Goal: Task Accomplishment & Management: Manage account settings

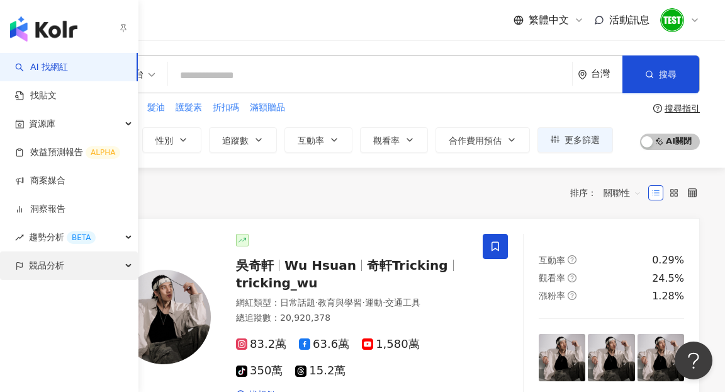
click at [43, 271] on span "競品分析" at bounding box center [46, 265] width 35 height 28
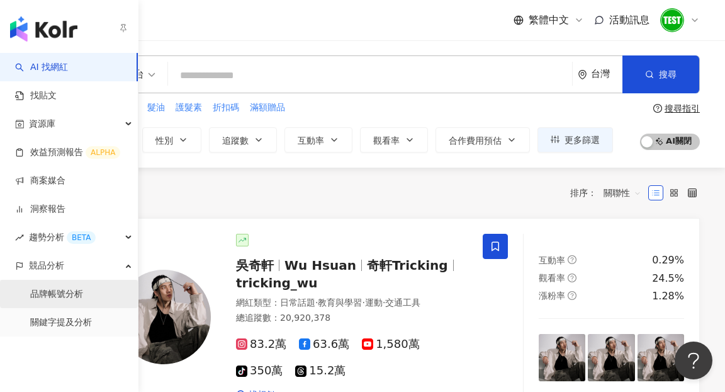
click at [45, 293] on link "品牌帳號分析" at bounding box center [56, 294] width 53 height 13
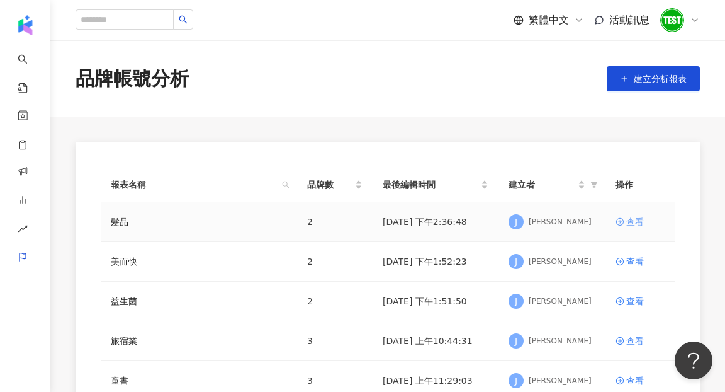
click at [639, 219] on div "查看" at bounding box center [636, 222] width 18 height 14
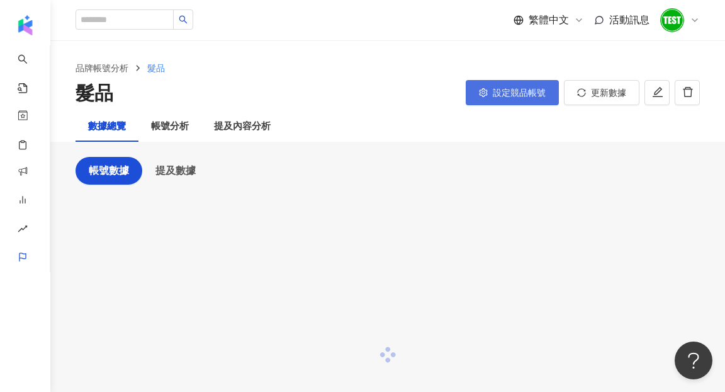
click at [542, 96] on span "設定競品帳號" at bounding box center [519, 93] width 53 height 10
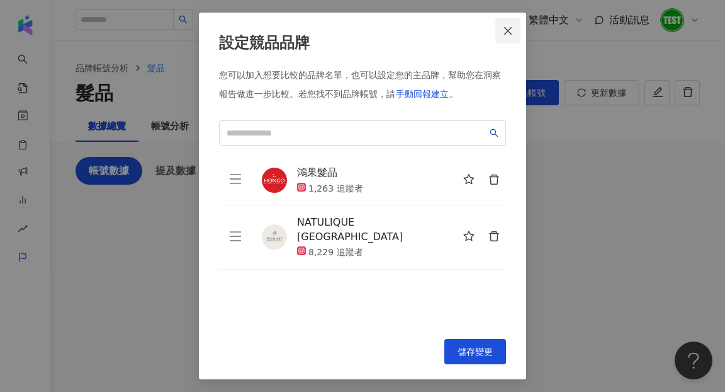
click at [509, 33] on icon "close" at bounding box center [508, 31] width 10 height 10
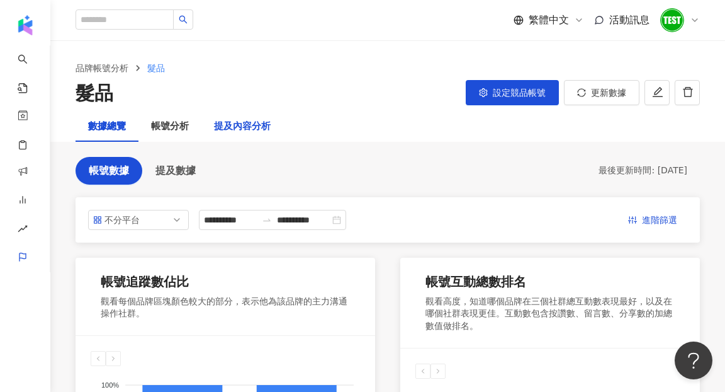
click at [258, 129] on div "提及內容分析" at bounding box center [242, 126] width 57 height 15
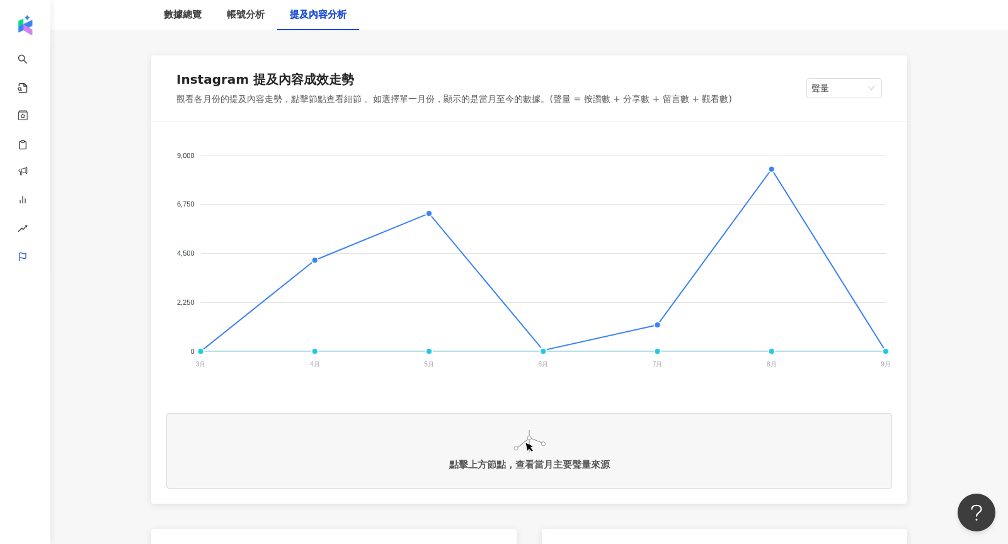
scroll to position [192, 0]
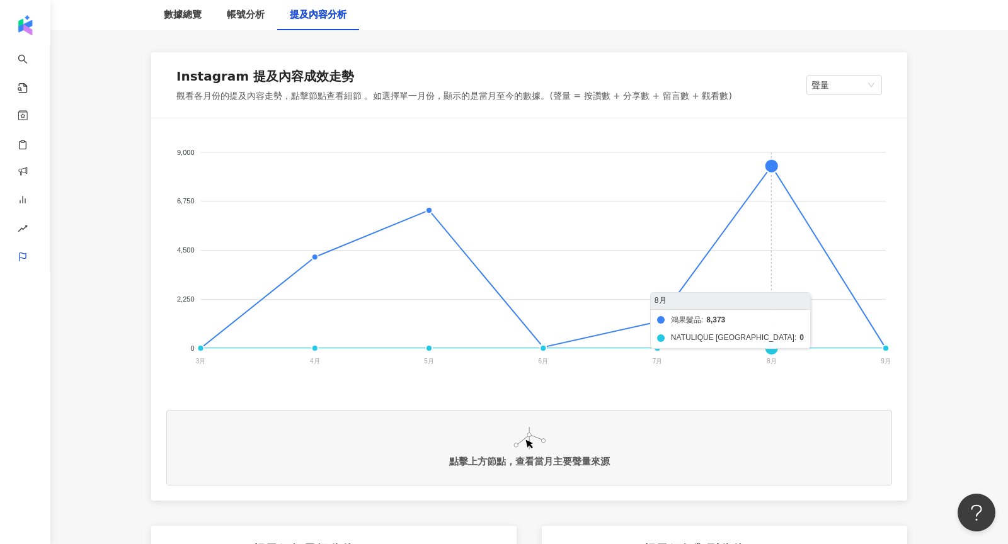
click at [725, 166] on foreignobject "鴻果髮品 NATULIQUE Nederland" at bounding box center [528, 260] width 725 height 252
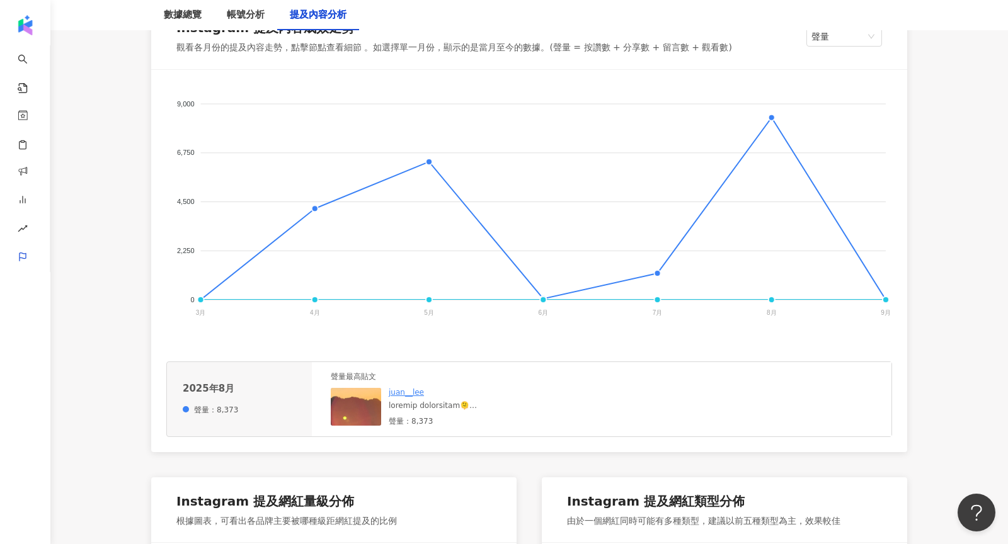
scroll to position [275, 0]
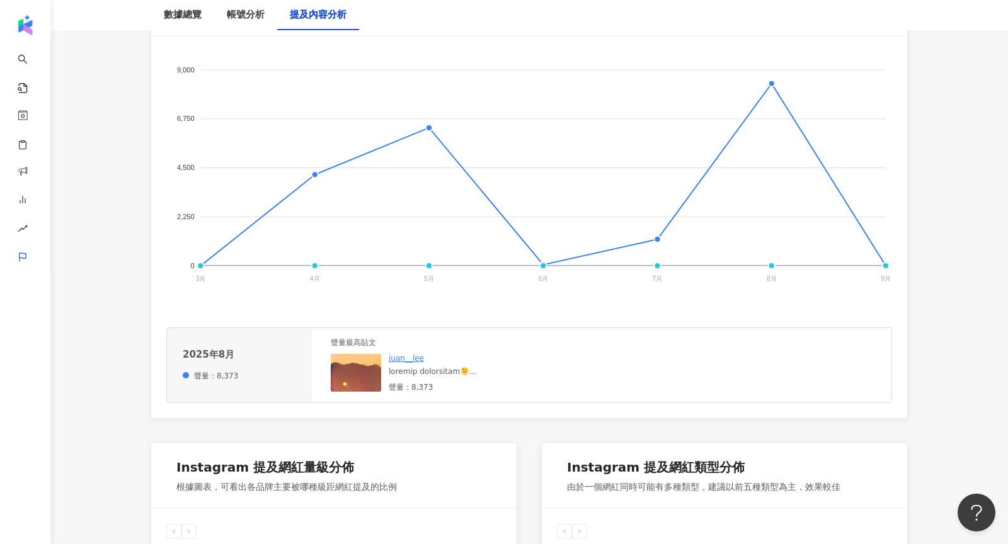
click at [360, 373] on img at bounding box center [394, 417] width 126 height 126
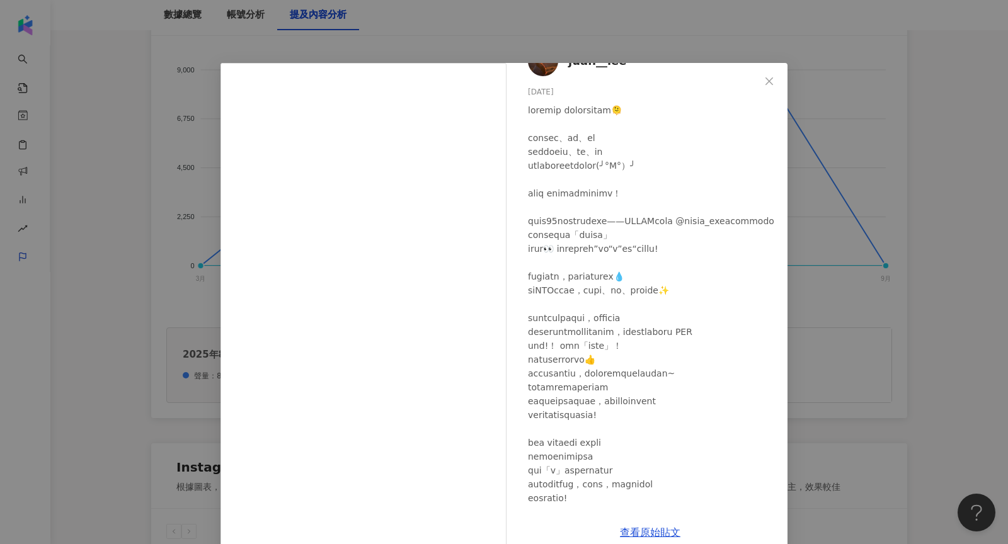
scroll to position [92, 0]
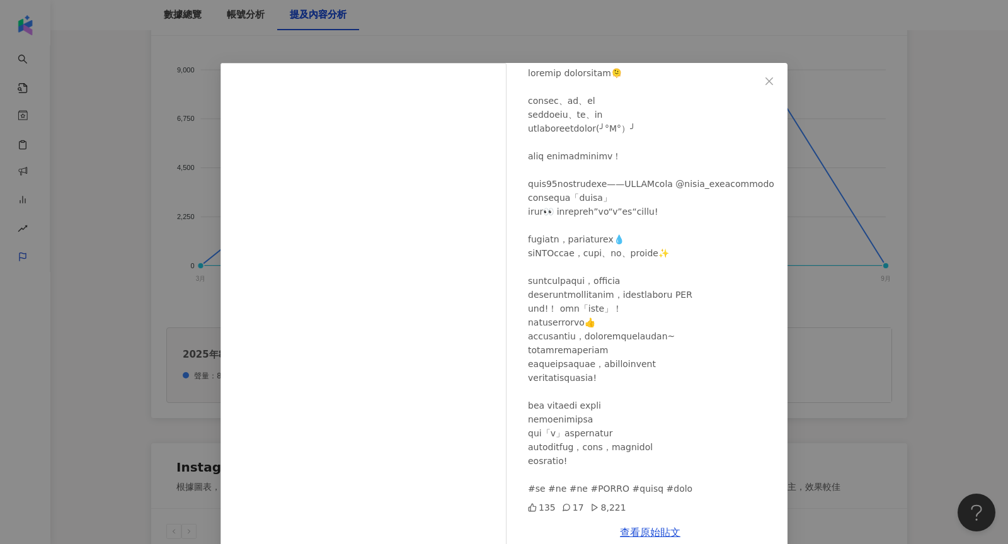
click at [725, 310] on div "juan__lee 2025/8/17 135 17 8,221 查看原始貼文" at bounding box center [504, 272] width 1008 height 544
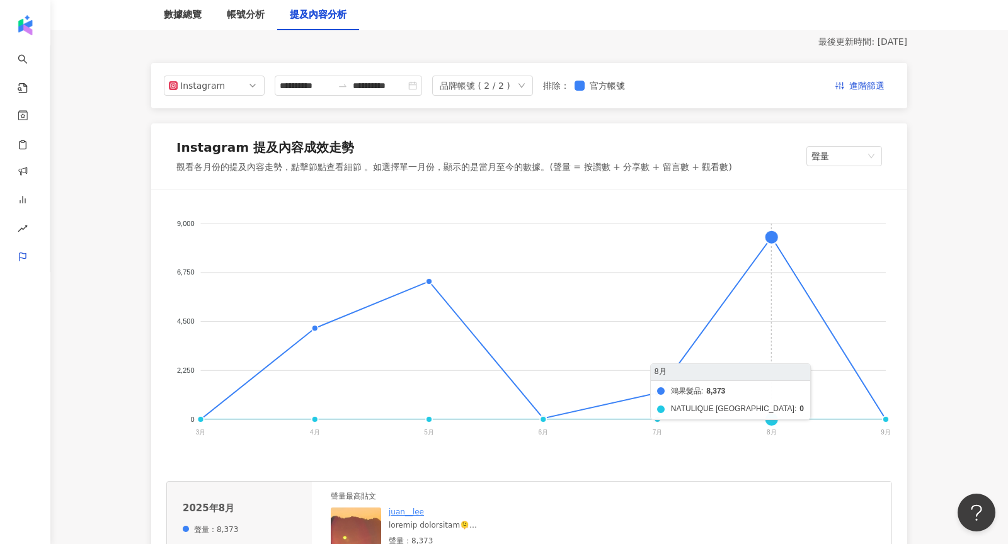
scroll to position [120, 0]
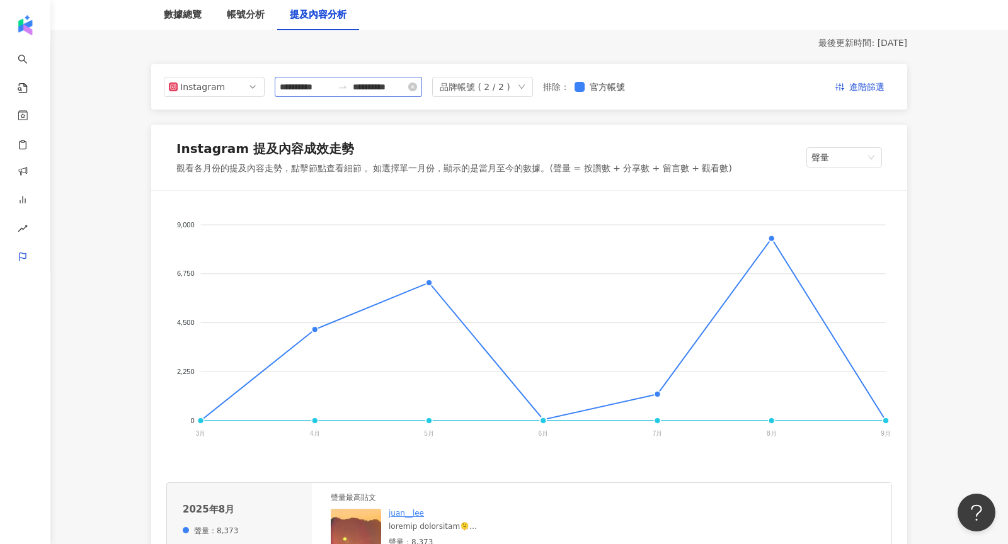
click at [319, 79] on div "**********" at bounding box center [348, 87] width 147 height 20
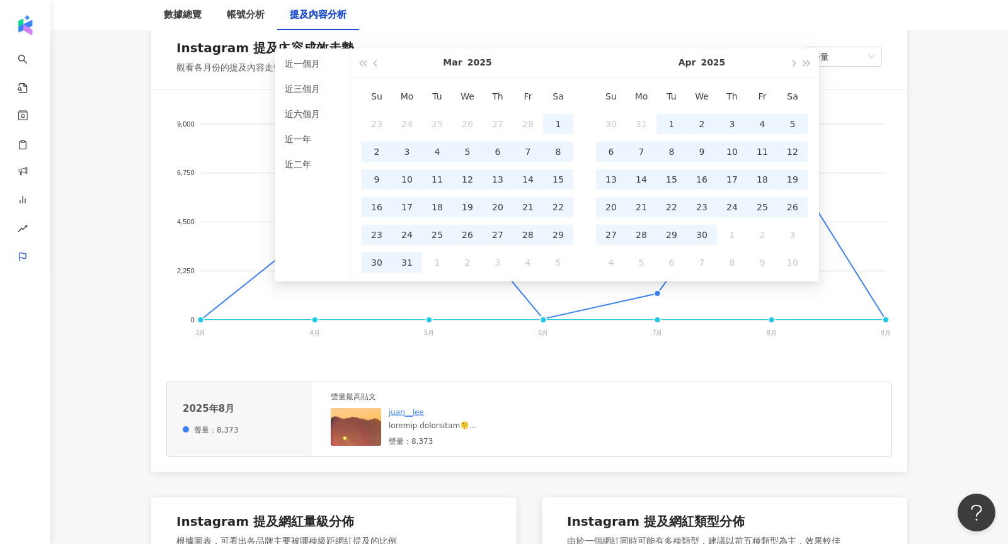
type input "**********"
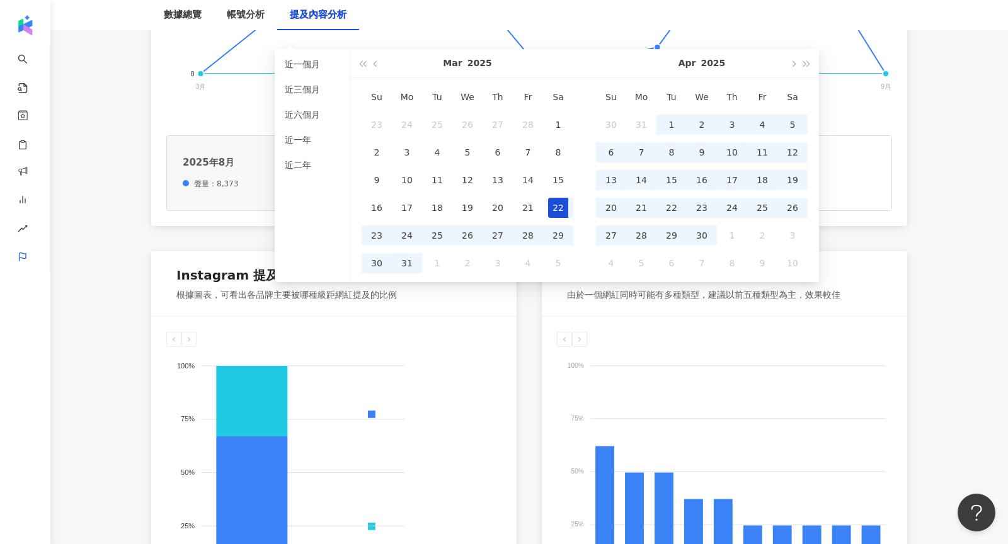
scroll to position [528, 0]
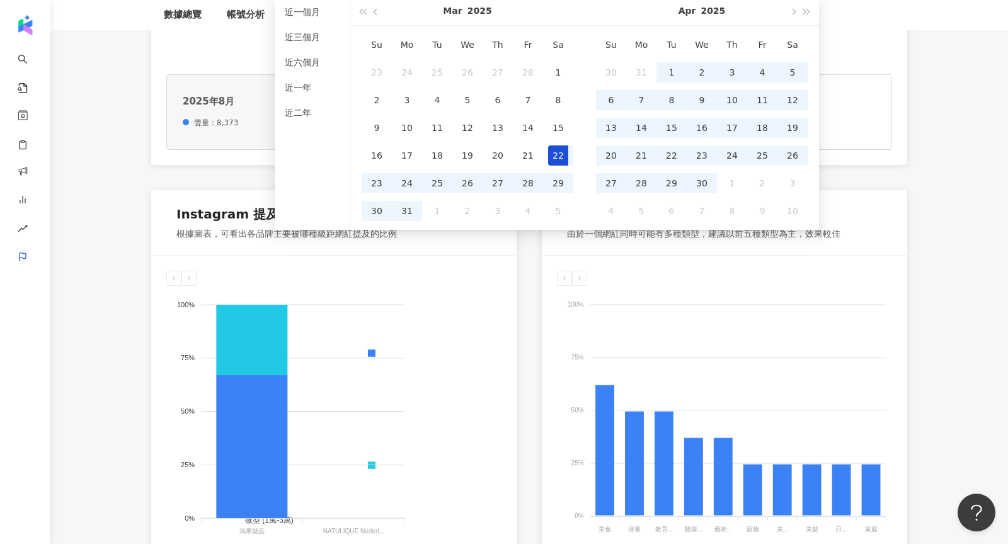
click at [226, 266] on div "奈米 (<1萬) 微型 (1萬-3萬) 小型 (3萬-5萬) 中小型 (5萬-10萬) 中型 (10萬-30萬) 中大型 (30萬-50萬) 大型 (50萬-…" at bounding box center [333, 409] width 365 height 307
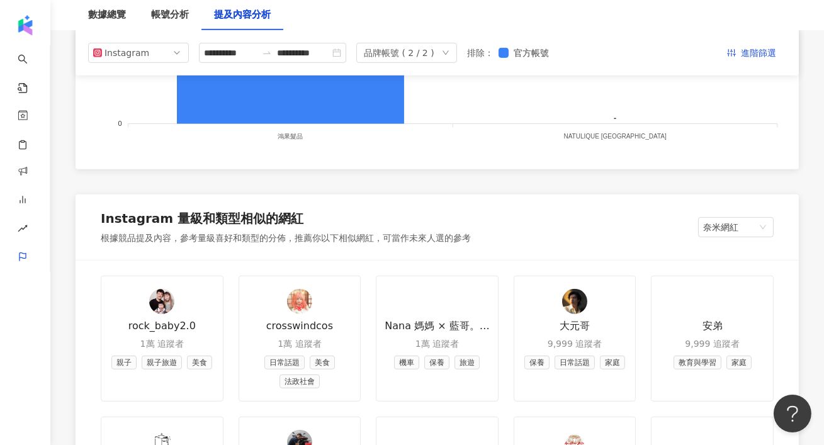
scroll to position [1313, 0]
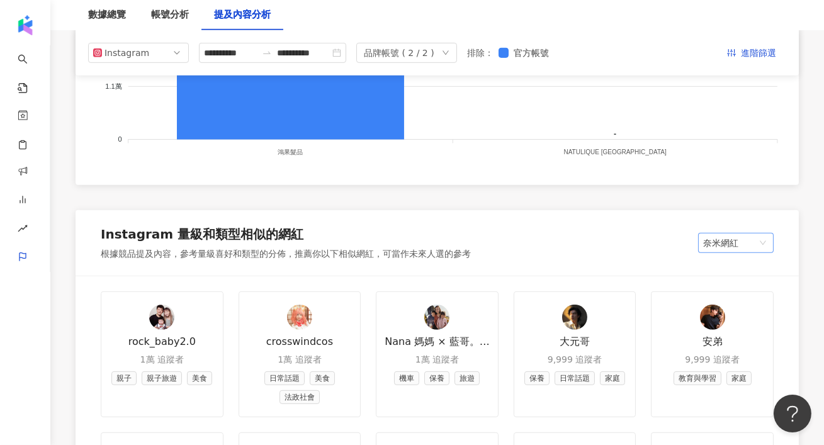
click at [717, 242] on span "奈米網紅" at bounding box center [735, 243] width 65 height 19
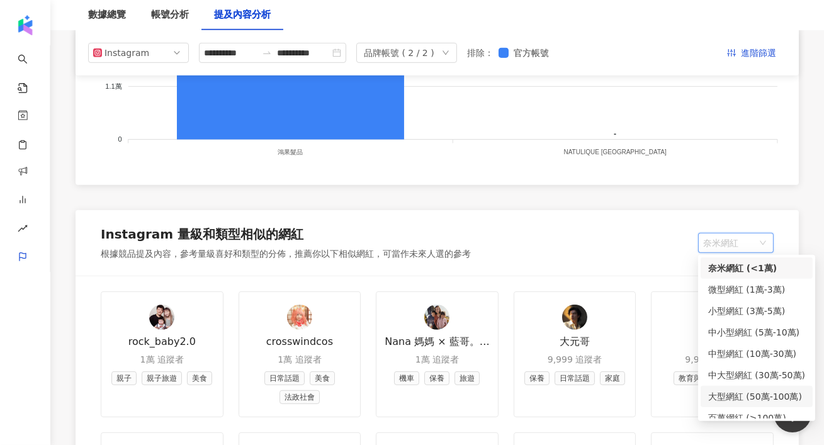
scroll to position [9, 0]
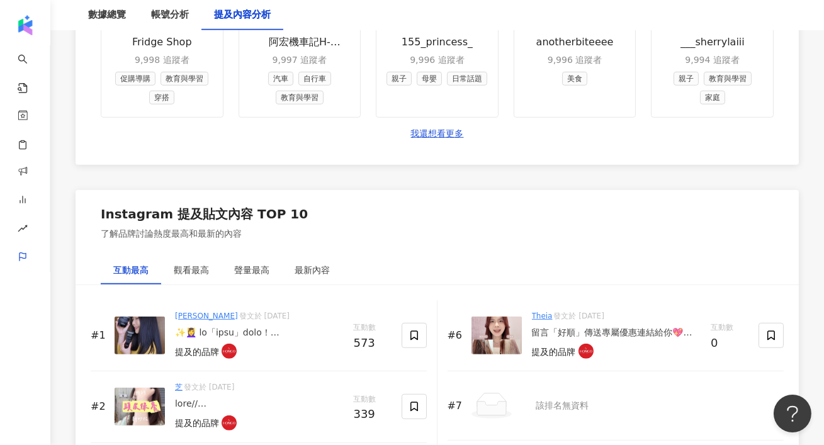
click at [494, 247] on div "Instagram 提及貼文內容 TOP 10 了解品牌討論熱度最高和最新的內容" at bounding box center [438, 222] width 724 height 65
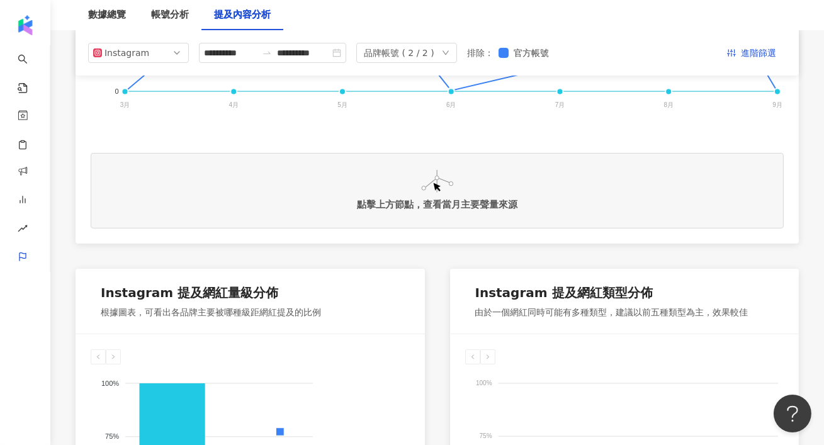
scroll to position [0, 0]
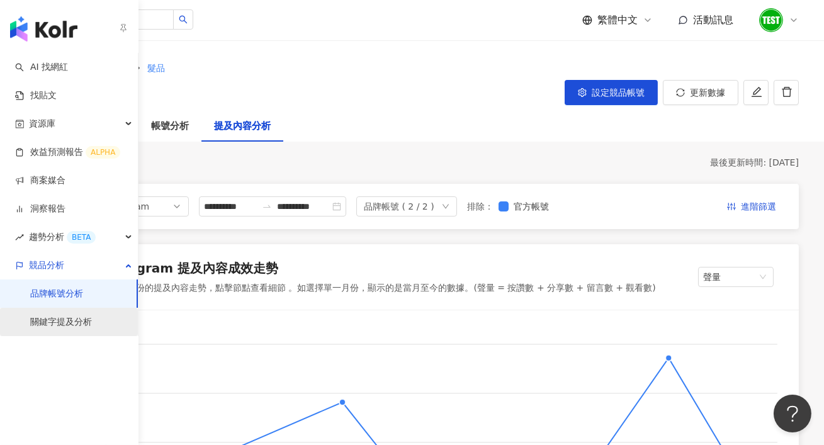
click at [42, 324] on link "關鍵字提及分析" at bounding box center [61, 322] width 62 height 13
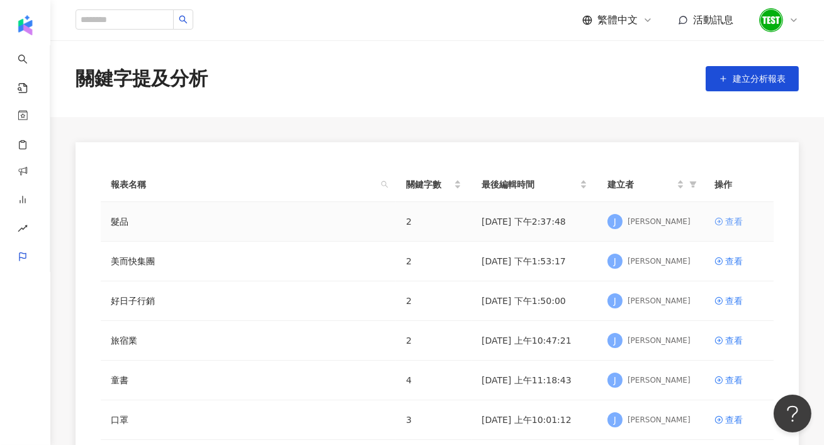
click at [725, 216] on div "查看" at bounding box center [734, 222] width 18 height 14
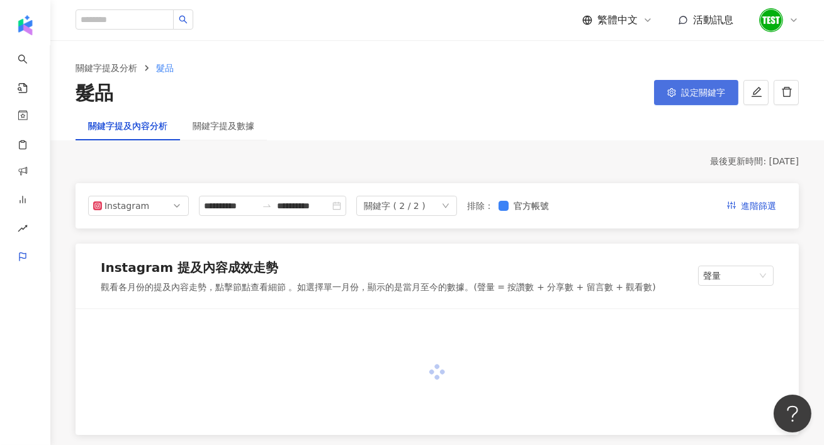
click at [693, 96] on span "設定關鍵字" at bounding box center [703, 93] width 44 height 10
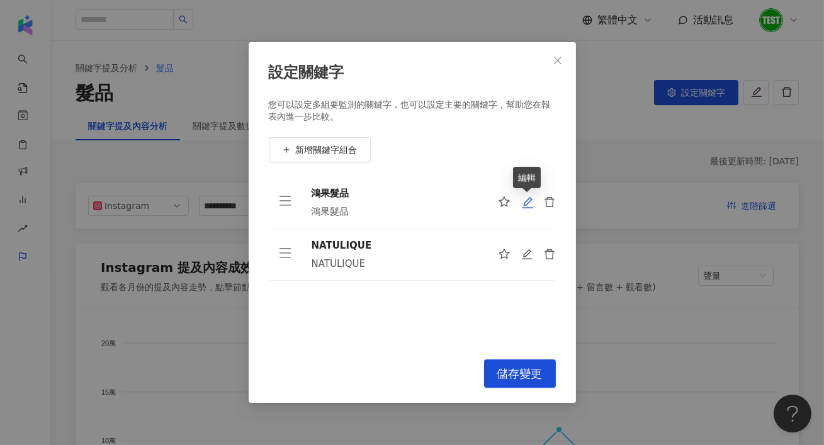
click at [523, 199] on icon "edit" at bounding box center [527, 202] width 13 height 13
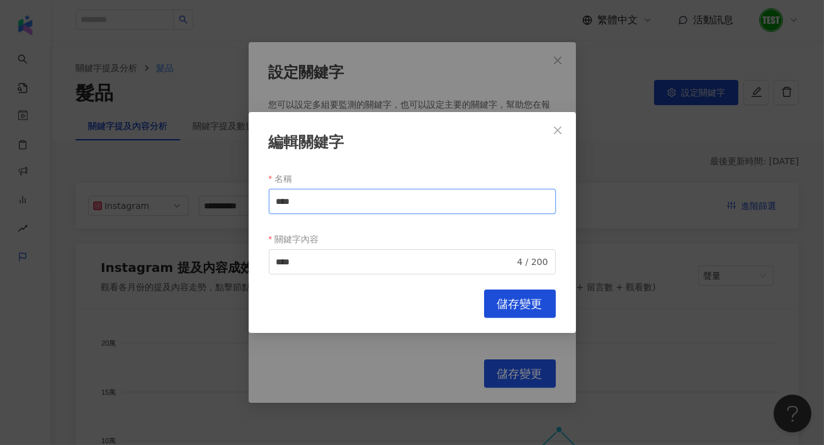
click at [395, 205] on input "****" at bounding box center [412, 201] width 287 height 25
click at [383, 273] on span "**** 4 / 200" at bounding box center [412, 261] width 287 height 25
click at [383, 259] on input "****" at bounding box center [395, 262] width 239 height 14
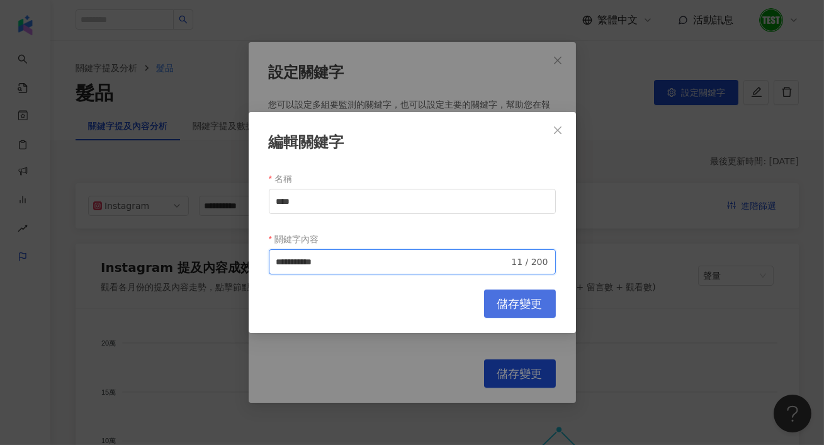
type input "**********"
click at [504, 295] on button "儲存變更" at bounding box center [520, 304] width 72 height 28
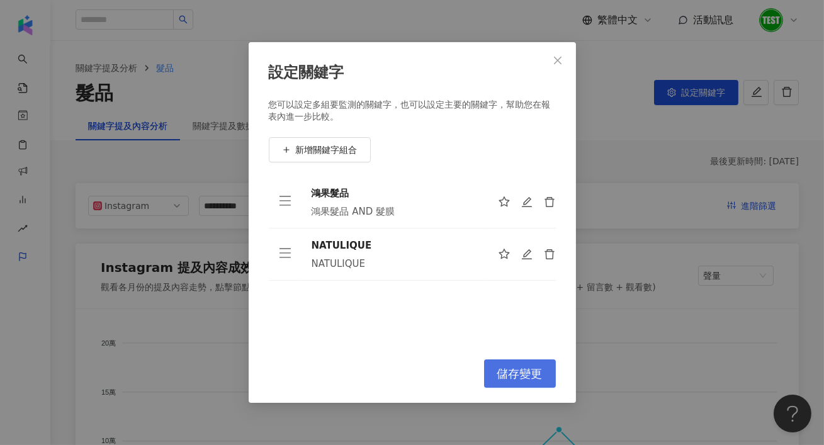
click at [509, 367] on span "儲存變更" at bounding box center [519, 374] width 45 height 14
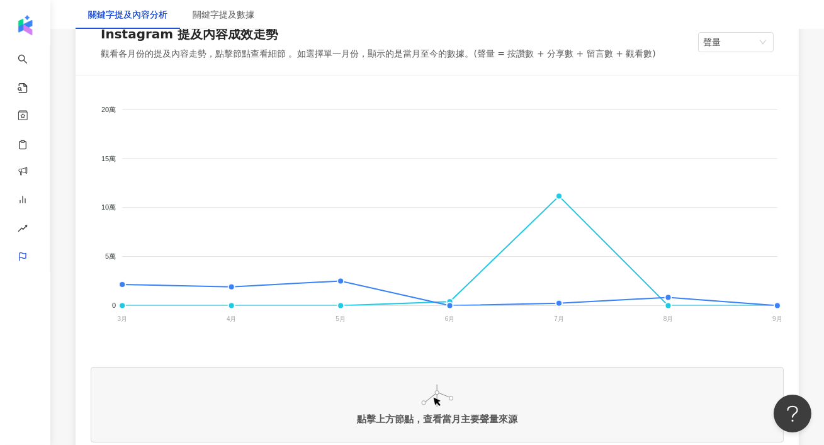
scroll to position [318, 0]
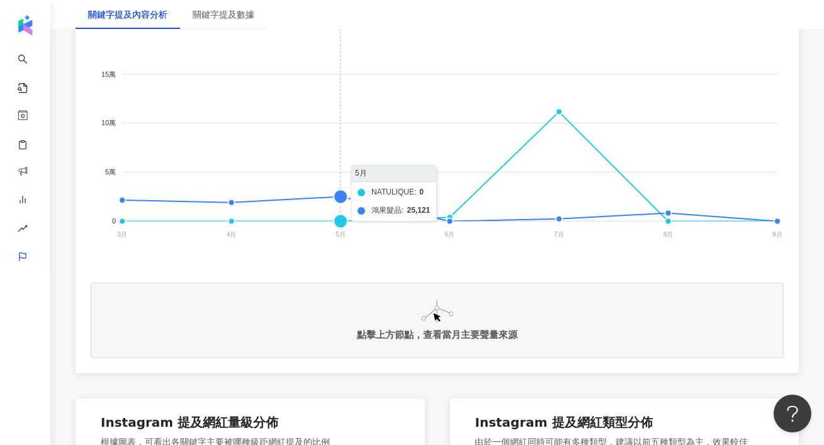
click at [332, 193] on foreignobject "NATULIQUE 鴻果髮品" at bounding box center [437, 132] width 693 height 252
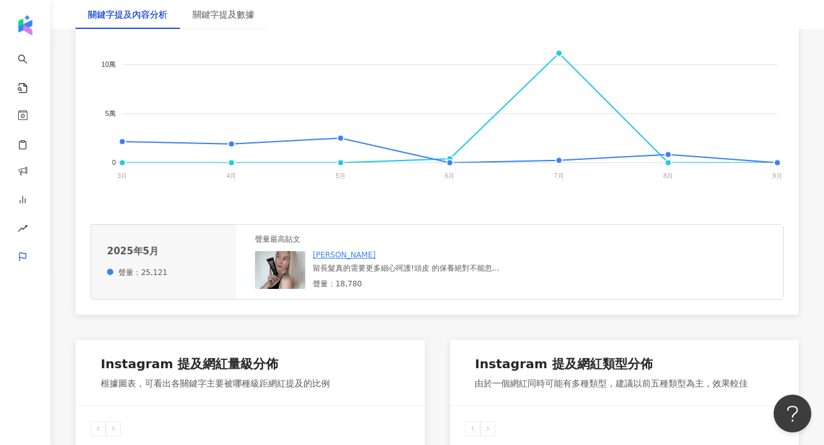
scroll to position [378, 0]
click at [296, 279] on img at bounding box center [280, 269] width 50 height 38
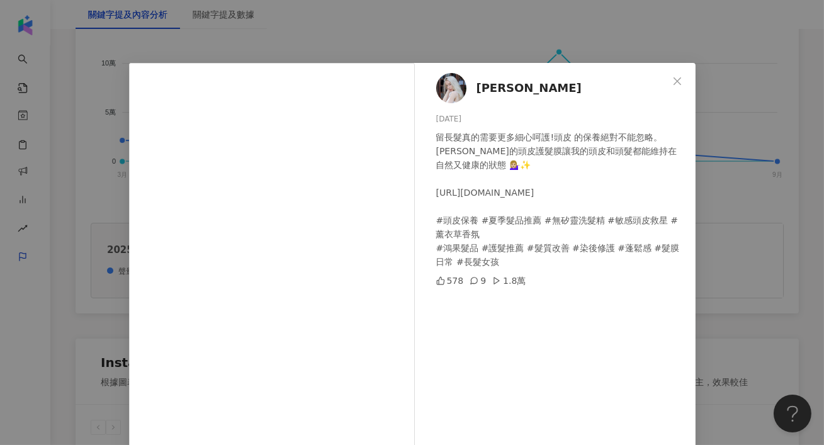
click at [725, 336] on div "Phoebe Isabella 2025/5/28 留長髮真的需要更多細心呵護!頭皮 的保養絕對不能忽略。 謝謝鴻果的頭皮護髮膜讓我的頭皮和頭髮都能維持在自然…" at bounding box center [412, 222] width 824 height 445
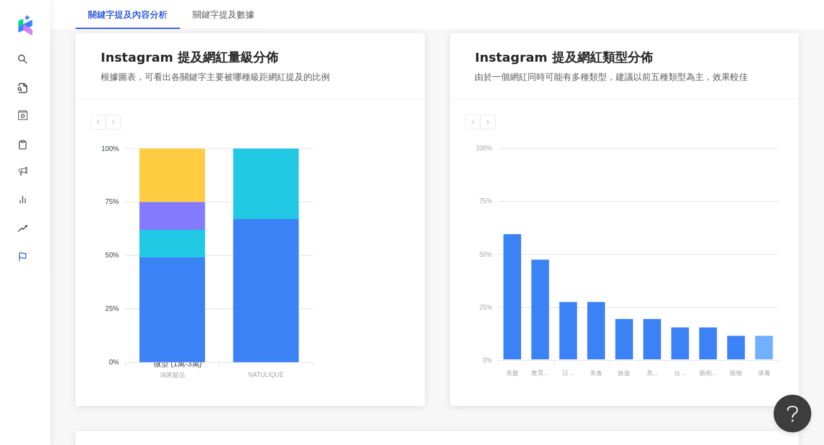
scroll to position [702, 0]
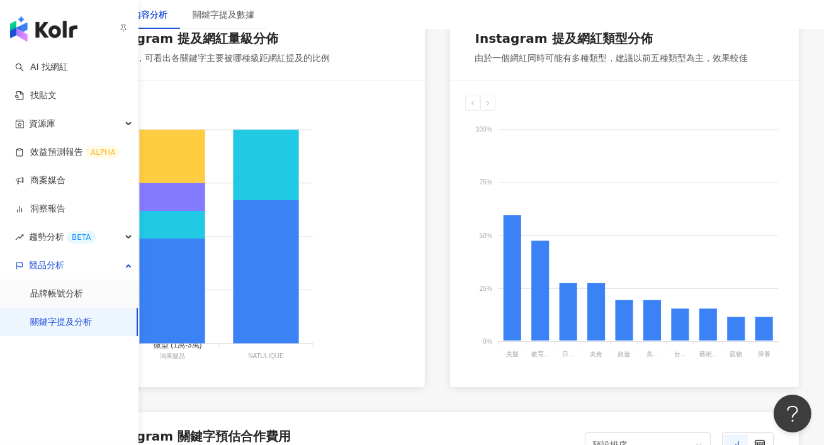
click at [43, 30] on img "button" at bounding box center [43, 28] width 67 height 25
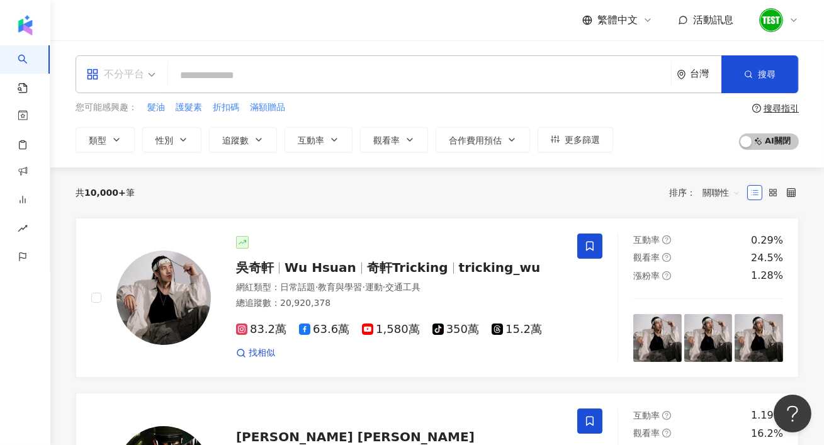
click at [132, 77] on div "不分平台" at bounding box center [115, 74] width 58 height 20
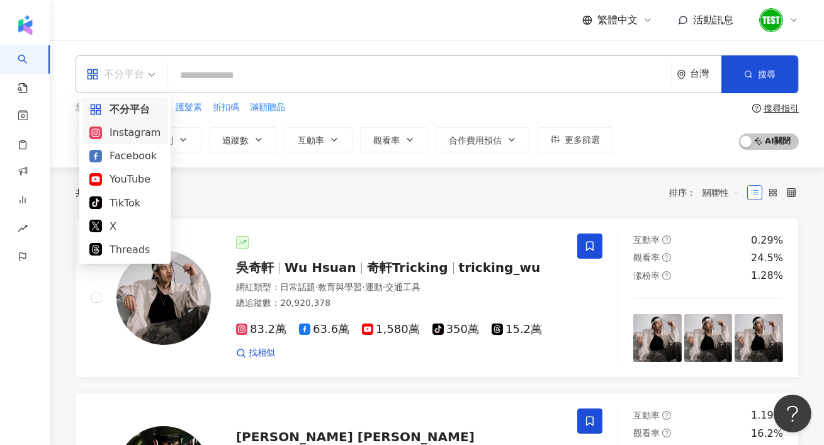
click at [123, 129] on div "Instagram" at bounding box center [124, 133] width 71 height 16
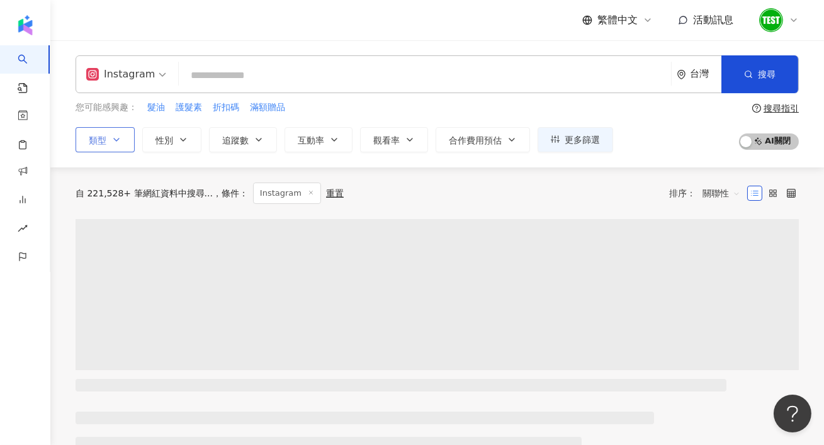
click at [125, 145] on button "類型" at bounding box center [105, 139] width 59 height 25
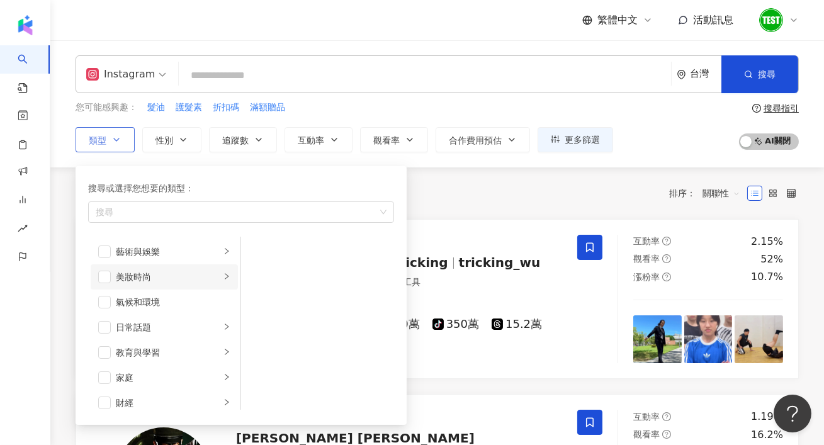
scroll to position [14, 0]
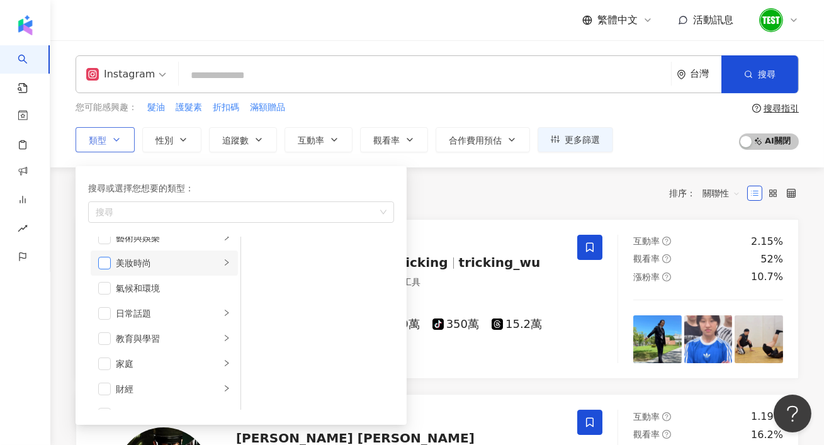
click at [107, 262] on span "button" at bounding box center [104, 263] width 13 height 13
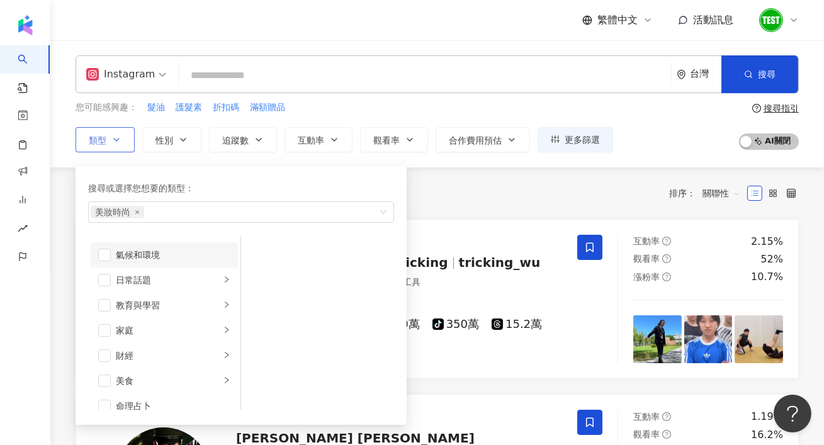
scroll to position [52, 0]
click at [100, 303] on span "button" at bounding box center [104, 301] width 13 height 13
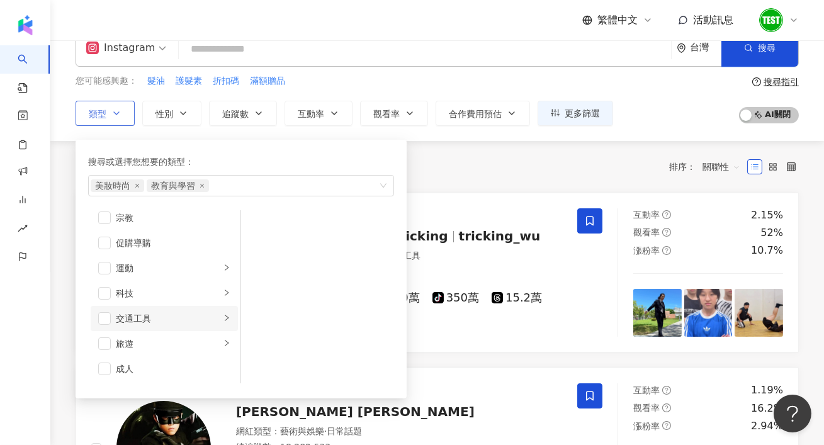
scroll to position [26, 0]
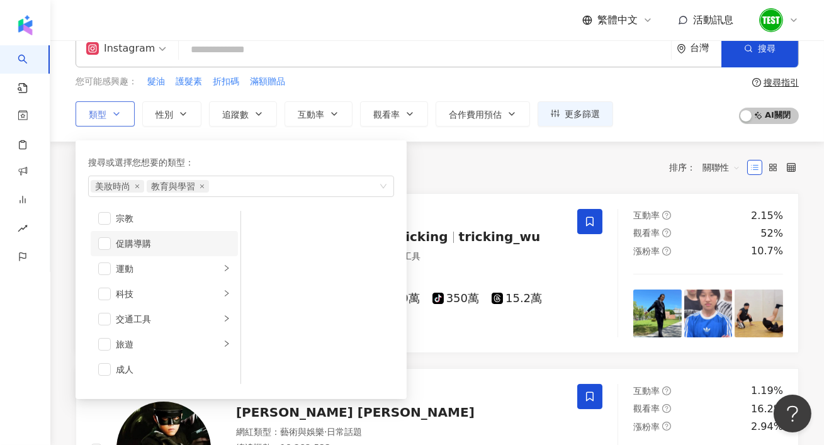
click at [97, 247] on li "促購導購" at bounding box center [164, 243] width 147 height 25
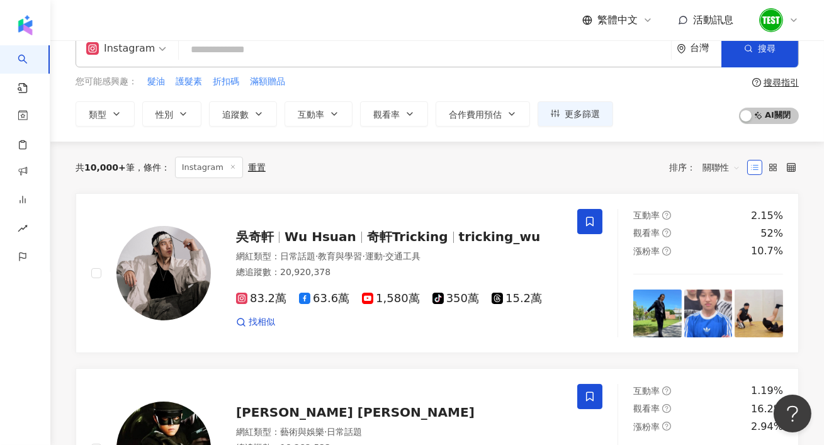
click at [470, 176] on div "共 10,000+ 筆 條件 ： Instagram 重置 排序： 關聯性" at bounding box center [438, 167] width 724 height 21
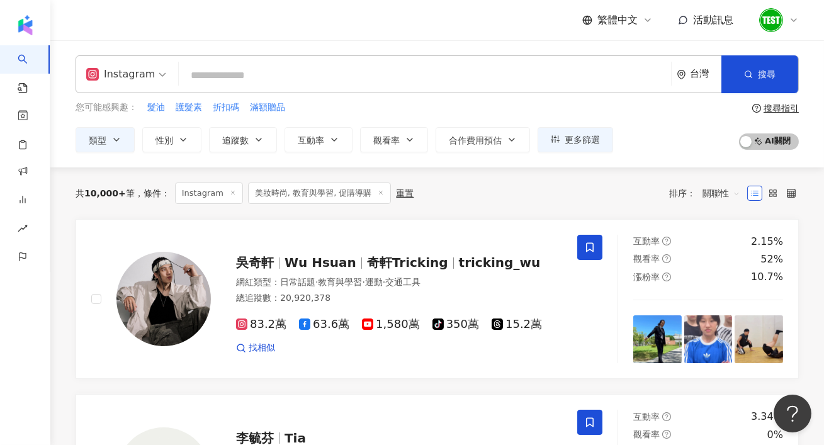
click at [191, 152] on div "Instagram 台灣 搜尋 您可能感興趣： 髮油 護髮素 折扣碼 滿額贈品 類型 性別 追蹤數 互動率 觀看率 合作費用預估 更多篩選 搜尋指引 AI 開…" at bounding box center [437, 103] width 774 height 127
click at [191, 147] on button "性別" at bounding box center [171, 139] width 59 height 25
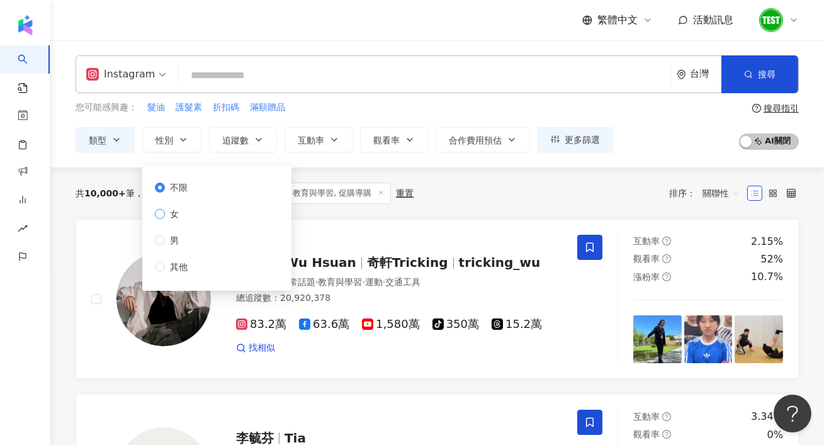
click at [174, 218] on span "女" at bounding box center [174, 214] width 19 height 14
click at [440, 195] on div "共 10,000+ 筆 條件 ： Instagram 美妝時尚, 教育與學習, 促購導購 重置 排序： 關聯性" at bounding box center [438, 193] width 724 height 21
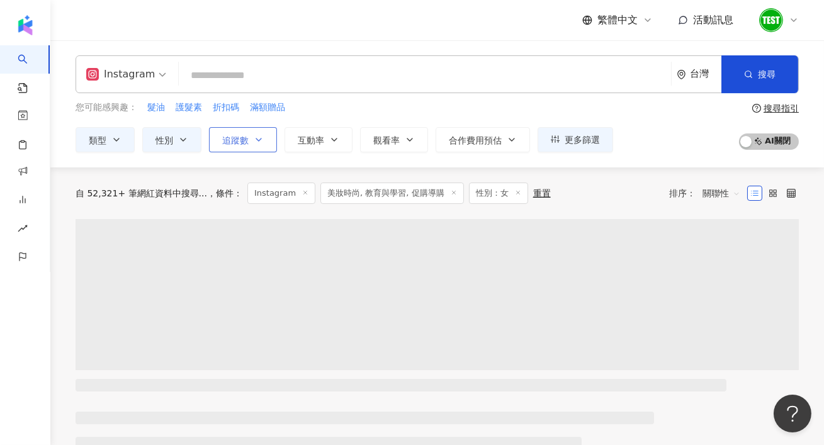
click at [264, 146] on button "追蹤數" at bounding box center [243, 139] width 68 height 25
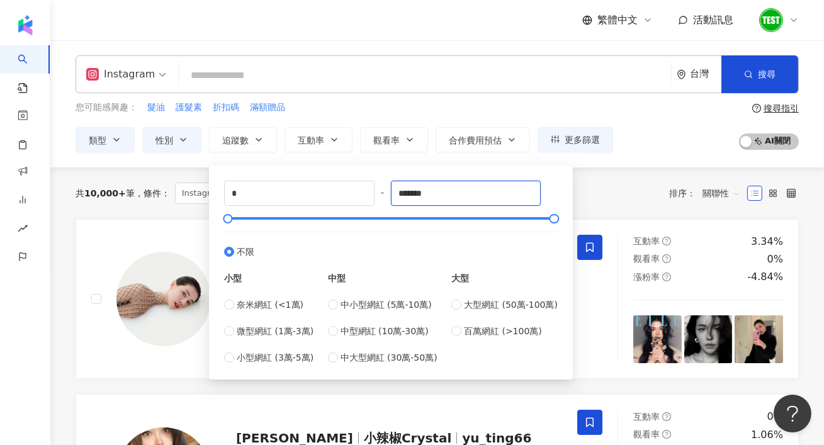
drag, startPoint x: 456, startPoint y: 194, endPoint x: 279, endPoint y: 180, distance: 177.5
click at [279, 180] on div "* - ******* 不限 小型 奈米網紅 (<1萬) 微型網紅 (1萬-3萬) 小型網紅 (3萬-5萬) 中型 中小型網紅 (5萬-10萬) 中型網紅 (…" at bounding box center [391, 272] width 349 height 199
type input "*****"
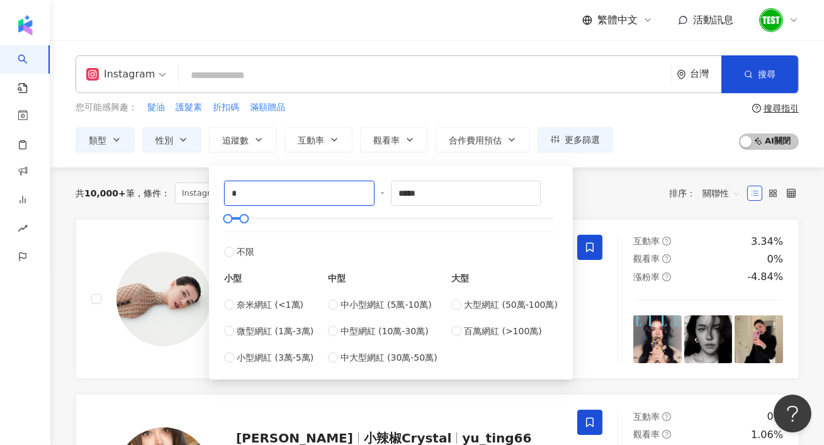
drag, startPoint x: 263, startPoint y: 192, endPoint x: 196, endPoint y: 202, distance: 67.4
type input "****"
click at [550, 109] on div "您可能感興趣： 髮油 護髮素 折扣碼 滿額贈品" at bounding box center [345, 108] width 538 height 14
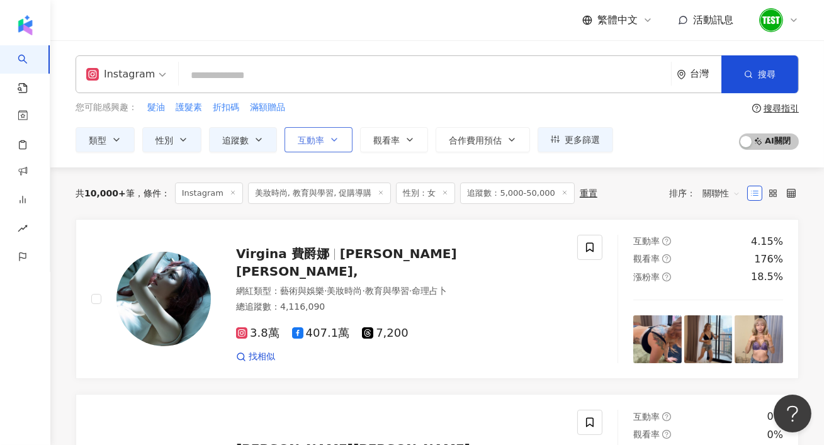
click at [326, 145] on button "互動率" at bounding box center [319, 139] width 68 height 25
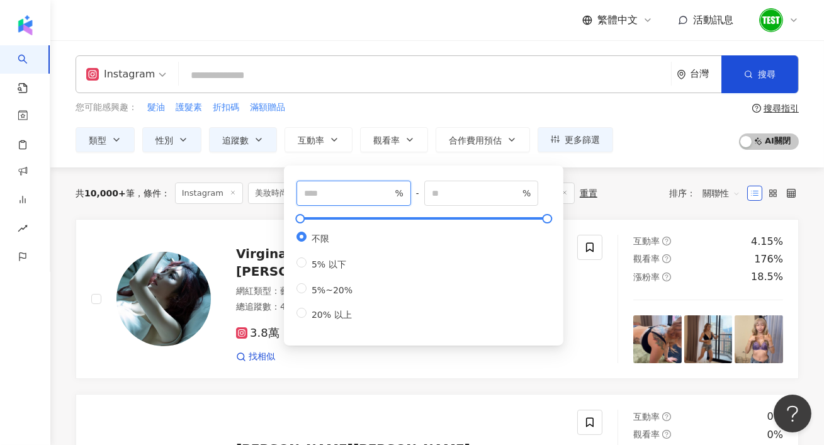
click at [324, 198] on input "number" at bounding box center [348, 193] width 88 height 14
type input "*"
click at [601, 123] on div "您可能感興趣： 髮油 護髮素 折扣碼 滿額贈品 類型 性別 追蹤數 互動率 觀看率 合作費用預估 更多篩選 不限 女 男 其他 **** - ***** 不限…" at bounding box center [345, 127] width 538 height 52
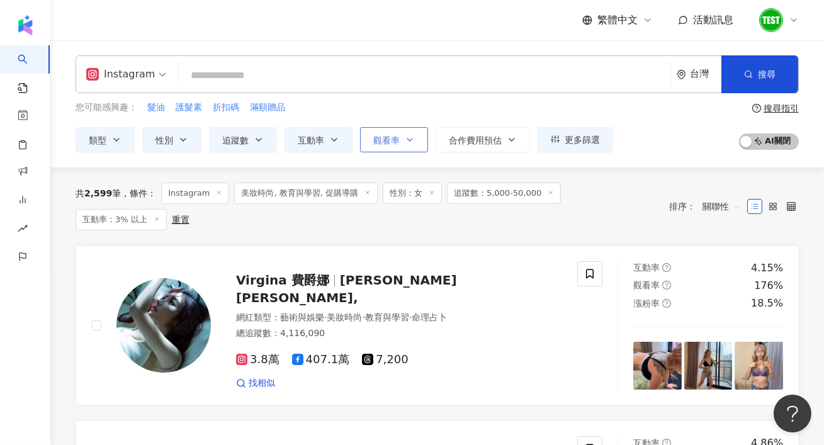
click at [389, 146] on button "觀看率" at bounding box center [394, 139] width 68 height 25
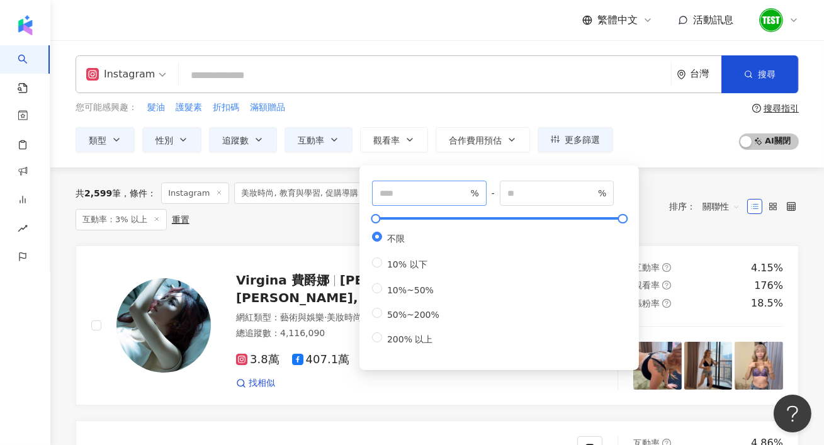
click at [407, 204] on span "%" at bounding box center [429, 193] width 115 height 25
type input "**"
click at [666, 118] on div "您可能感興趣： 髮油 護髮素 折扣碼 滿額贈品 類型 性別 追蹤數 互動率 觀看率 合作費用預估 更多篩選 不限 女 男 其他 **** - ***** 不限…" at bounding box center [438, 127] width 724 height 52
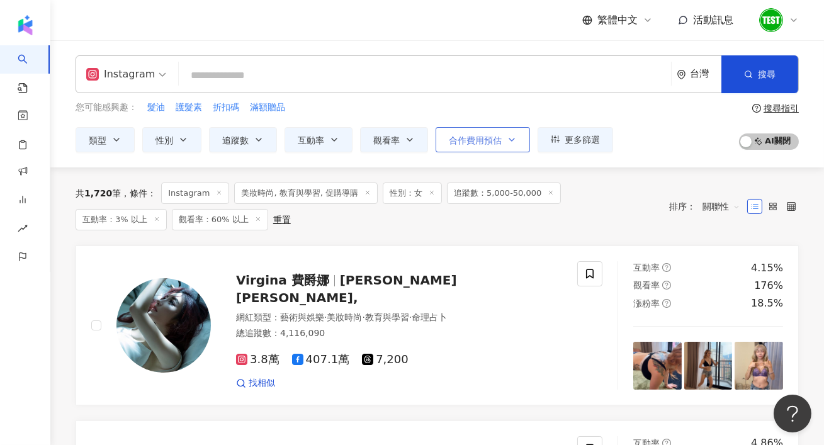
click at [477, 145] on button "合作費用預估" at bounding box center [483, 139] width 94 height 25
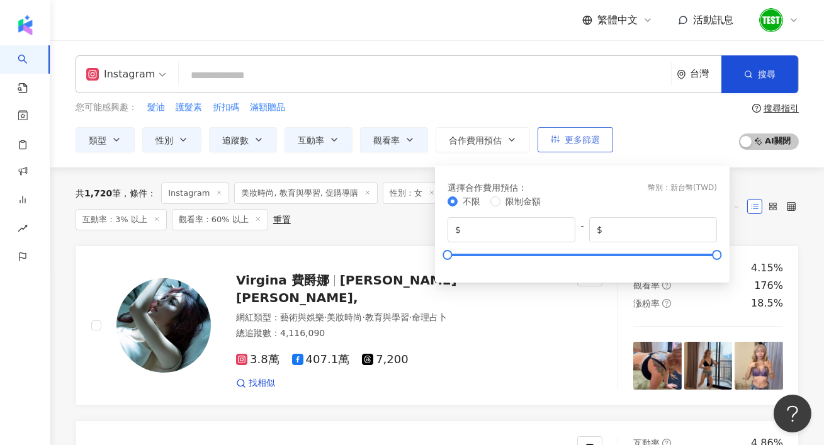
click at [583, 140] on span "更多篩選" at bounding box center [582, 140] width 35 height 10
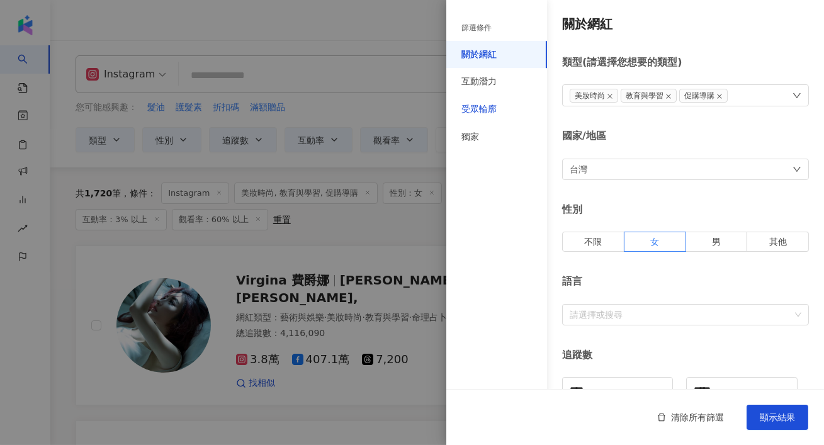
click at [485, 110] on div "受眾輪廓" at bounding box center [479, 109] width 35 height 13
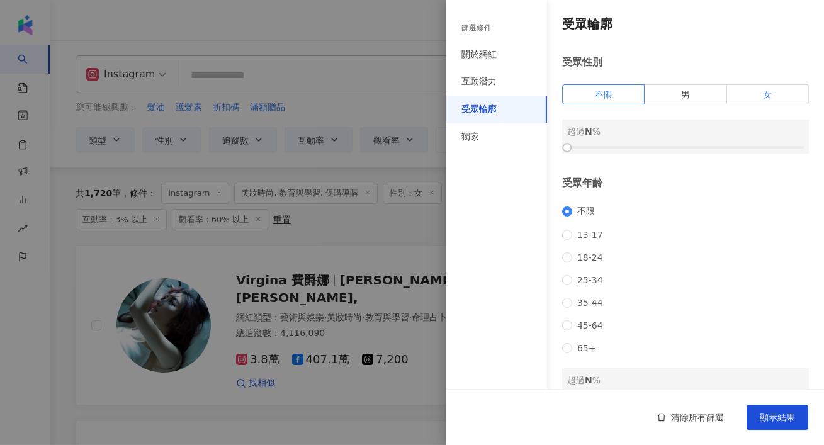
click at [725, 94] on label "女" at bounding box center [768, 94] width 82 height 20
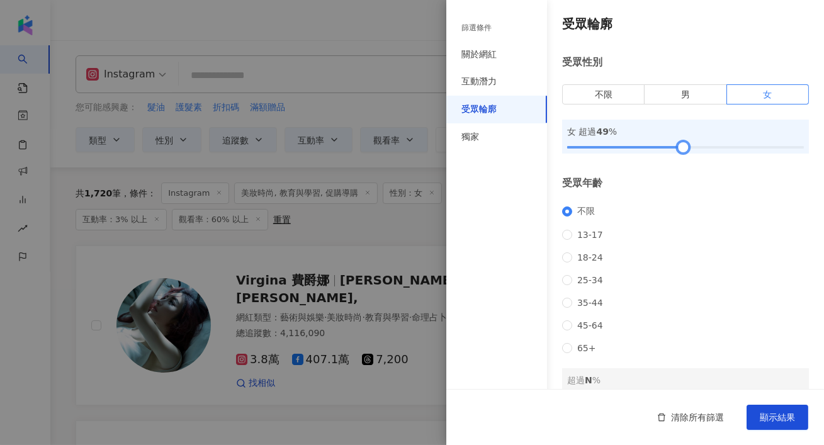
drag, startPoint x: 575, startPoint y: 146, endPoint x: 684, endPoint y: 146, distance: 108.9
click at [684, 146] on div at bounding box center [685, 148] width 237 height 8
click at [582, 285] on span "25-34" at bounding box center [590, 280] width 36 height 10
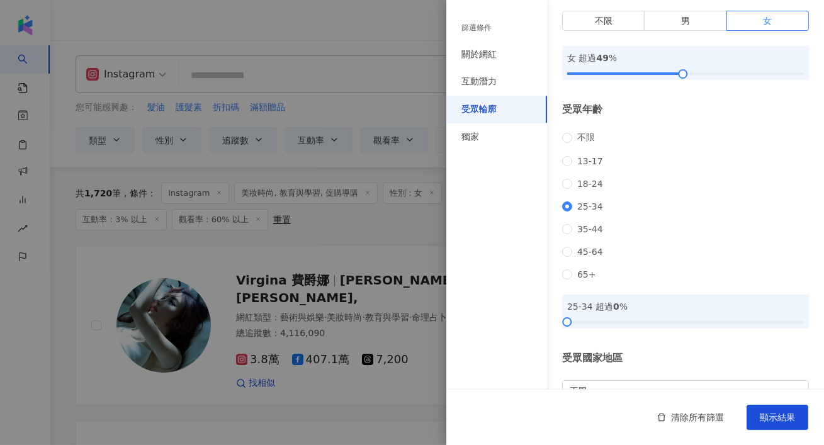
scroll to position [103, 0]
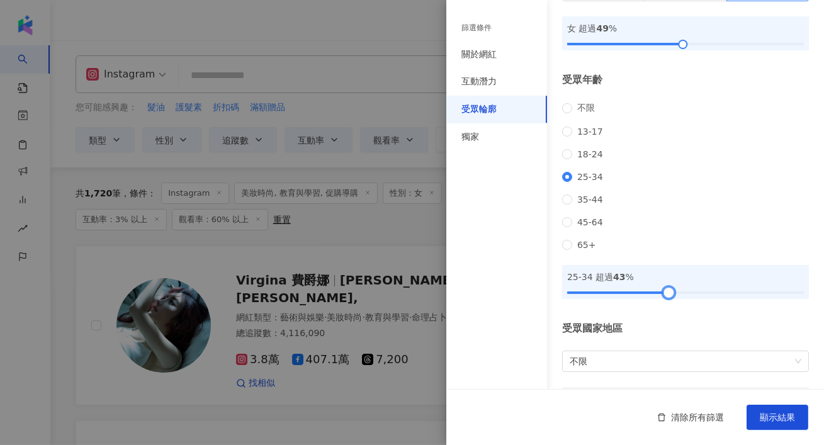
drag, startPoint x: 571, startPoint y: 308, endPoint x: 671, endPoint y: 301, distance: 99.7
click at [671, 299] on div "25-34 超過 43 %" at bounding box center [685, 282] width 247 height 34
click at [725, 391] on button "顯示結果" at bounding box center [778, 417] width 62 height 25
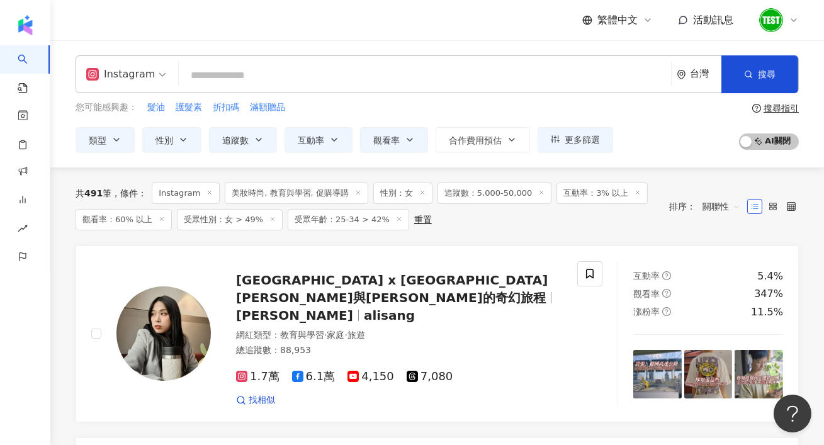
click at [414, 224] on div "重置" at bounding box center [423, 220] width 18 height 10
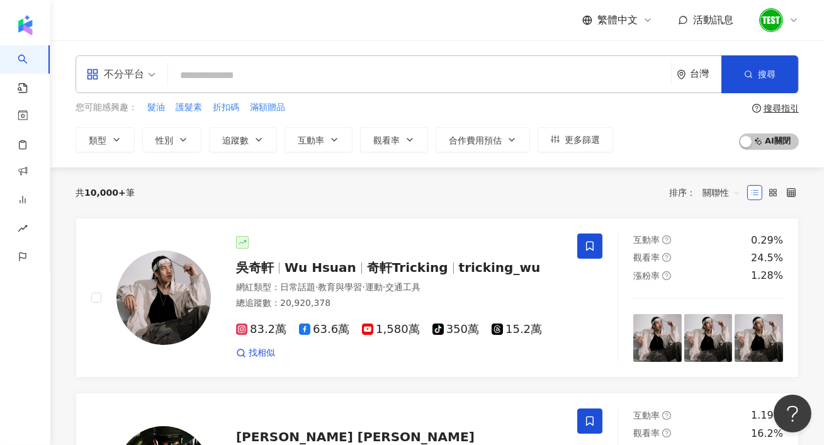
click at [363, 69] on input "search" at bounding box center [419, 76] width 493 height 24
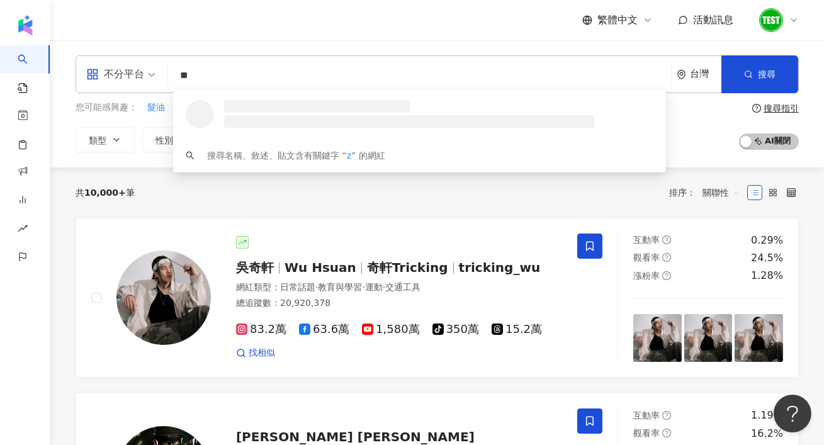
type input "*"
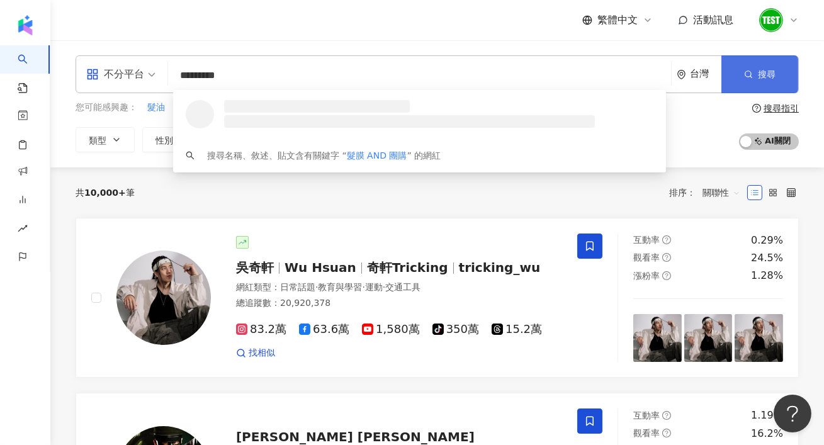
click at [725, 74] on span "搜尋" at bounding box center [767, 74] width 18 height 10
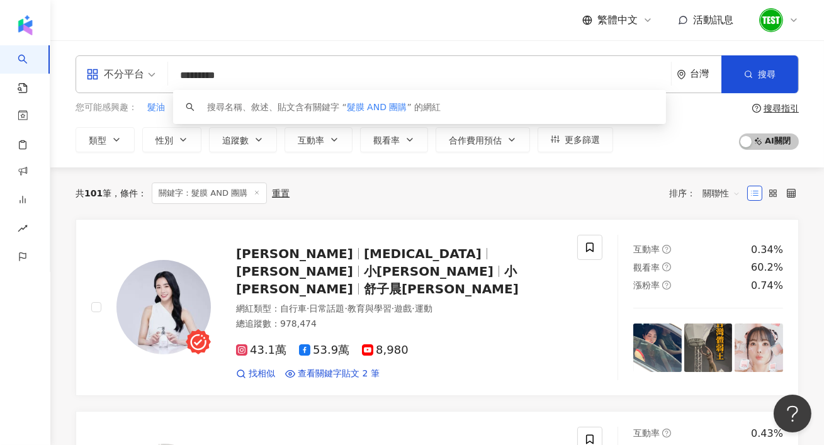
click at [328, 76] on input "*********" at bounding box center [419, 76] width 493 height 24
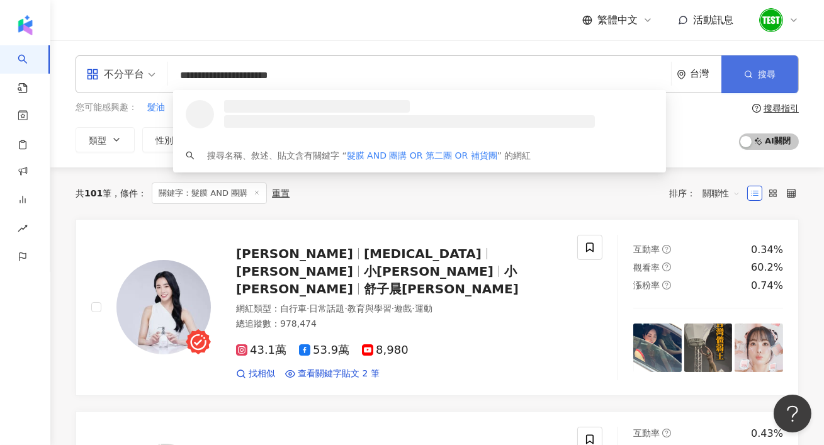
click at [725, 73] on button "搜尋" at bounding box center [760, 74] width 77 height 38
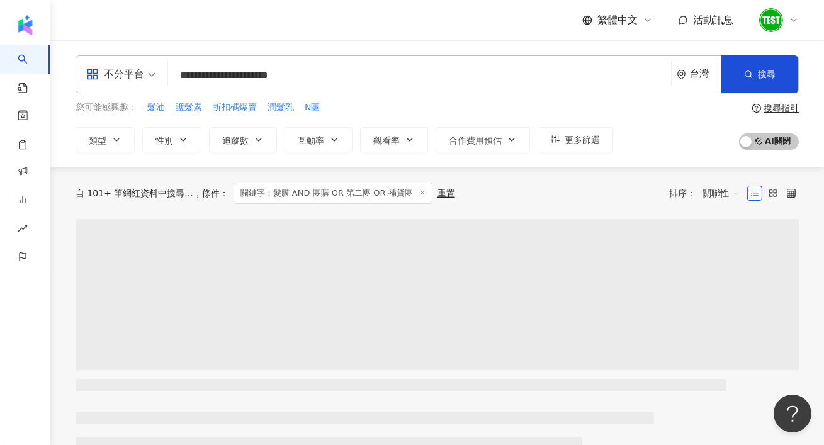
click at [725, 104] on div "搜尋指引" at bounding box center [781, 108] width 35 height 10
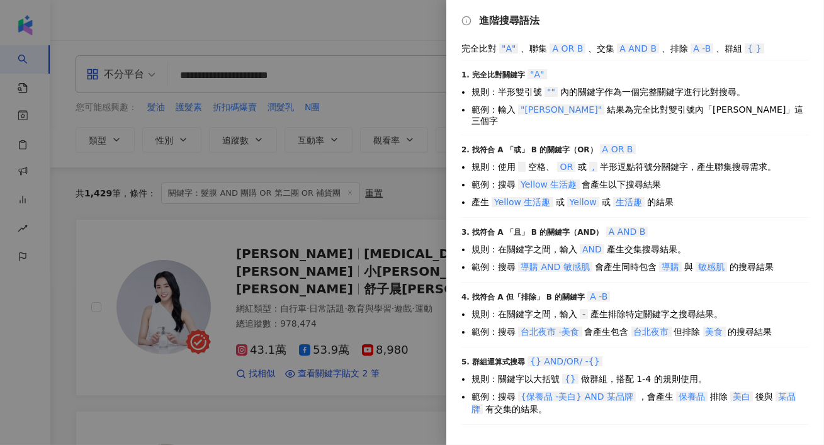
click at [382, 123] on div at bounding box center [412, 222] width 824 height 445
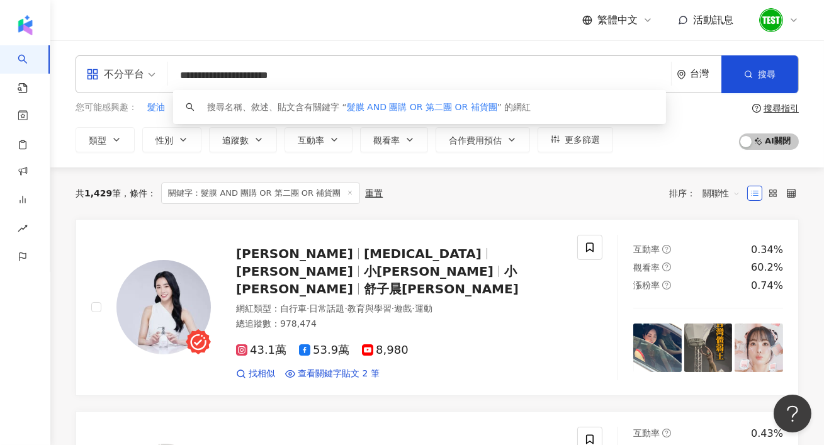
click at [368, 72] on input "**********" at bounding box center [419, 76] width 493 height 24
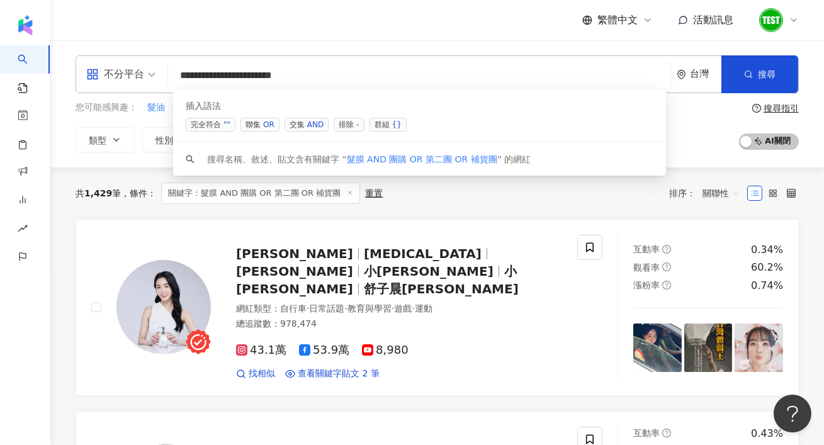
type input "**********"
click at [289, 45] on div "**********" at bounding box center [437, 103] width 774 height 127
drag, startPoint x: 200, startPoint y: 76, endPoint x: 181, endPoint y: 76, distance: 18.3
click at [181, 76] on input "**********" at bounding box center [419, 76] width 493 height 24
drag, startPoint x: 224, startPoint y: 72, endPoint x: 341, endPoint y: 85, distance: 117.2
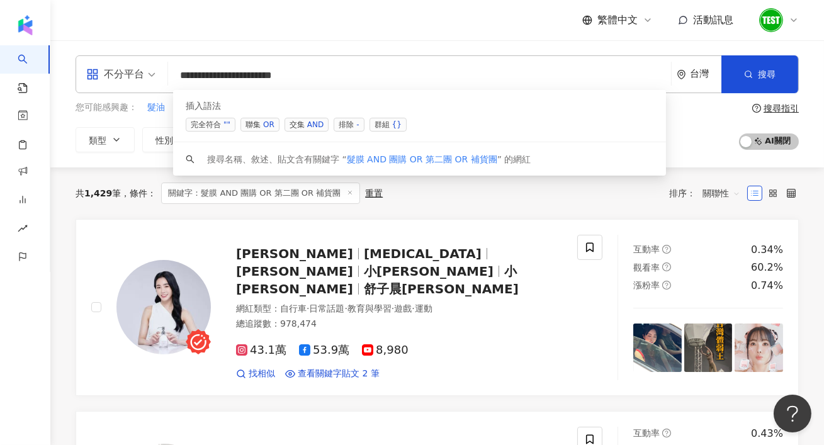
click at [341, 85] on input "**********" at bounding box center [419, 76] width 493 height 24
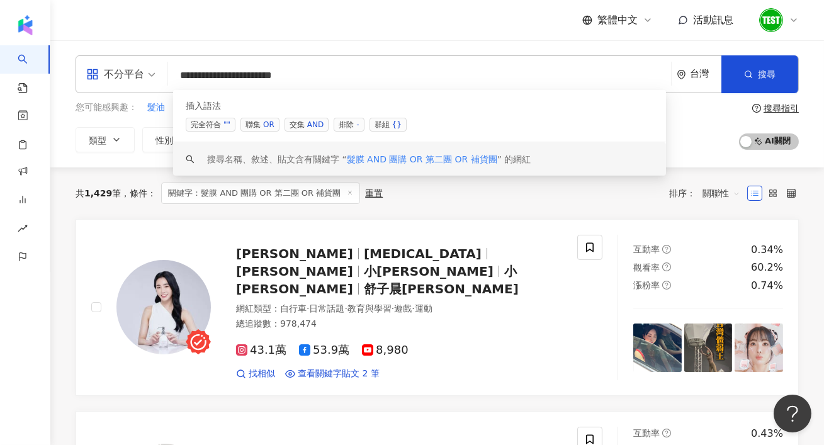
click at [642, 199] on div "共 1,429 筆 條件 ： 關鍵字：髮膜 AND 團購 OR 第二團 OR 補貨團 重置 排序： 關聯性" at bounding box center [438, 193] width 724 height 21
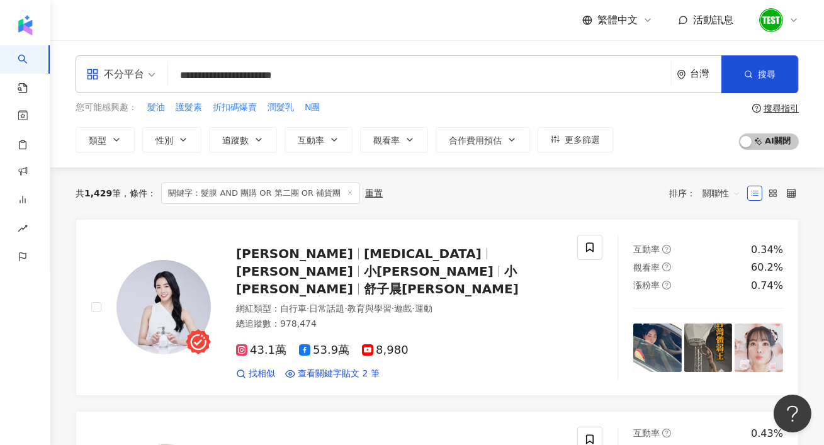
click at [719, 188] on span "關聯性" at bounding box center [722, 193] width 38 height 20
click at [708, 327] on div "關鍵字" at bounding box center [721, 326] width 31 height 14
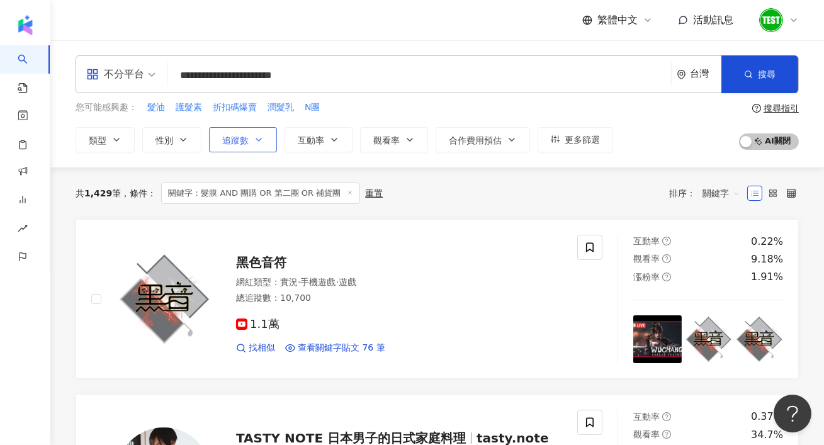
click at [253, 149] on button "追蹤數" at bounding box center [243, 139] width 68 height 25
type input "*"
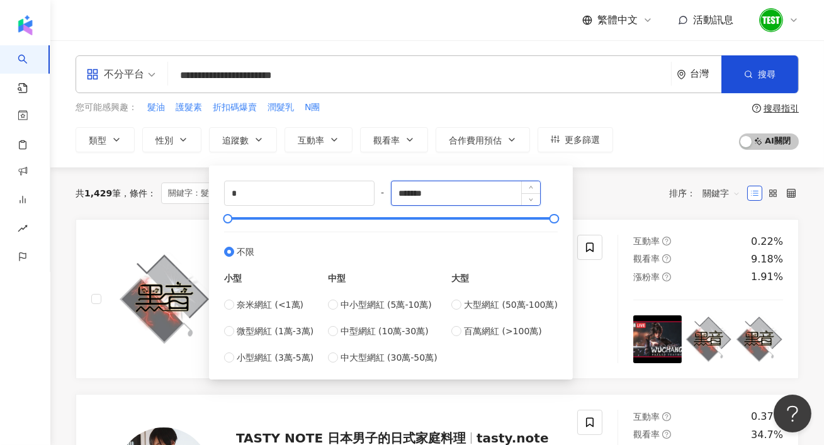
click at [418, 190] on input "*******" at bounding box center [466, 193] width 149 height 24
type input "*****"
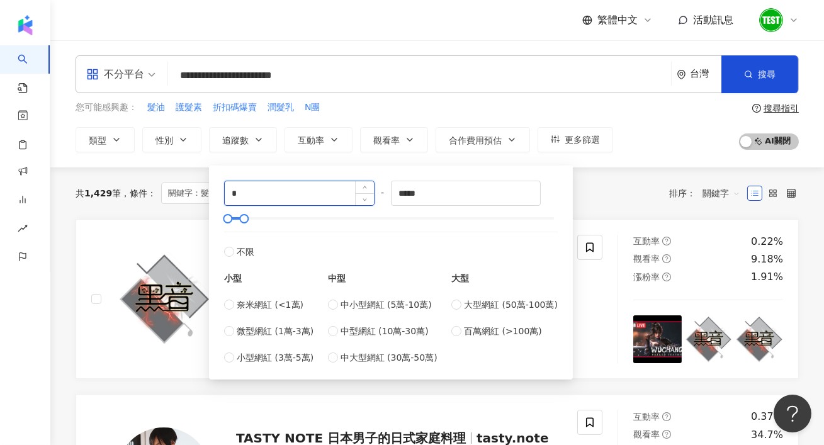
click at [293, 197] on input "*" at bounding box center [299, 193] width 149 height 24
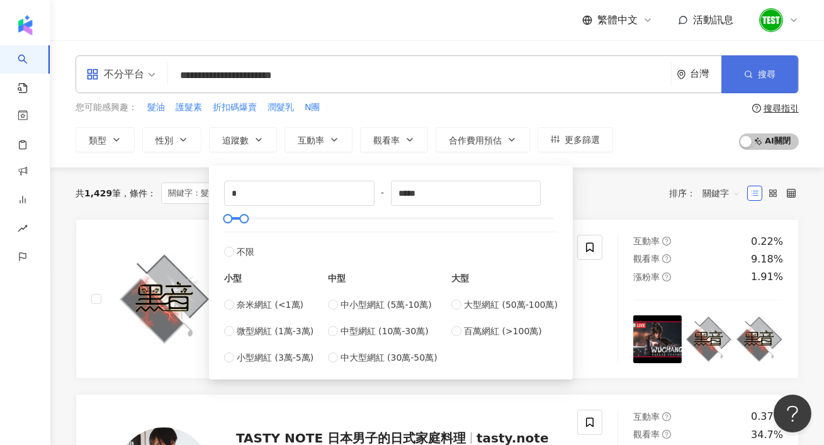
click at [725, 74] on button "搜尋" at bounding box center [760, 74] width 77 height 38
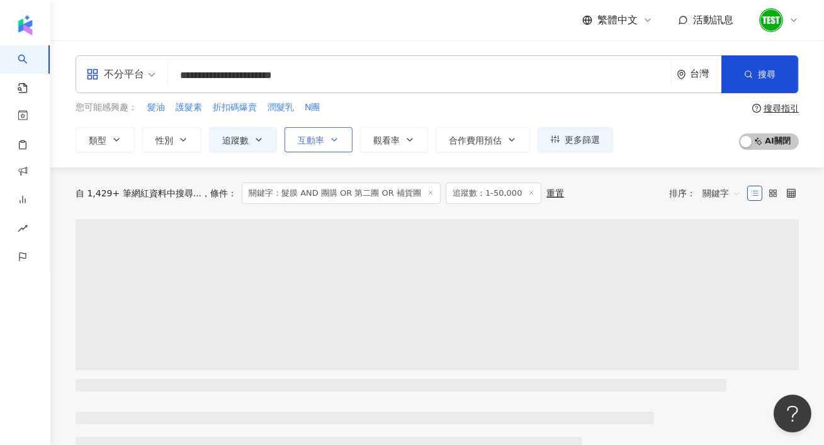
click at [312, 138] on span "互動率" at bounding box center [311, 140] width 26 height 10
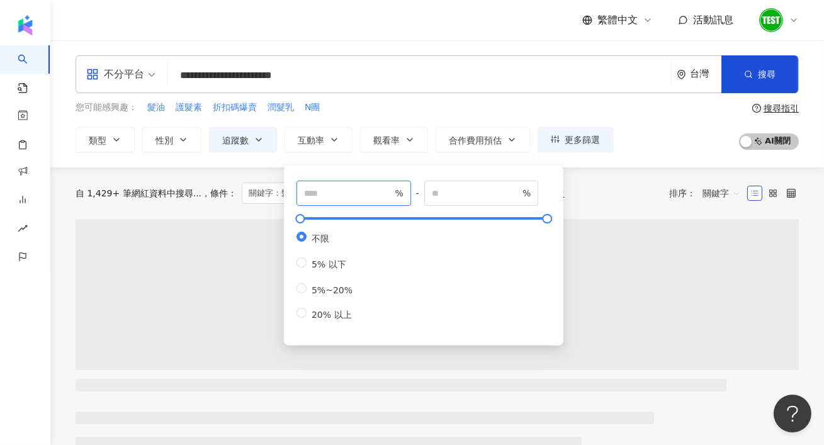
click at [322, 191] on input "number" at bounding box center [348, 193] width 88 height 14
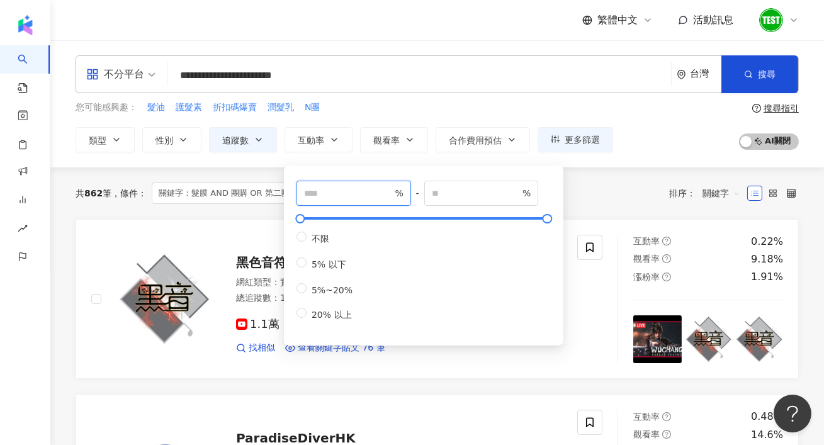
type input "*"
click at [691, 144] on div "您可能感興趣： 髮油 護髮素 折扣碼爆賣 潤髮乳 N團 類型 性別 追蹤數 互動率 觀看率 合作費用預估 更多篩選 篩選條件 關於網紅 互動潛力 受眾輪廓 獨…" at bounding box center [438, 127] width 724 height 52
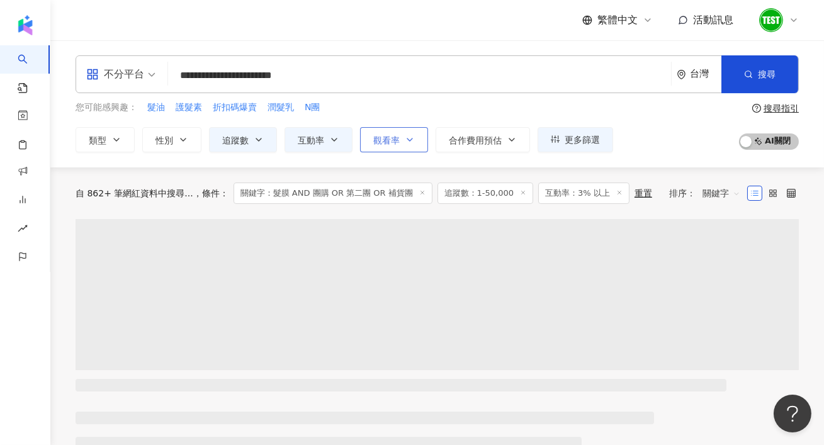
click at [407, 140] on icon "button" at bounding box center [410, 140] width 10 height 10
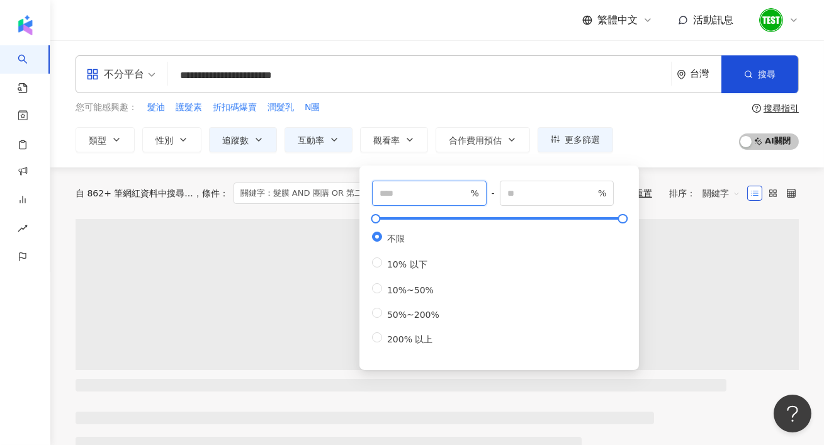
click at [412, 199] on input "number" at bounding box center [424, 193] width 88 height 14
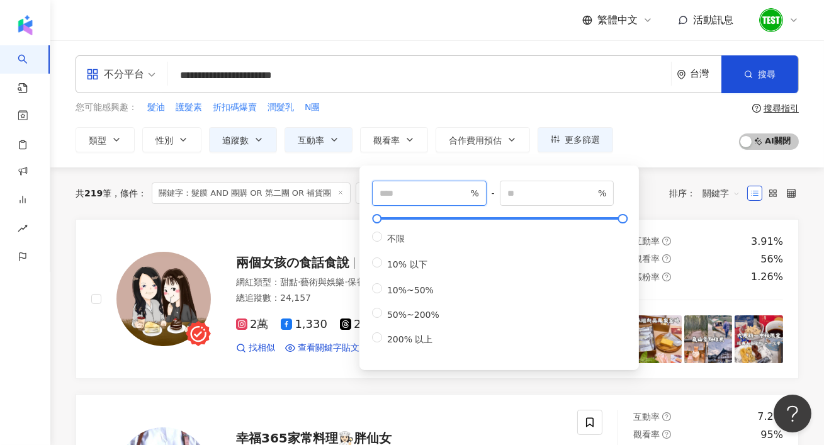
type input "**"
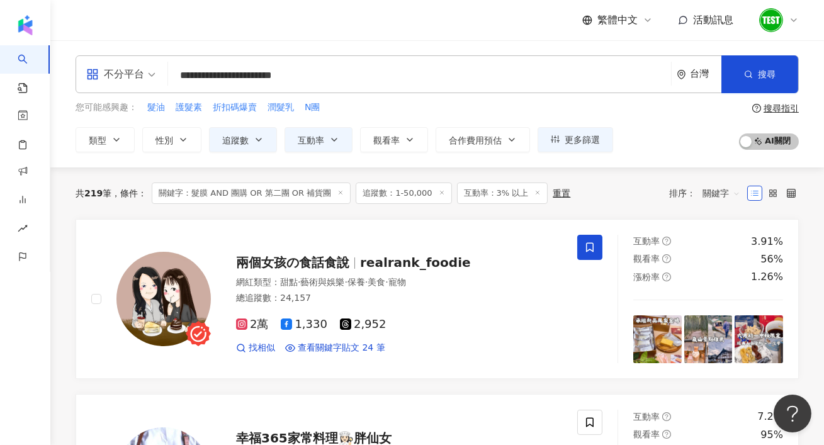
click at [673, 123] on div "您可能感興趣： 髮油 護髮素 折扣碼爆賣 潤髮乳 N團 類型 性別 追蹤數 互動率 觀看率 合作費用預估 更多篩選 篩選條件 關於網紅 互動潛力 受眾輪廓 獨…" at bounding box center [438, 127] width 724 height 52
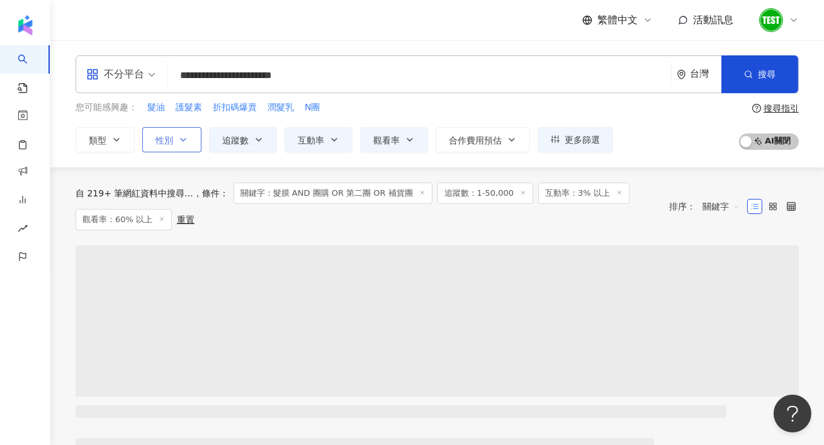
click at [191, 146] on button "性別" at bounding box center [171, 139] width 59 height 25
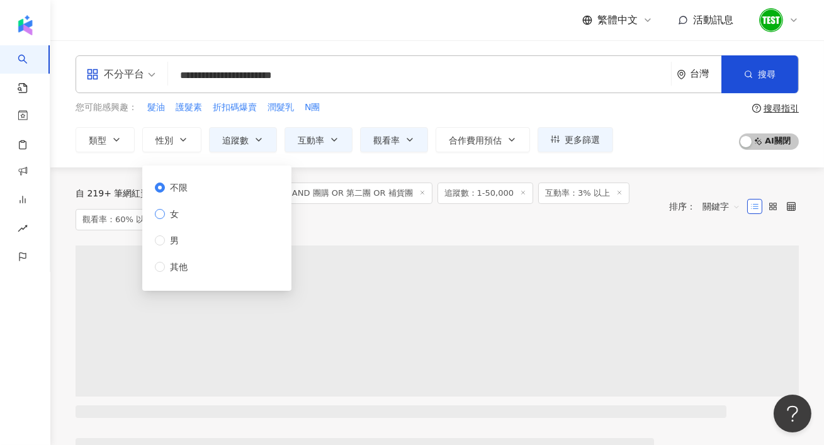
click at [171, 212] on span "女" at bounding box center [174, 214] width 19 height 14
click at [654, 125] on div "您可能感興趣： 髮油 護髮素 折扣碼爆賣 潤髮乳 N團 類型 性別 追蹤數 互動率 觀看率 合作費用預估 更多篩選 篩選條件 關於網紅 互動潛力 受眾輪廓 獨…" at bounding box center [438, 127] width 724 height 52
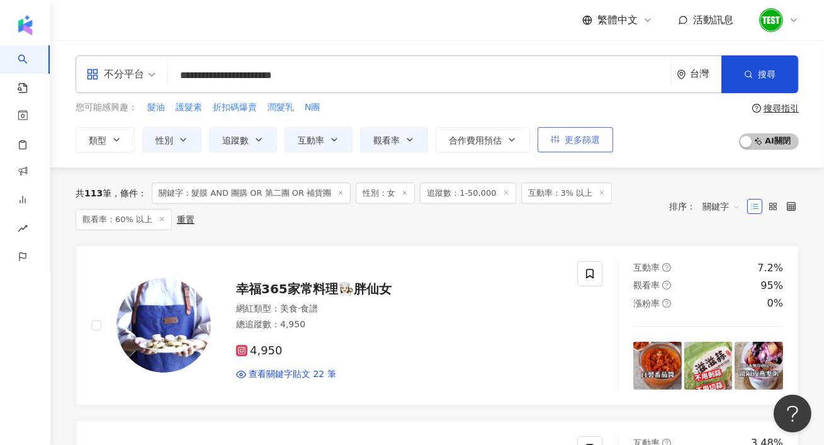
click at [574, 137] on span "更多篩選" at bounding box center [582, 140] width 35 height 10
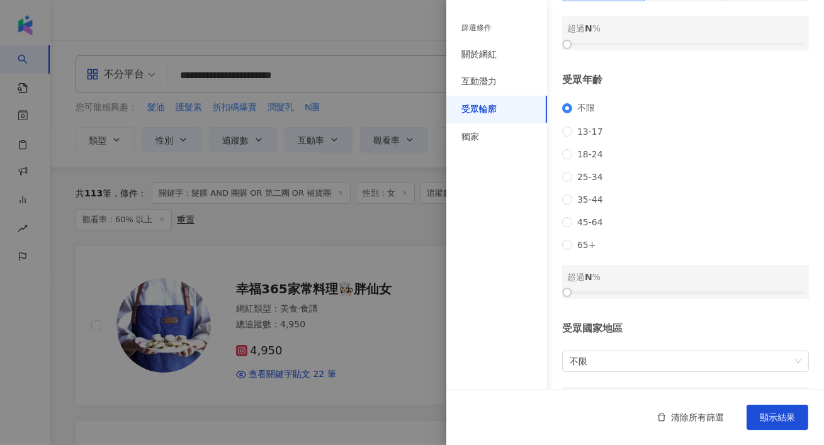
click at [395, 256] on div at bounding box center [412, 222] width 824 height 445
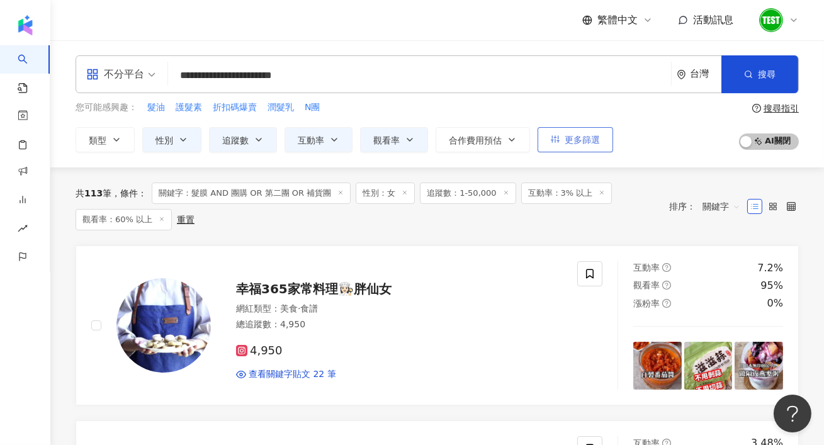
click at [556, 136] on icon "button" at bounding box center [555, 139] width 9 height 9
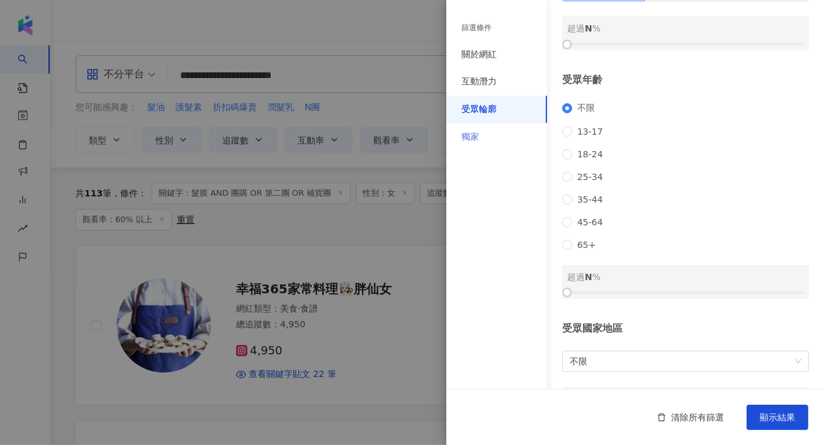
click at [503, 149] on div "獨家" at bounding box center [496, 137] width 101 height 28
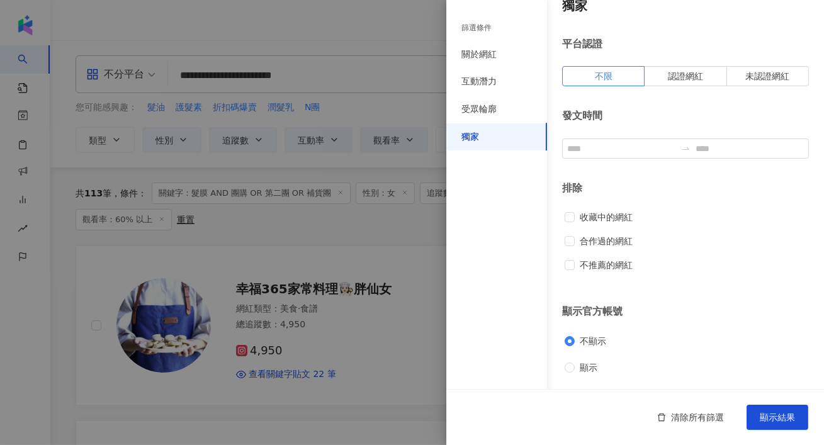
scroll to position [18, 0]
click at [688, 67] on label "認證網紅" at bounding box center [686, 76] width 82 height 20
click at [725, 391] on button "顯示結果" at bounding box center [778, 417] width 62 height 25
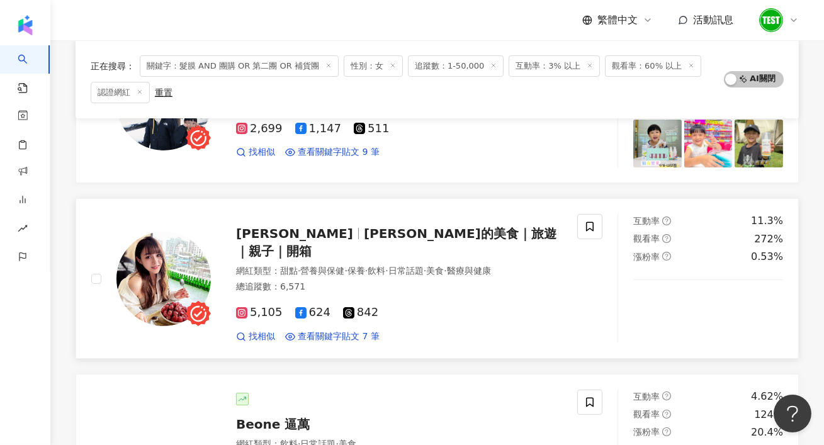
scroll to position [223, 0]
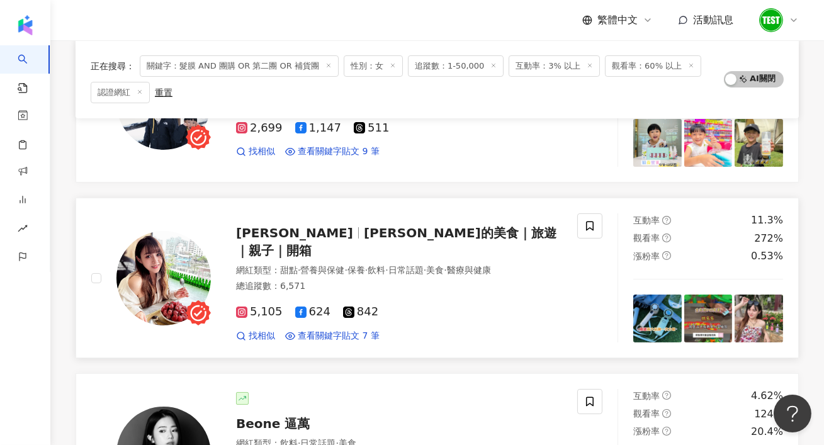
click at [174, 271] on img at bounding box center [163, 278] width 94 height 94
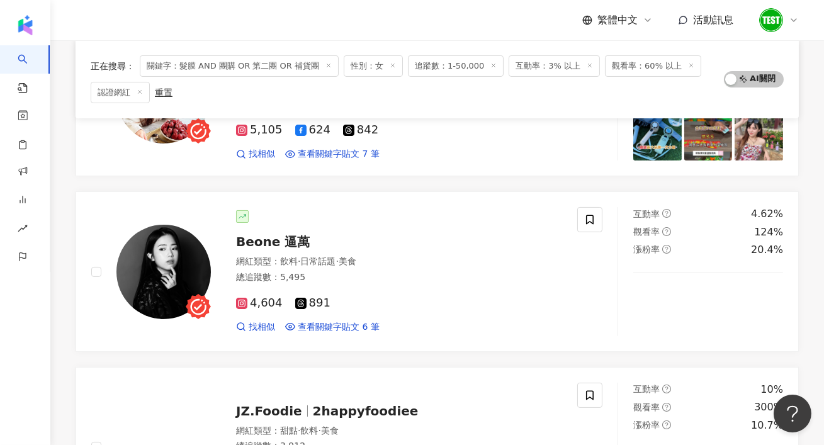
scroll to position [406, 0]
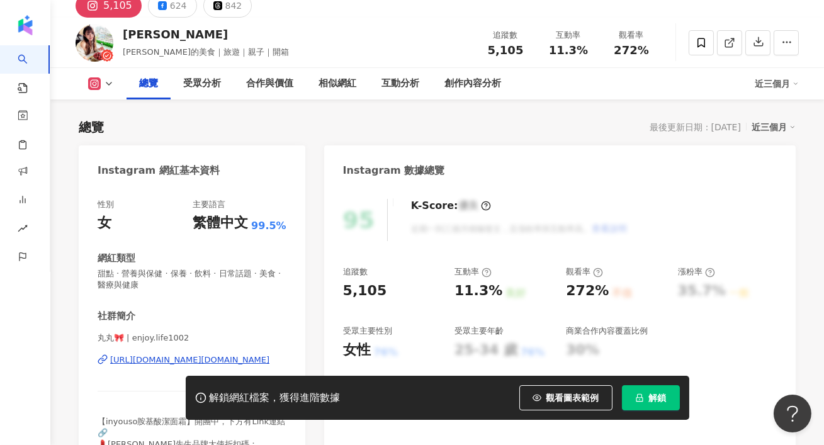
scroll to position [68, 0]
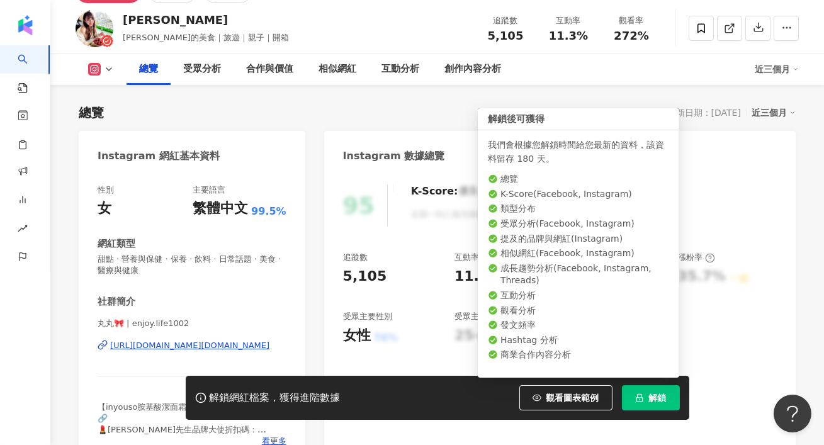
click at [639, 399] on icon "lock" at bounding box center [639, 398] width 7 height 8
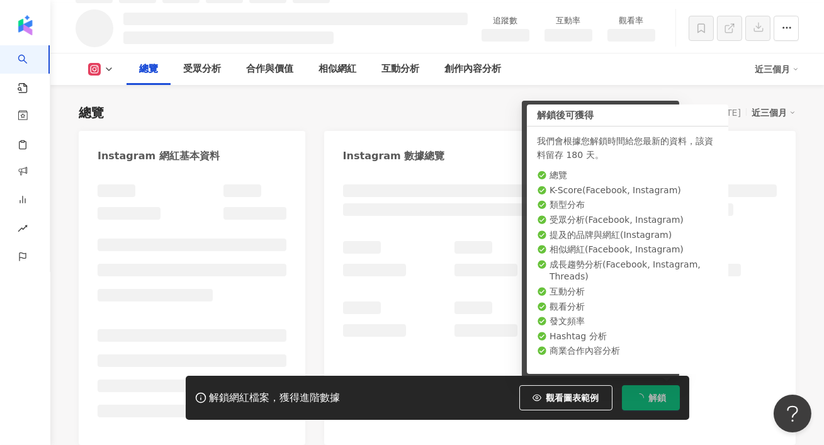
scroll to position [82, 0]
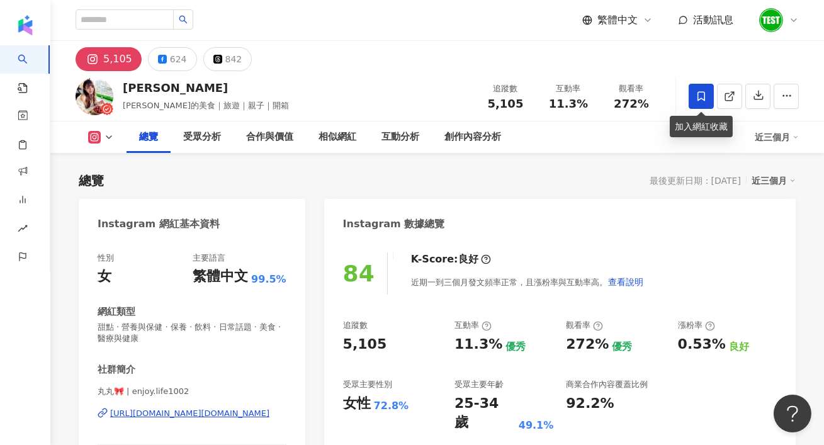
click at [705, 104] on span at bounding box center [701, 96] width 25 height 25
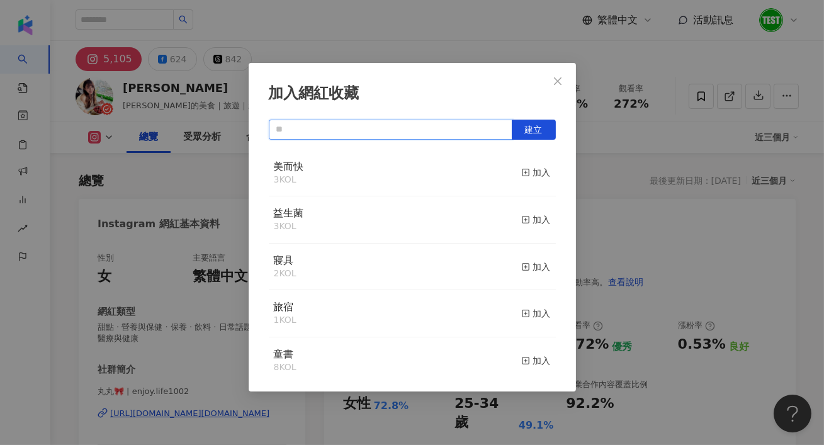
click at [402, 125] on input "text" at bounding box center [391, 130] width 244 height 20
type input "*"
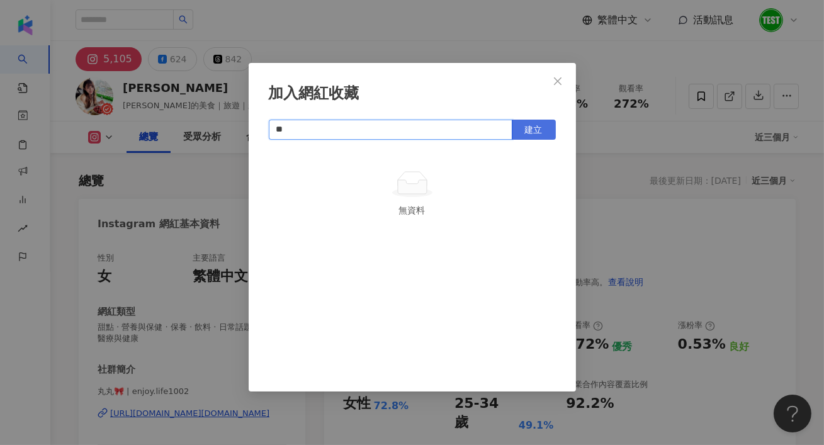
click at [525, 130] on span "建立" at bounding box center [534, 130] width 18 height 10
type input "**"
click at [567, 85] on span "Close" at bounding box center [557, 81] width 25 height 10
click at [557, 86] on div "加入網紅收藏 ** 建立 髮品 1 KOL 已加入" at bounding box center [412, 222] width 824 height 445
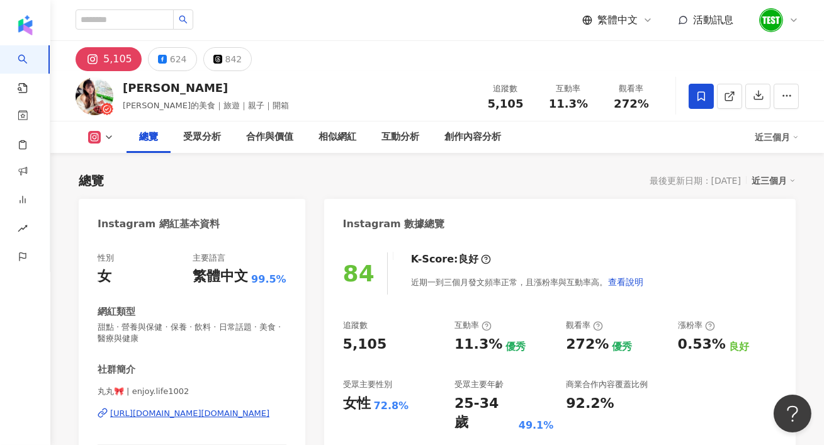
click at [563, 77] on div "加入網紅收藏 ** 建立 髮品 1 KOL 已加入" at bounding box center [412, 222] width 824 height 445
click at [730, 94] on icon at bounding box center [729, 96] width 11 height 11
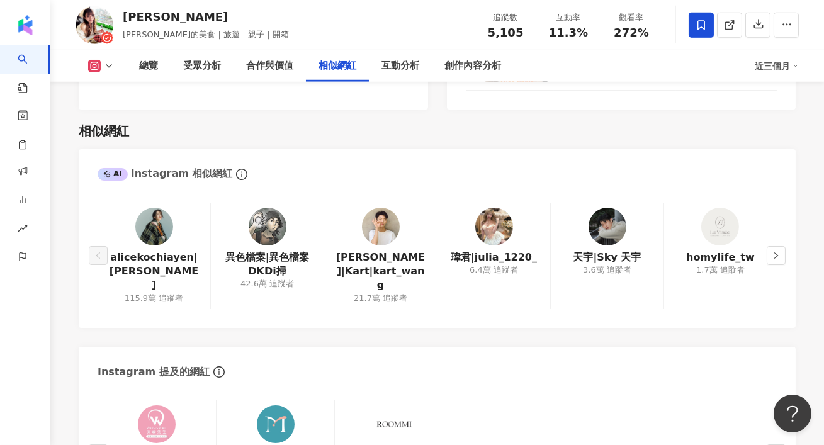
scroll to position [2023, 0]
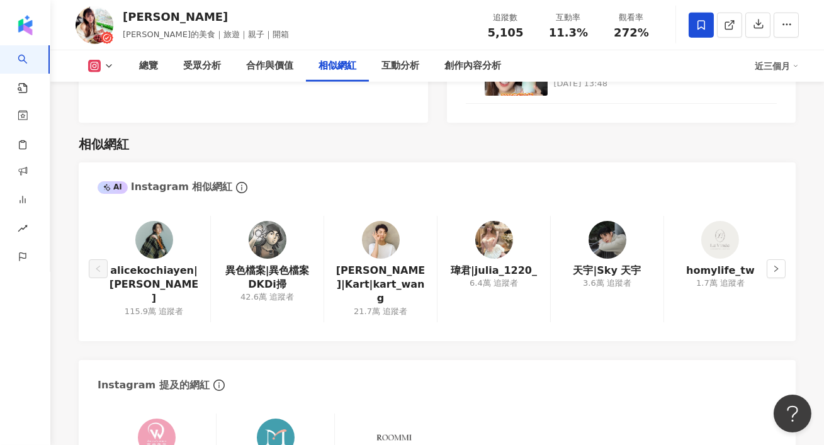
click at [494, 232] on img at bounding box center [494, 240] width 38 height 38
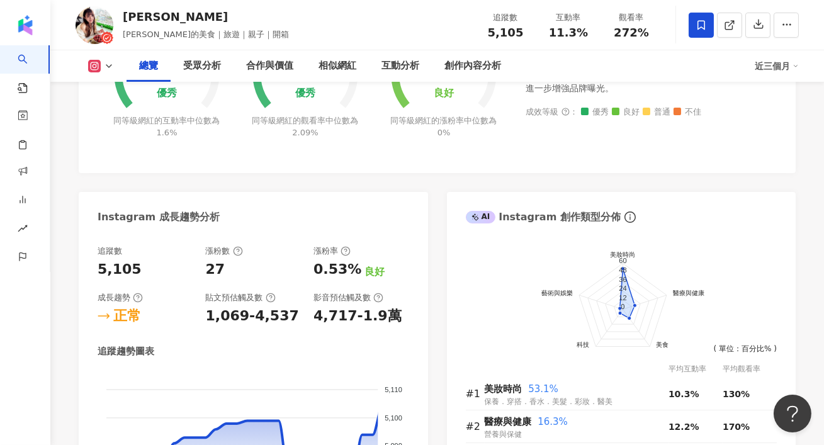
scroll to position [597, 0]
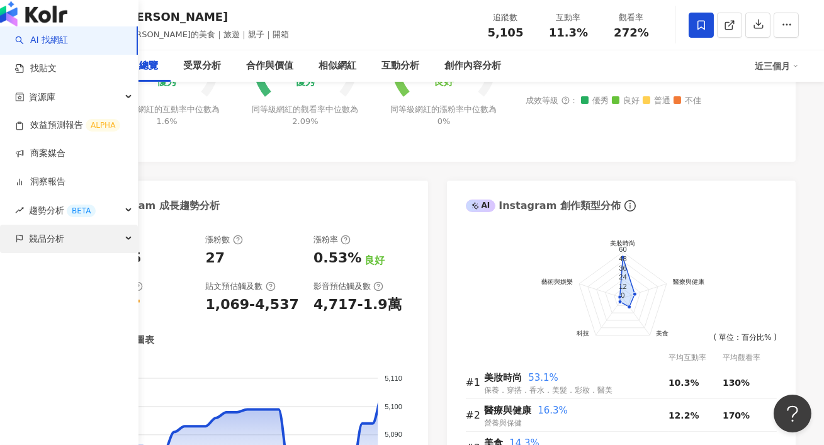
click at [52, 253] on span "競品分析" at bounding box center [46, 239] width 35 height 28
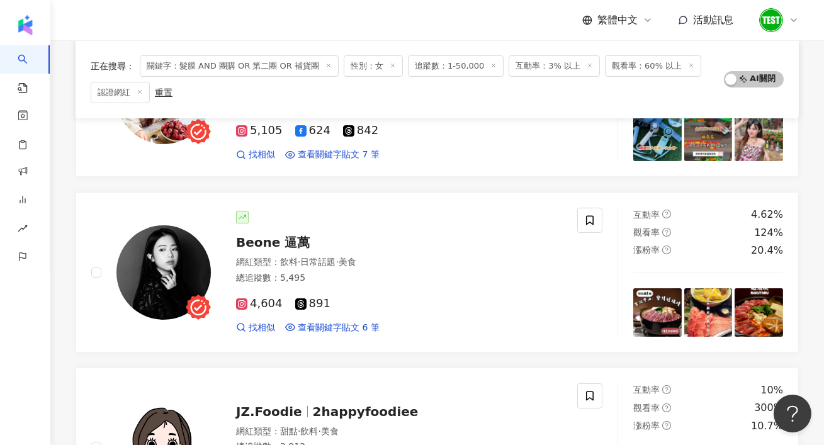
scroll to position [410, 0]
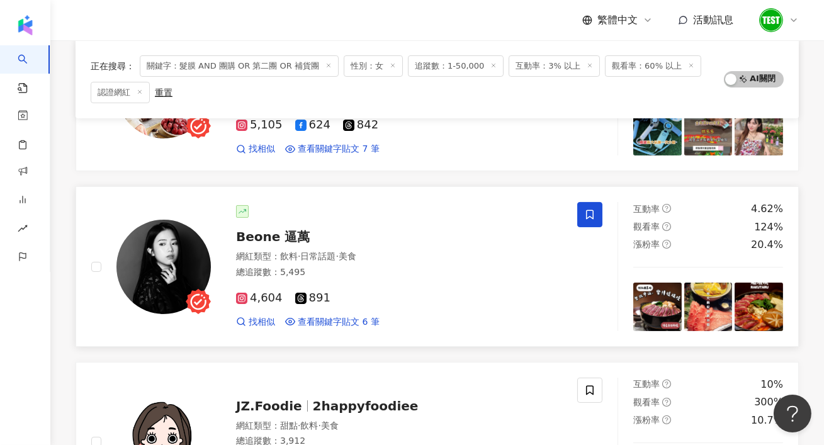
click at [593, 217] on icon at bounding box center [590, 214] width 8 height 9
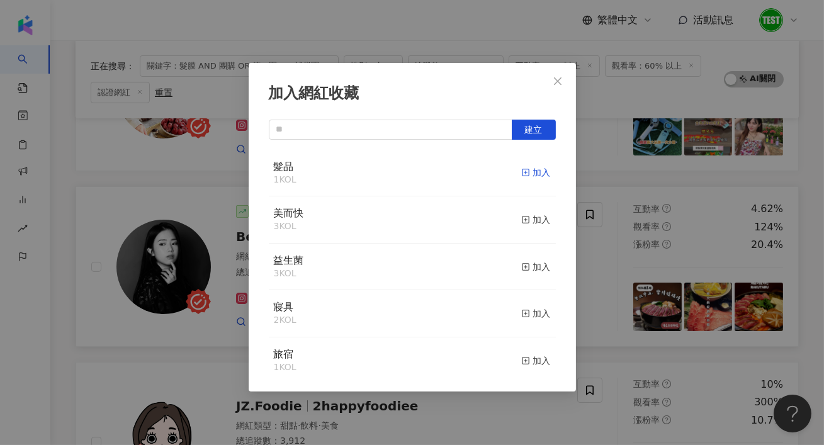
click at [533, 168] on div "加入" at bounding box center [536, 173] width 30 height 14
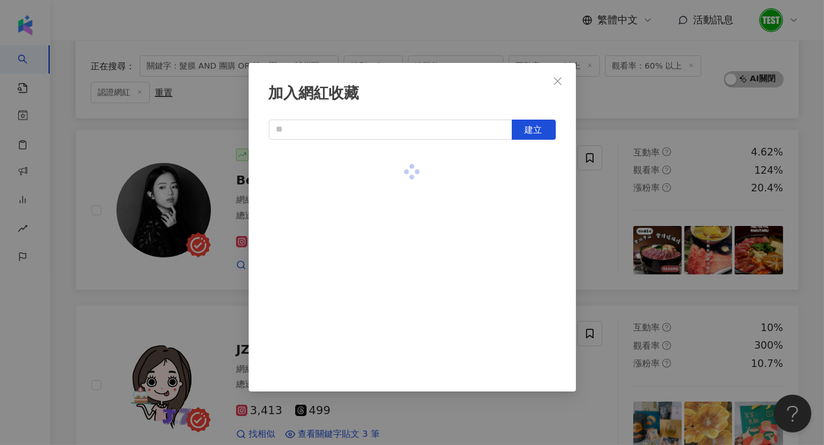
scroll to position [467, 0]
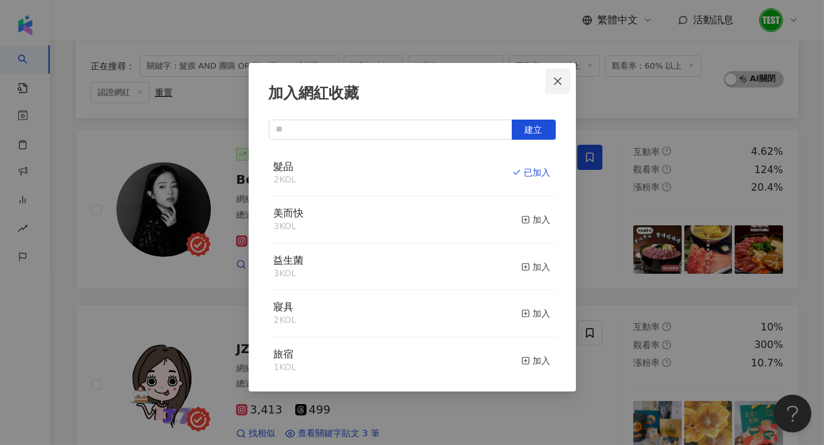
click at [565, 83] on span "Close" at bounding box center [557, 81] width 25 height 10
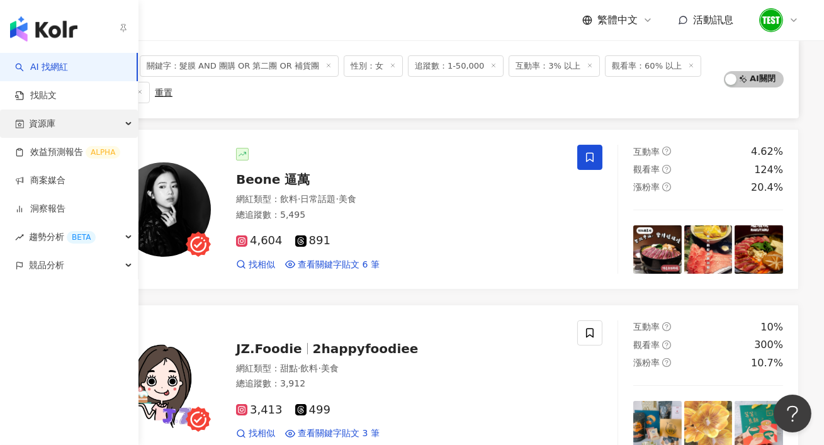
click at [37, 128] on span "資源庫" at bounding box center [42, 124] width 26 height 28
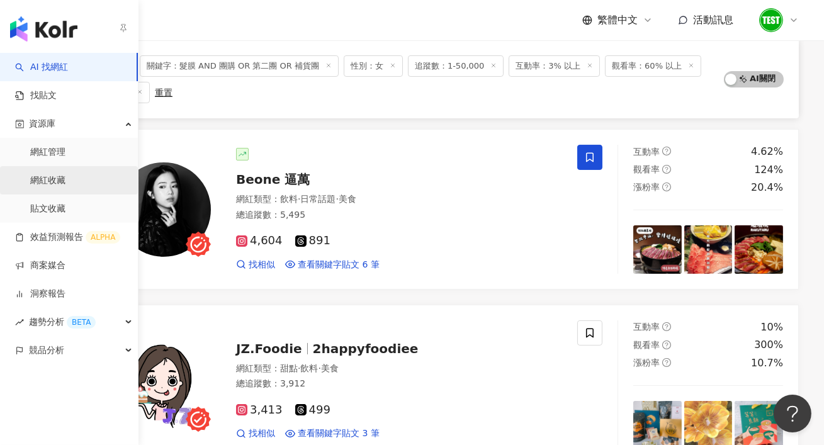
click at [37, 187] on link "網紅收藏" at bounding box center [47, 180] width 35 height 13
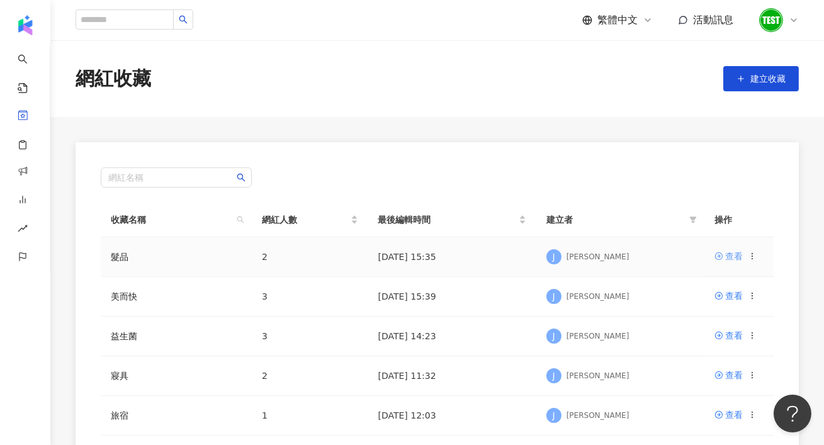
click at [725, 255] on div "查看" at bounding box center [734, 256] width 18 height 14
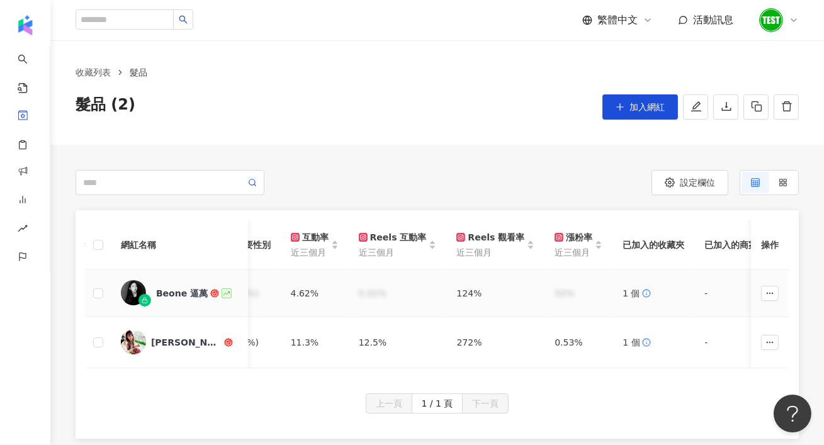
scroll to position [0, 731]
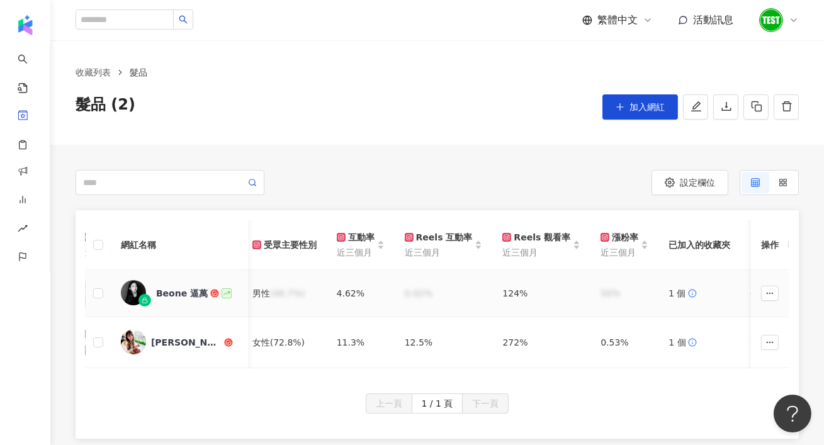
click at [143, 301] on icon at bounding box center [145, 300] width 6 height 6
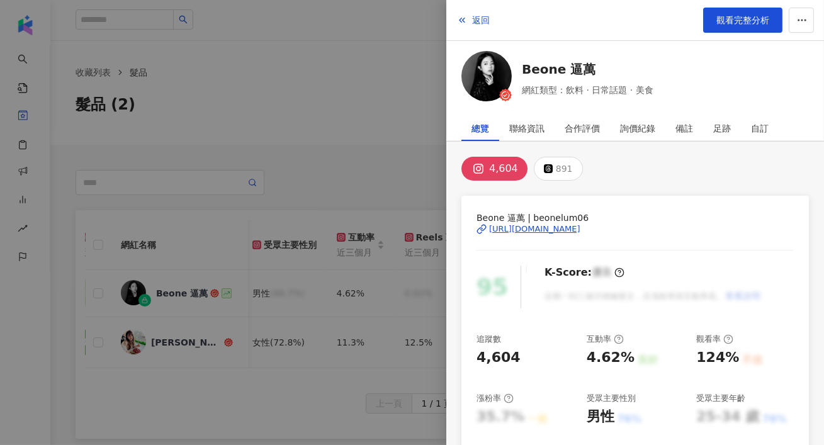
scroll to position [338, 0]
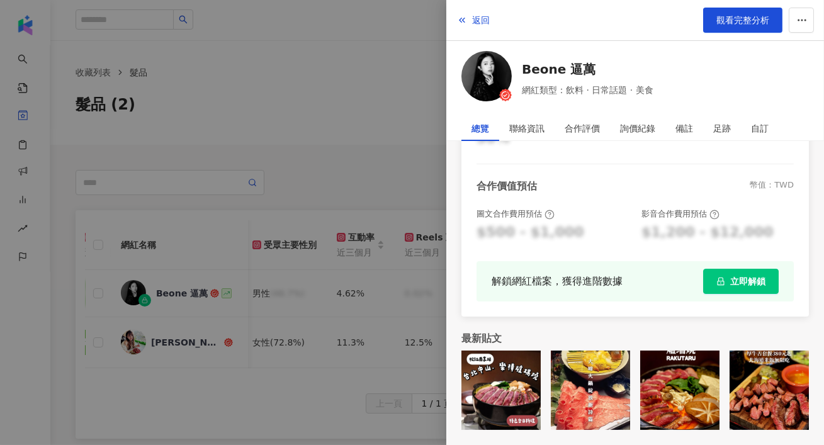
click at [742, 292] on button "立即解鎖" at bounding box center [741, 281] width 76 height 25
click at [407, 157] on div at bounding box center [412, 222] width 824 height 445
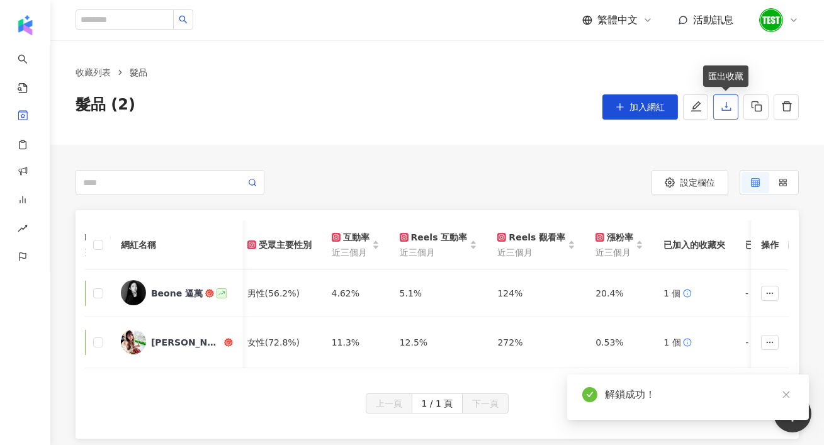
click at [722, 106] on icon "download" at bounding box center [726, 106] width 11 height 11
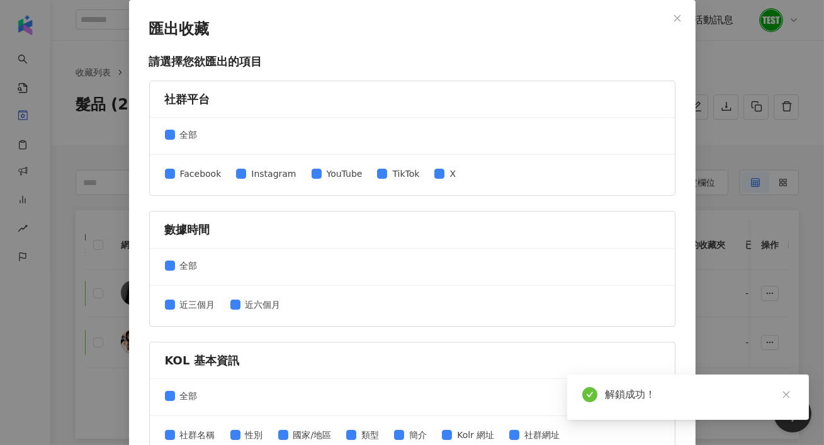
click at [749, 220] on div "匯出收藏 請選擇您欲匯出的項目 社群平台 全部 Facebook Instagram YouTube TikTok X 數據時間 全部 近三個月 近六個月 K…" at bounding box center [412, 222] width 824 height 445
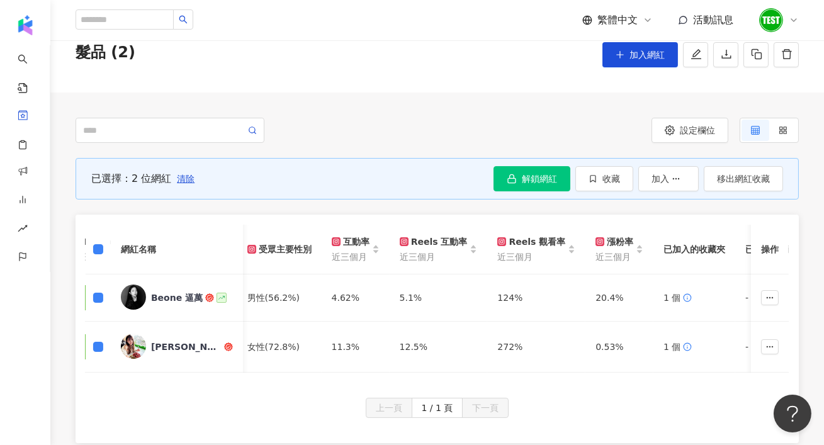
scroll to position [189, 0]
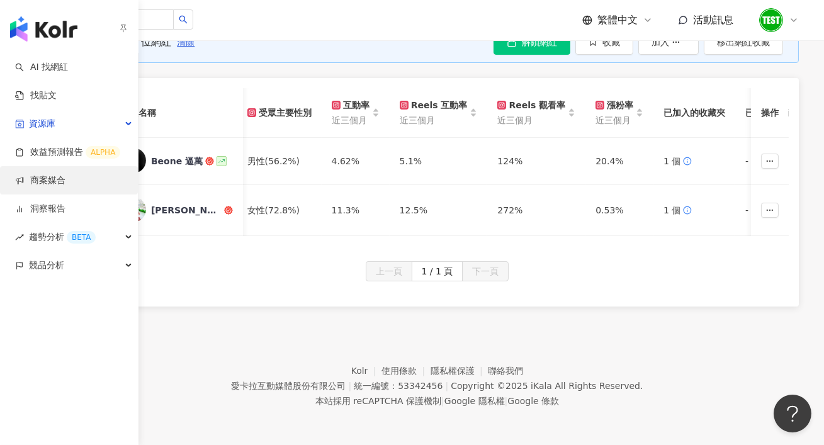
click at [55, 187] on link "商案媒合" at bounding box center [40, 180] width 50 height 13
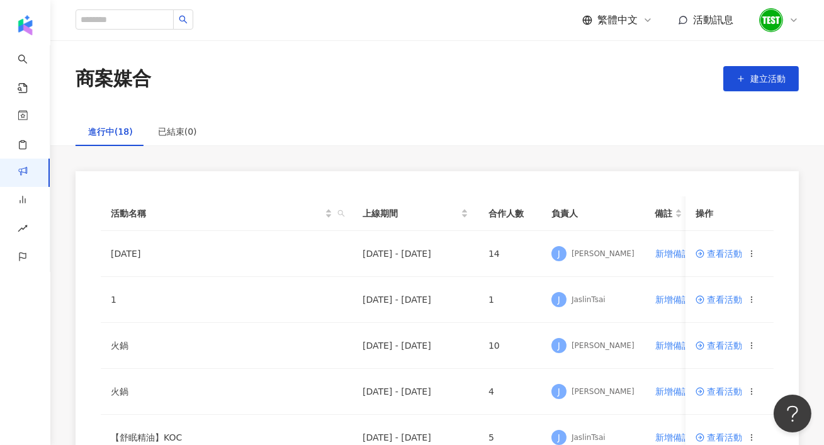
click at [379, 88] on div "商案媒合 建立活動" at bounding box center [437, 78] width 774 height 26
click at [778, 77] on span "建立活動" at bounding box center [768, 79] width 35 height 10
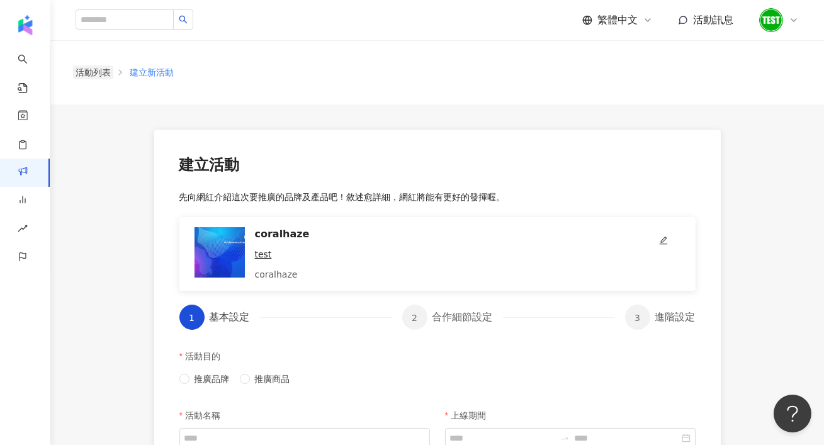
click at [106, 71] on link "活動列表" at bounding box center [93, 72] width 40 height 14
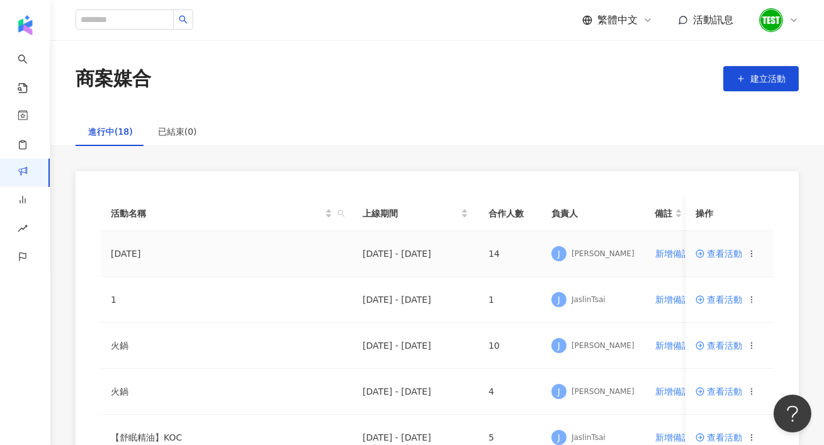
click at [727, 260] on td "查看活動" at bounding box center [730, 254] width 88 height 46
click at [727, 249] on span "查看活動" at bounding box center [719, 253] width 47 height 9
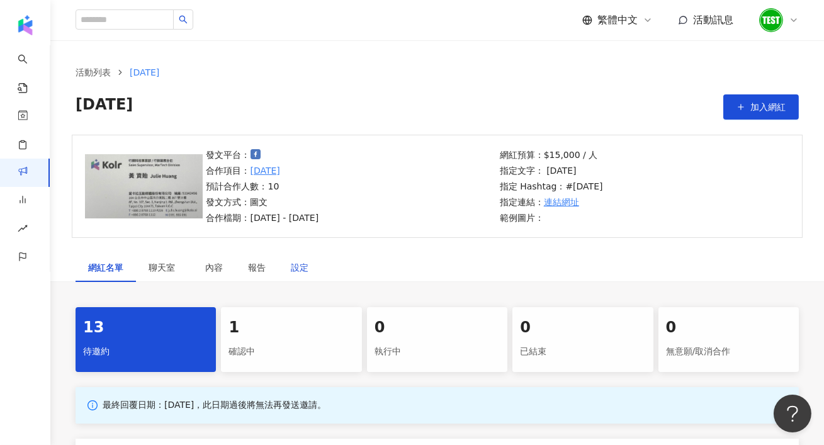
click at [297, 268] on div "設定" at bounding box center [300, 268] width 18 height 14
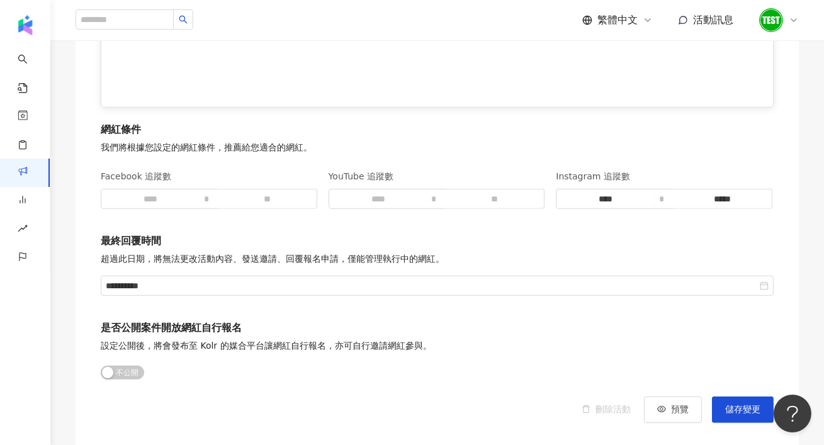
scroll to position [1712, 0]
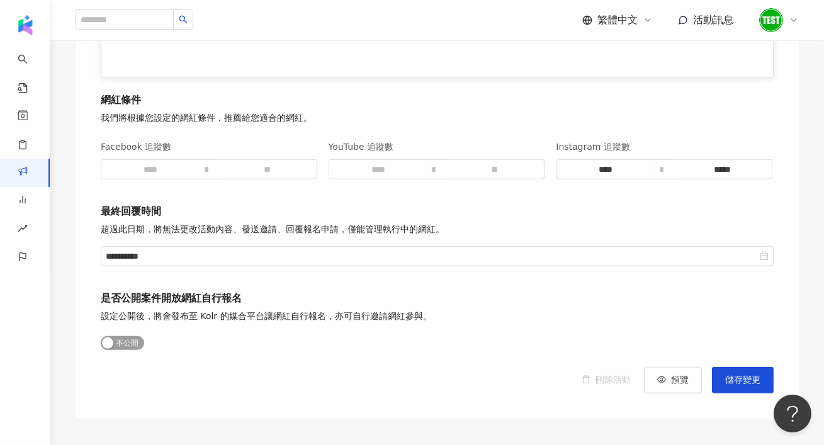
click at [127, 345] on span "公開 不公開" at bounding box center [122, 343] width 43 height 14
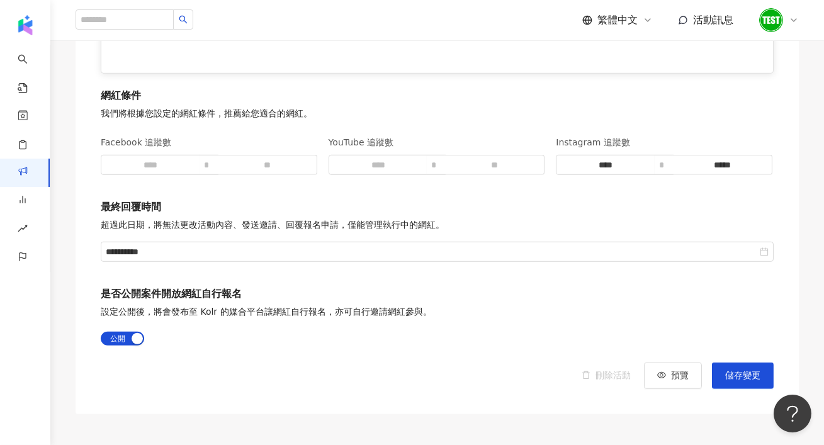
scroll to position [1823, 0]
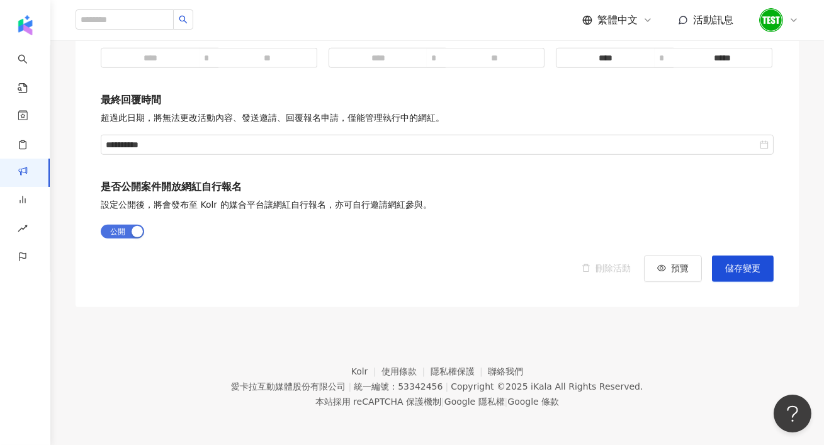
click at [123, 229] on span "公開 不公開" at bounding box center [122, 232] width 43 height 14
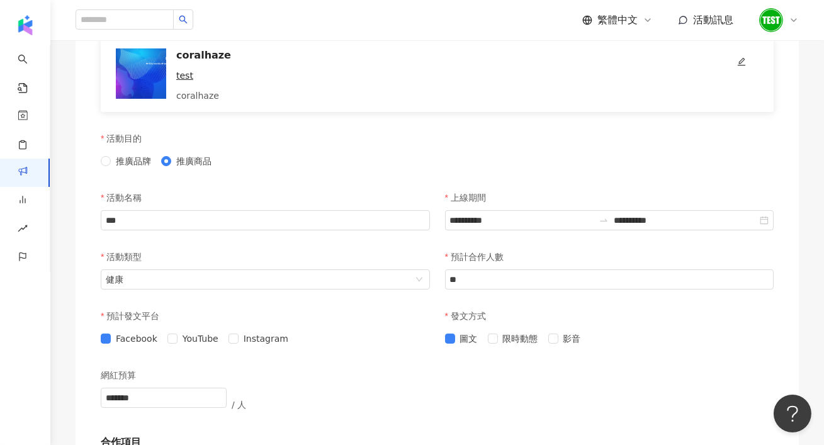
scroll to position [0, 0]
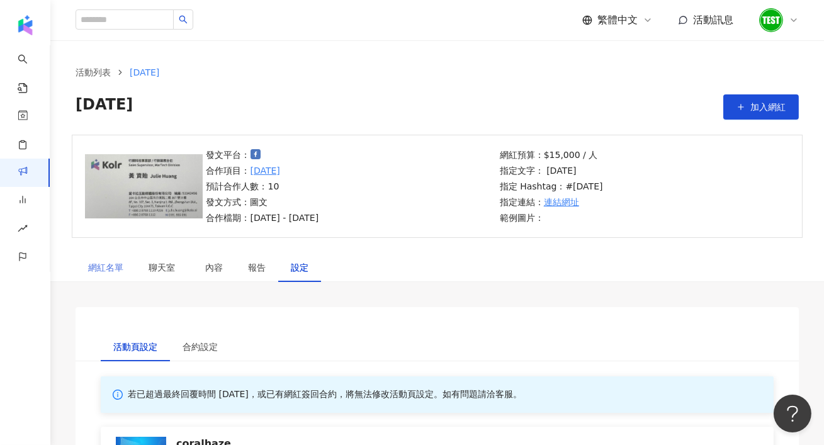
click at [107, 259] on div "網紅名單" at bounding box center [106, 267] width 60 height 29
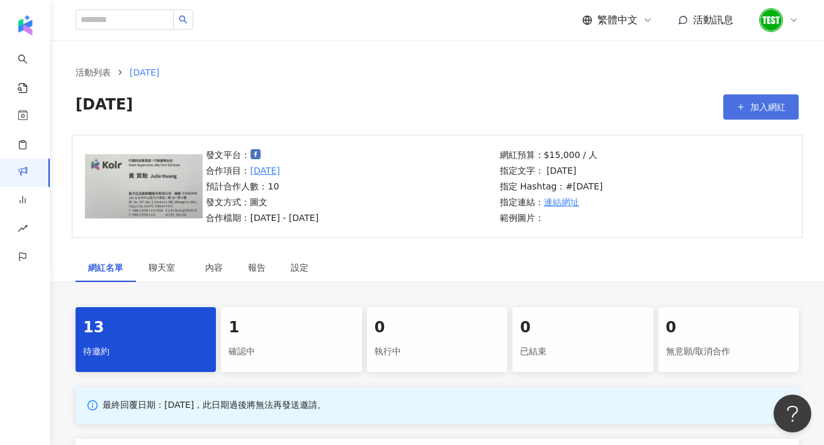
click at [763, 111] on span "加入網紅" at bounding box center [768, 107] width 35 height 10
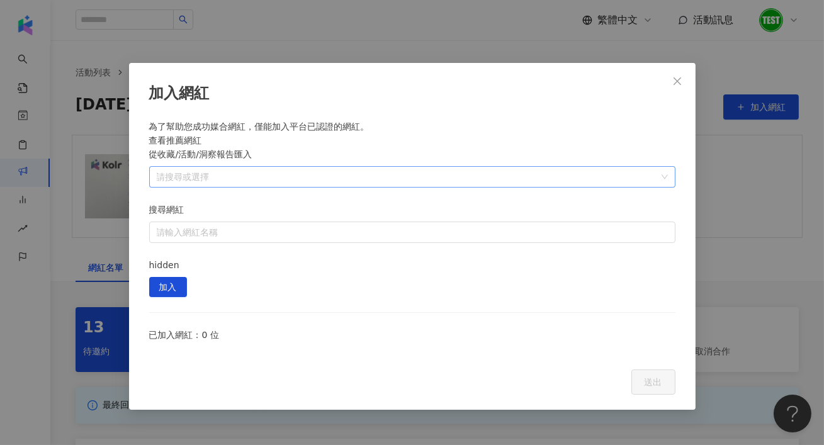
click at [373, 180] on div "請搜尋或選擇" at bounding box center [412, 176] width 526 height 21
click at [164, 203] on span "caret-down" at bounding box center [162, 205] width 6 height 6
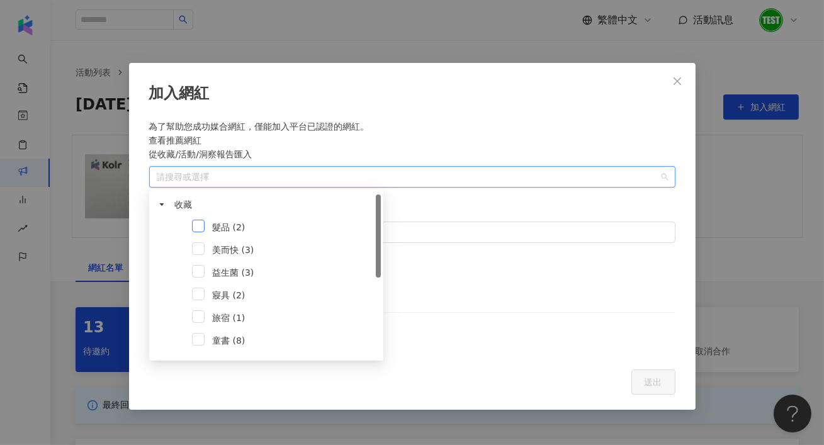
click at [197, 227] on span at bounding box center [198, 226] width 13 height 13
click at [177, 278] on span "加入" at bounding box center [168, 288] width 18 height 20
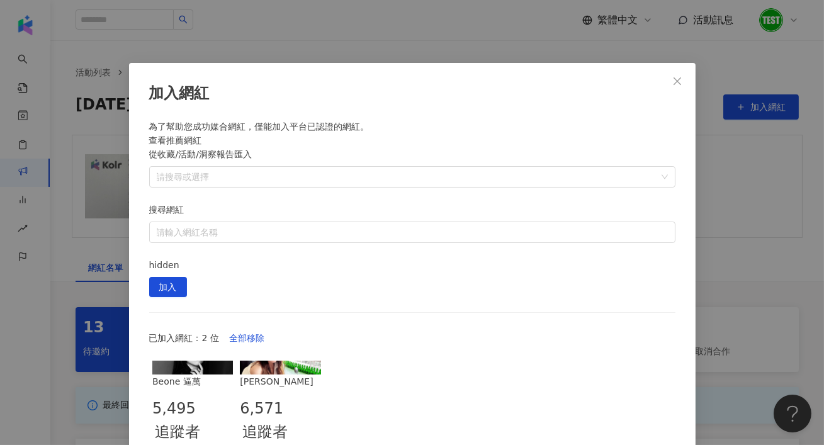
scroll to position [8, 0]
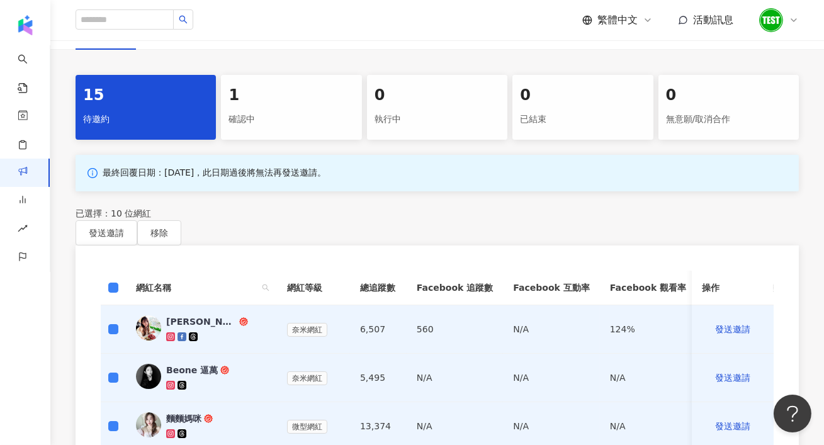
scroll to position [240, 0]
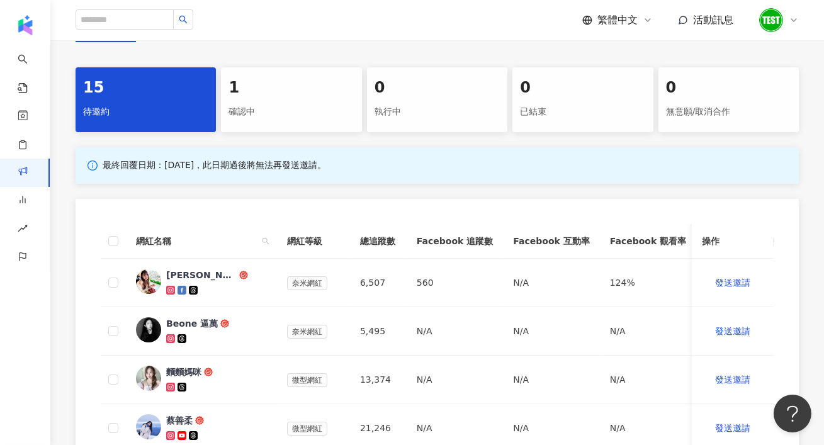
click at [327, 102] on div "確認中" at bounding box center [291, 111] width 125 height 21
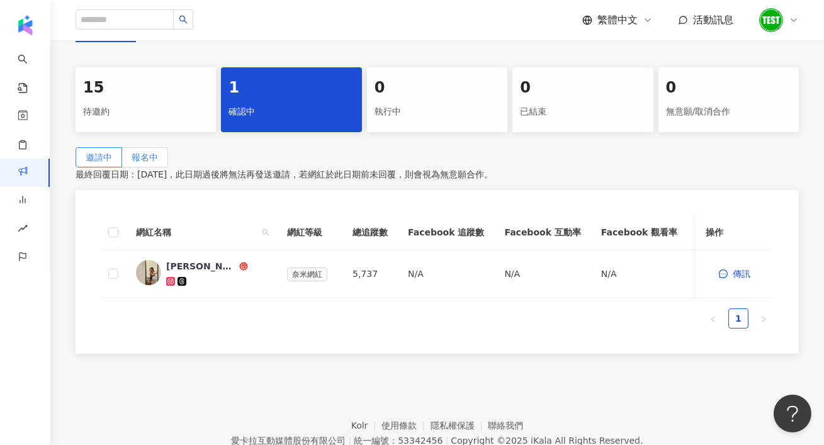
click at [168, 152] on label "報名中" at bounding box center [145, 157] width 46 height 20
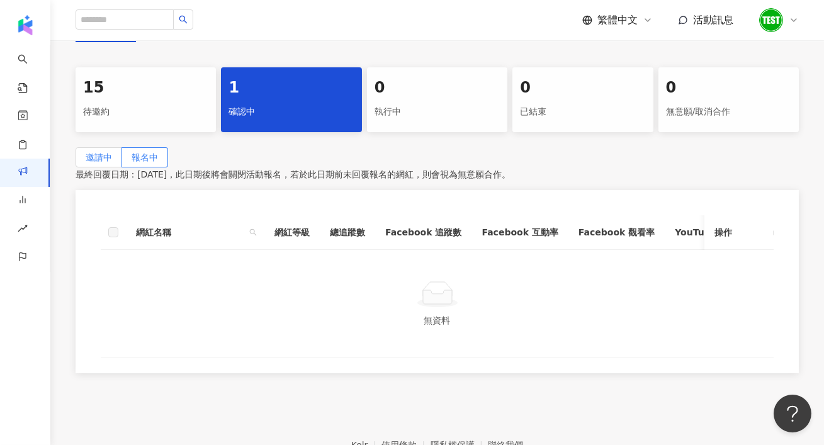
click at [122, 155] on label "邀請中" at bounding box center [99, 157] width 47 height 20
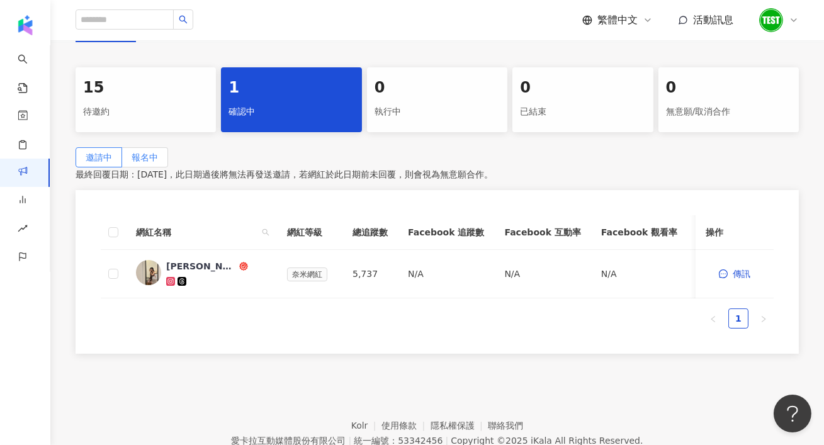
click at [168, 161] on label "報名中" at bounding box center [145, 157] width 46 height 20
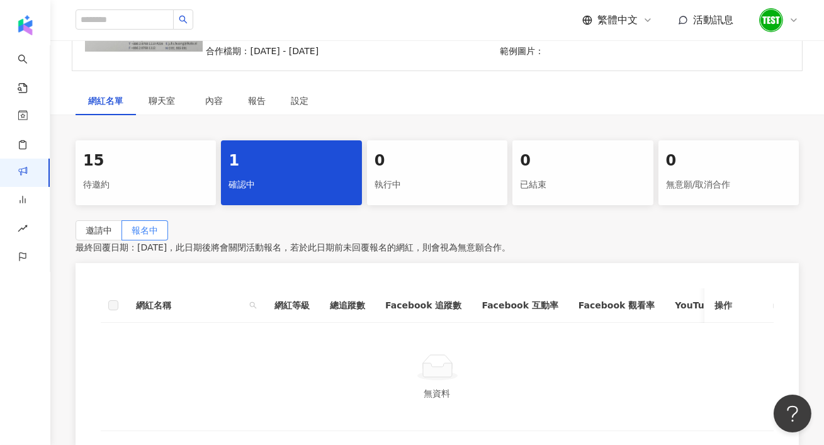
scroll to position [159, 0]
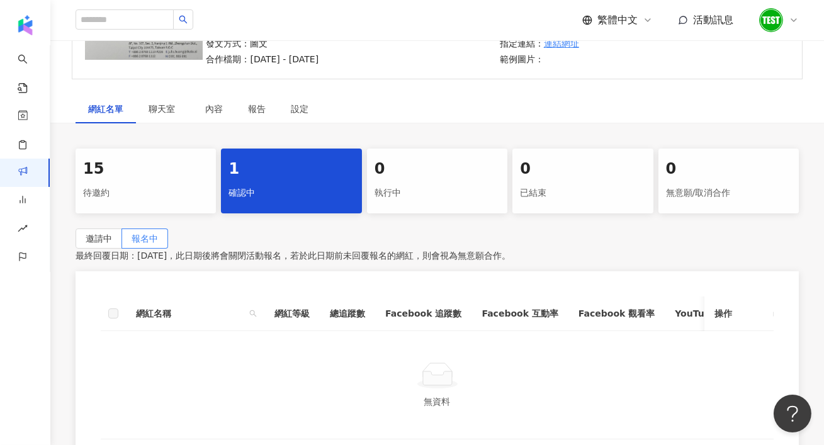
click at [397, 186] on div "執行中" at bounding box center [437, 193] width 125 height 21
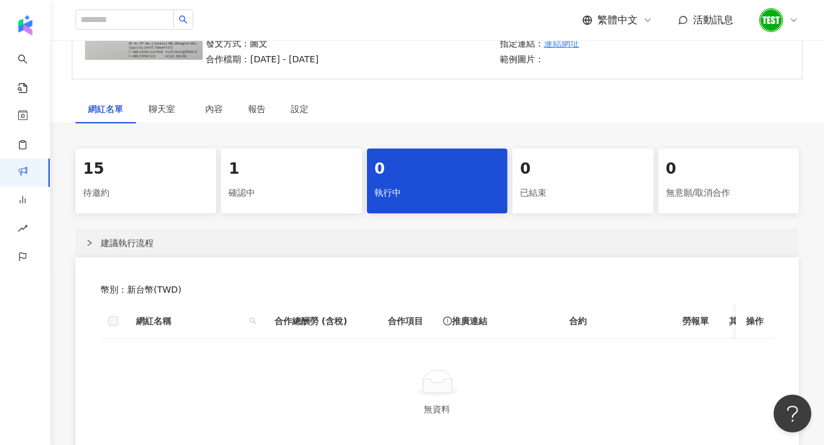
click at [88, 245] on icon "right" at bounding box center [90, 243] width 8 height 8
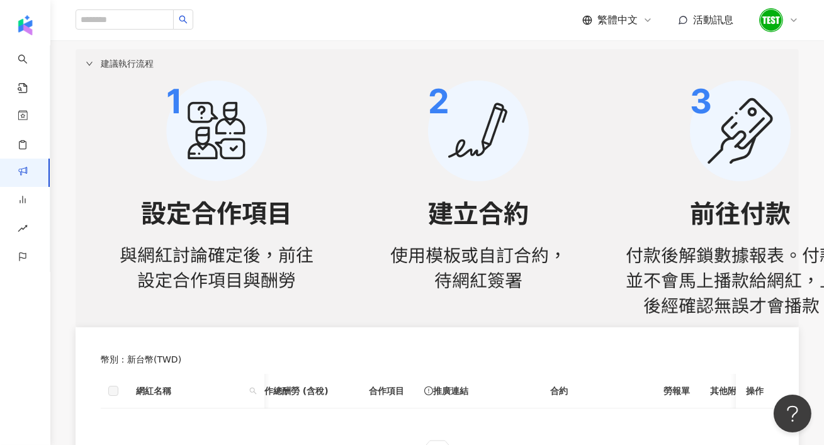
scroll to position [184, 0]
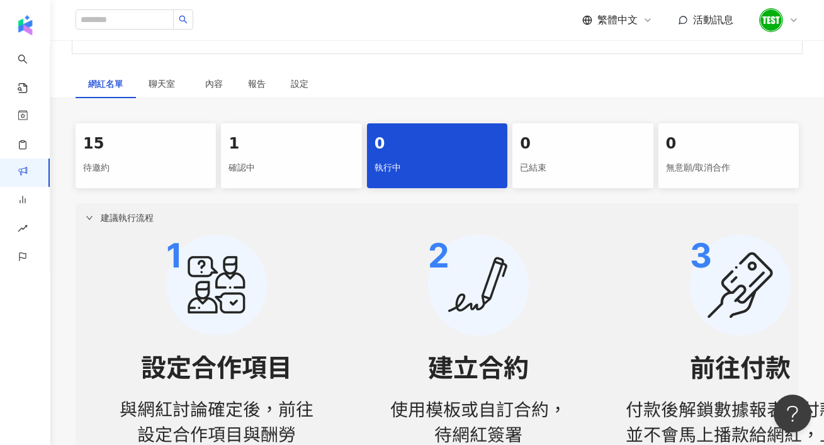
click at [556, 177] on div "已結束" at bounding box center [582, 167] width 125 height 21
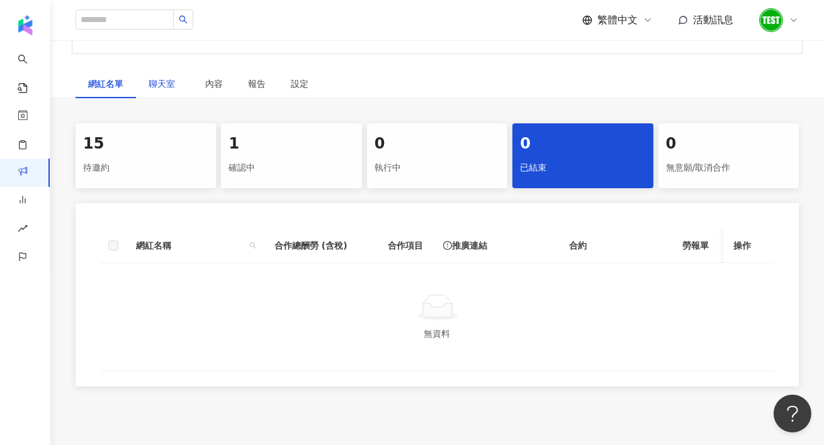
click at [157, 82] on span "聊天室" at bounding box center [164, 83] width 31 height 9
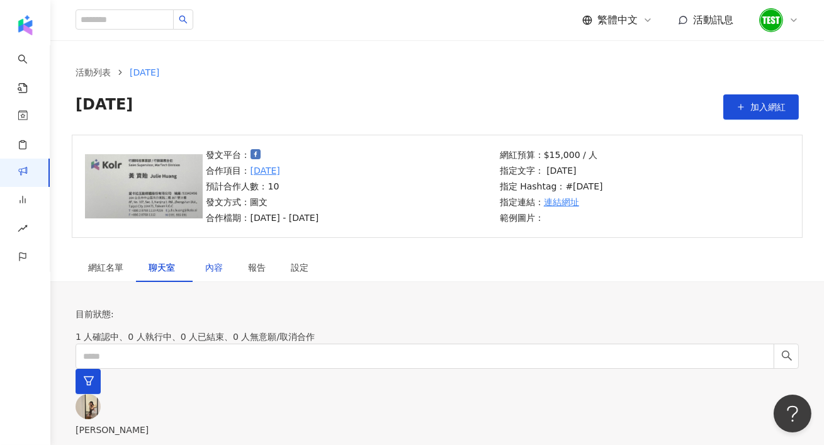
click at [213, 270] on div "內容" at bounding box center [214, 268] width 18 height 14
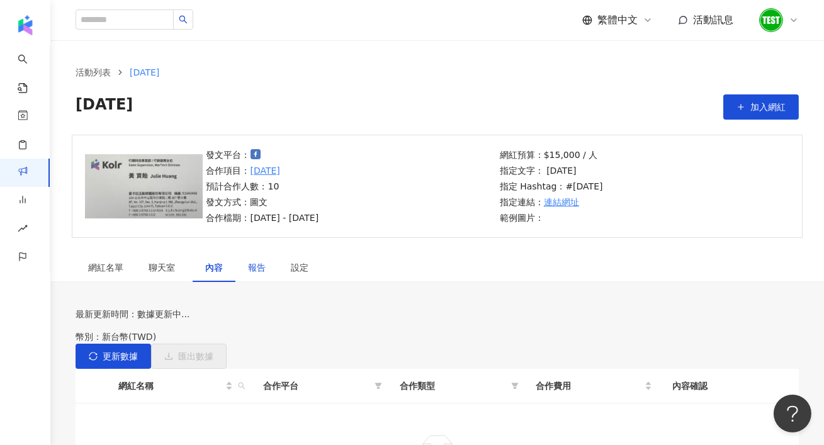
click at [254, 266] on div "報告" at bounding box center [257, 268] width 18 height 14
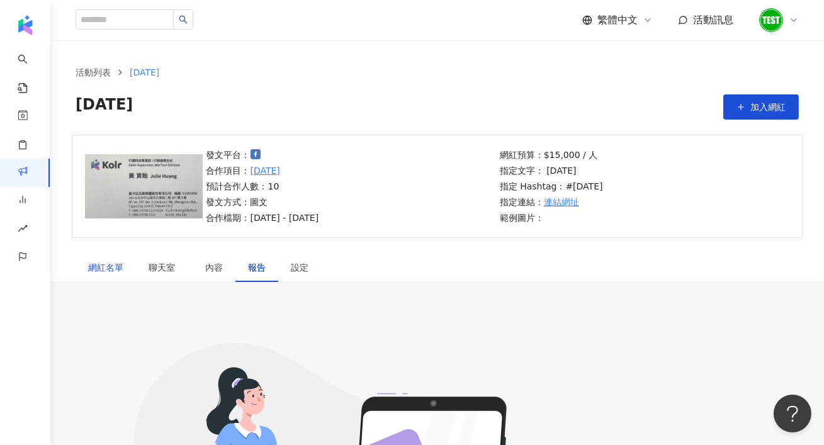
click at [110, 263] on div "網紅名單" at bounding box center [105, 268] width 35 height 14
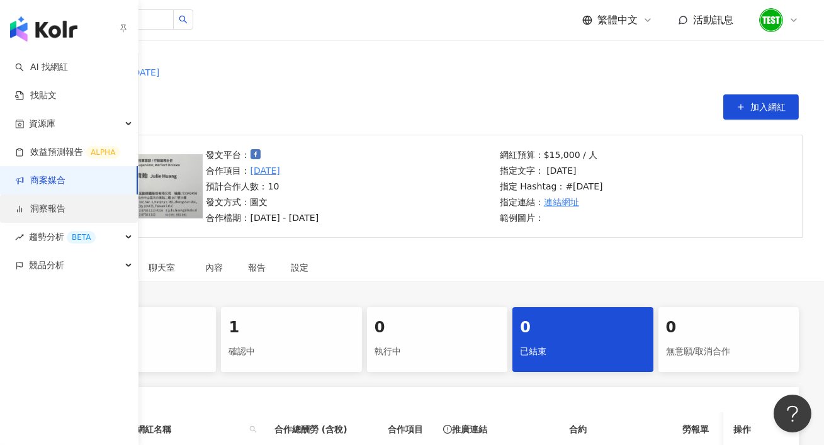
click at [65, 215] on link "洞察報告" at bounding box center [40, 209] width 50 height 13
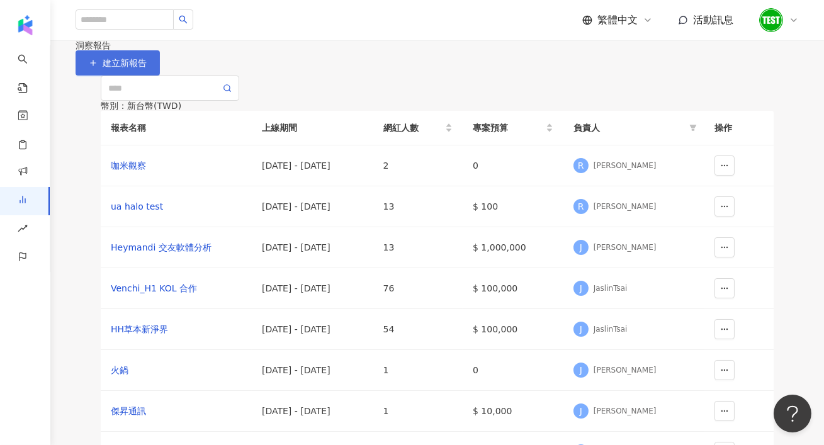
click at [160, 76] on button "建立新報告" at bounding box center [118, 62] width 84 height 25
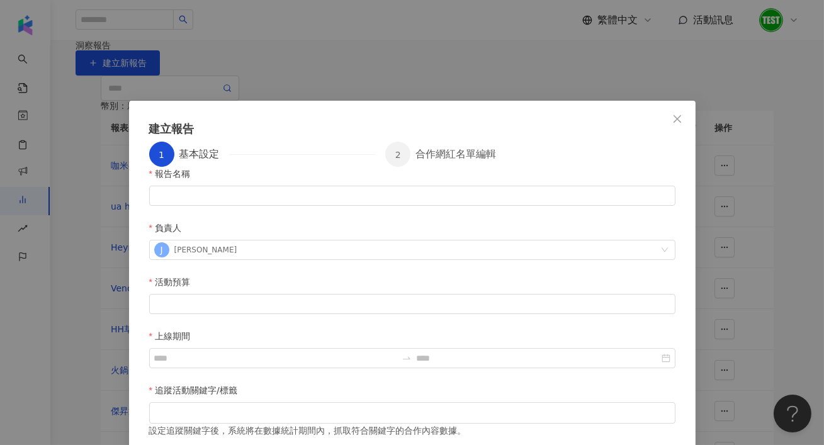
click at [516, 51] on div "建立報告 1 基本設定 2 合作網紅名單編輯 報告名稱 負責人 J Julie 活動預算 上線期間 追蹤活動關鍵字/標籤 設定追蹤關鍵字後，系統將在數據統計期…" at bounding box center [412, 222] width 824 height 445
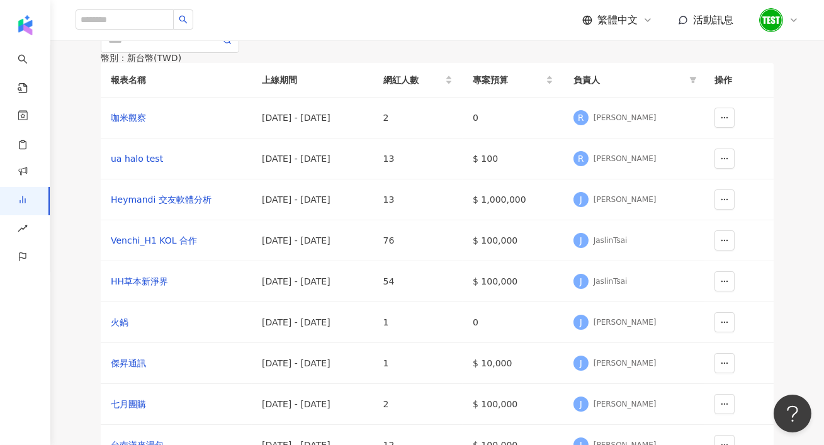
scroll to position [96, 0]
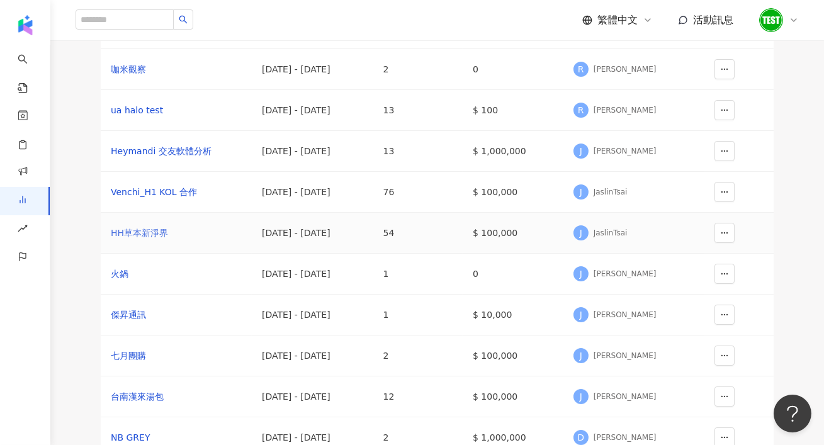
click at [135, 240] on div "HH草本新淨界" at bounding box center [176, 233] width 131 height 14
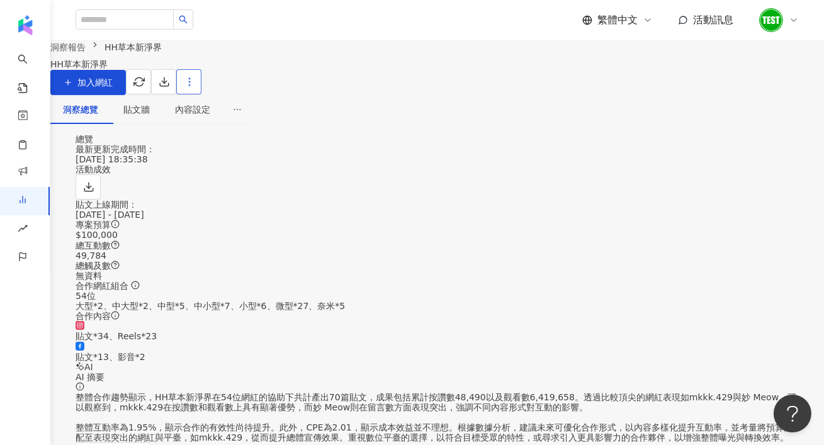
click at [202, 94] on button "button" at bounding box center [188, 81] width 25 height 25
click at [72, 87] on icon "button" at bounding box center [68, 82] width 9 height 9
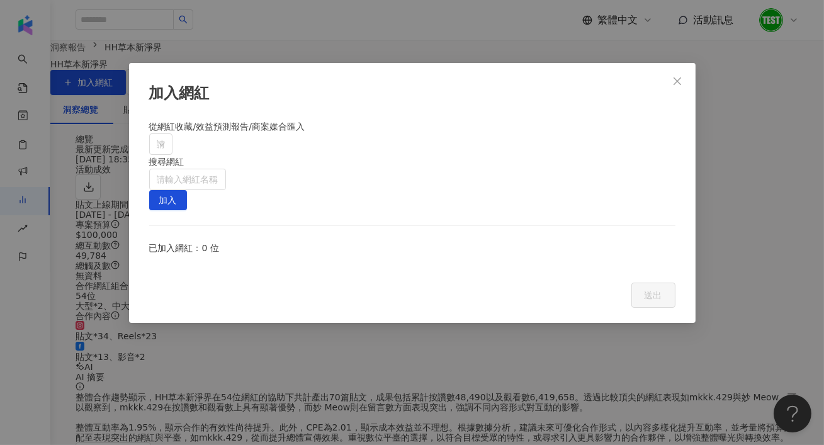
click at [396, 49] on div "加入網紅 從網紅收藏/效益預測報告/商案媒合匯入 請搜尋或選擇 搜尋網紅 請輸入網紅名稱 加入 已加入網紅：0 位 Cancel 送出" at bounding box center [412, 222] width 824 height 445
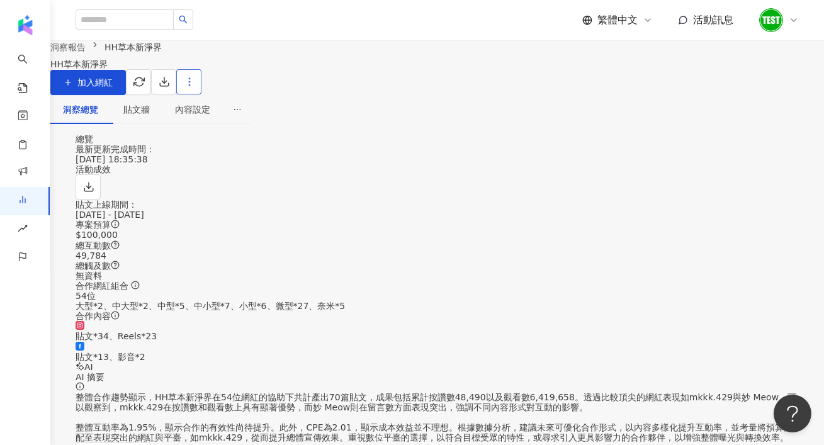
click at [202, 94] on button "button" at bounding box center [188, 81] width 25 height 25
click at [210, 116] on div "內容設定" at bounding box center [192, 110] width 35 height 14
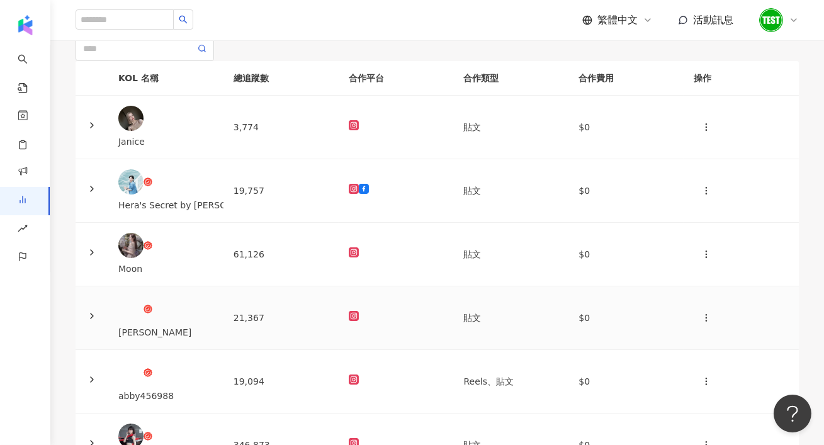
scroll to position [137, 0]
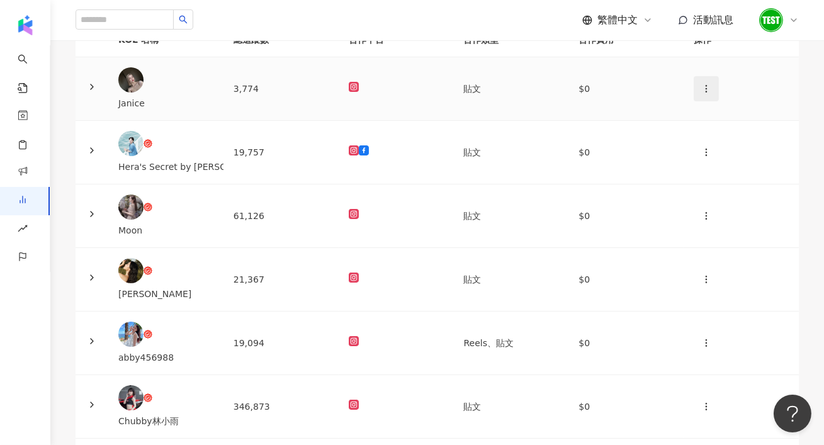
click at [702, 94] on icon "button" at bounding box center [707, 89] width 10 height 10
click at [686, 180] on li "新增內容" at bounding box center [709, 181] width 59 height 25
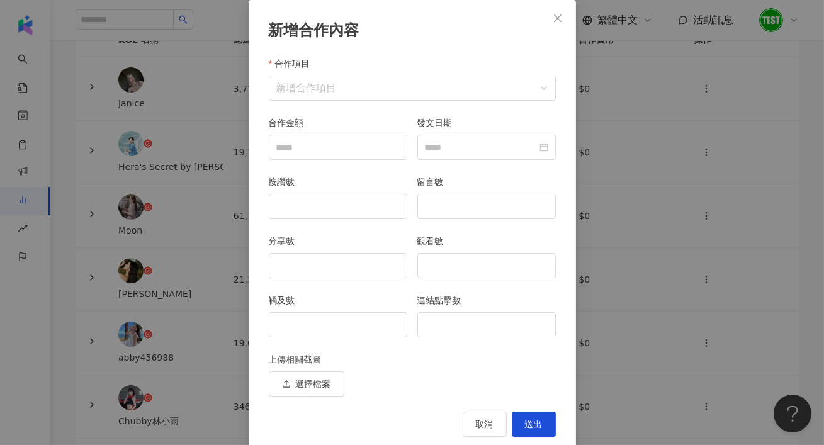
scroll to position [84, 0]
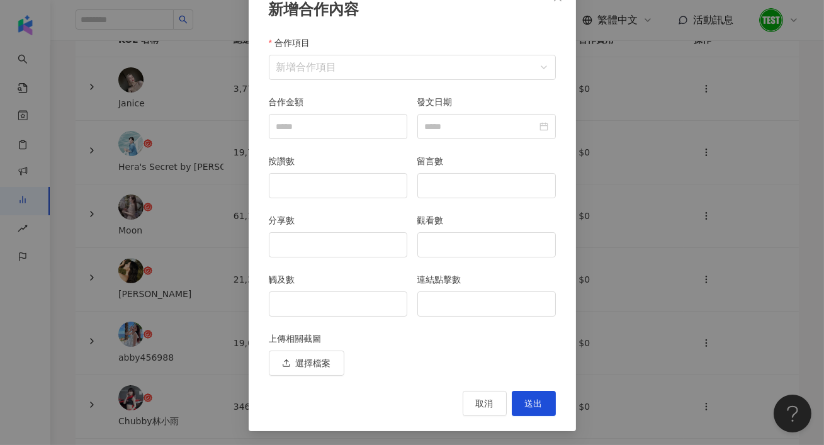
click at [145, 309] on div "新增合作內容 合作項目 新增合作項目 合作項目 合作金額 發文日期 按讚數 留言數 分享數 觀看數 觸及數 連結點擊數 上傳相關截圖 選擇檔案 取消 送出" at bounding box center [412, 222] width 824 height 445
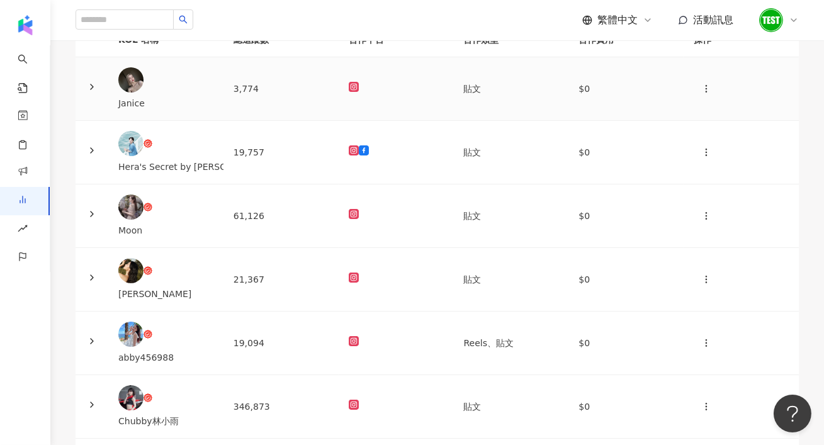
scroll to position [0, 0]
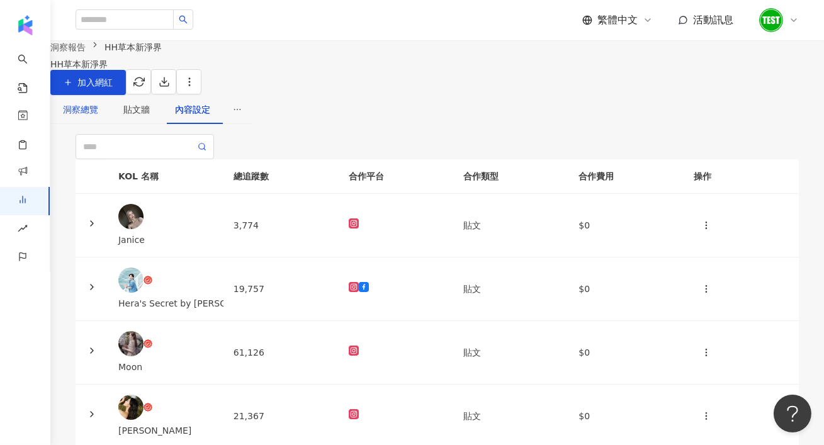
click at [98, 116] on div "洞察總覽" at bounding box center [80, 110] width 35 height 14
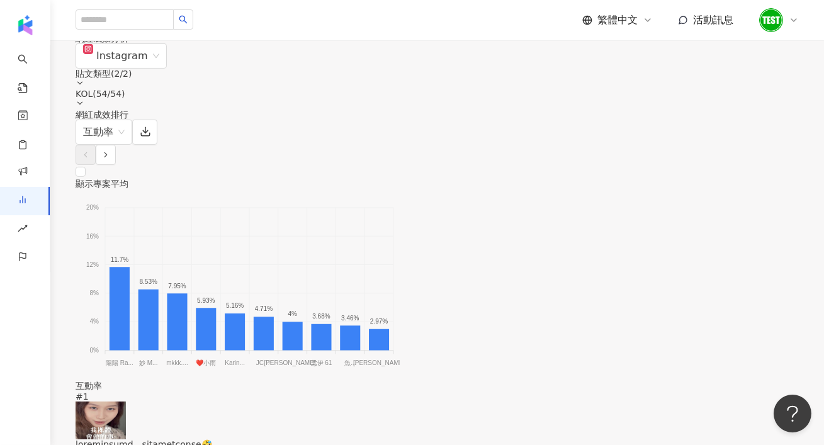
scroll to position [981, 0]
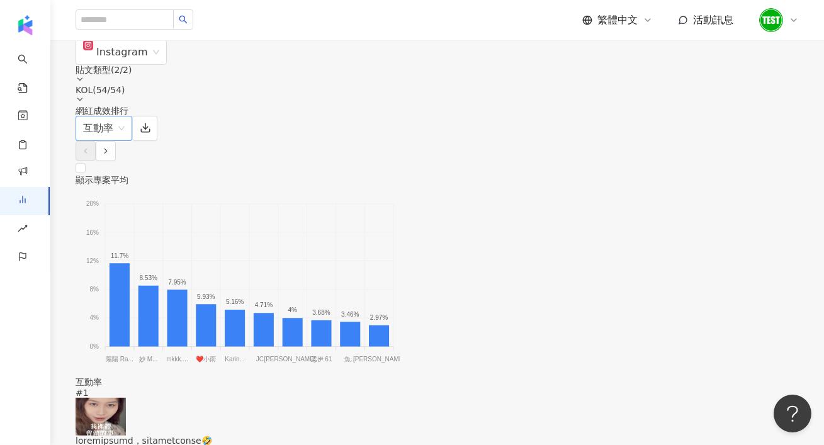
click at [125, 131] on span "互動率" at bounding box center [104, 128] width 42 height 24
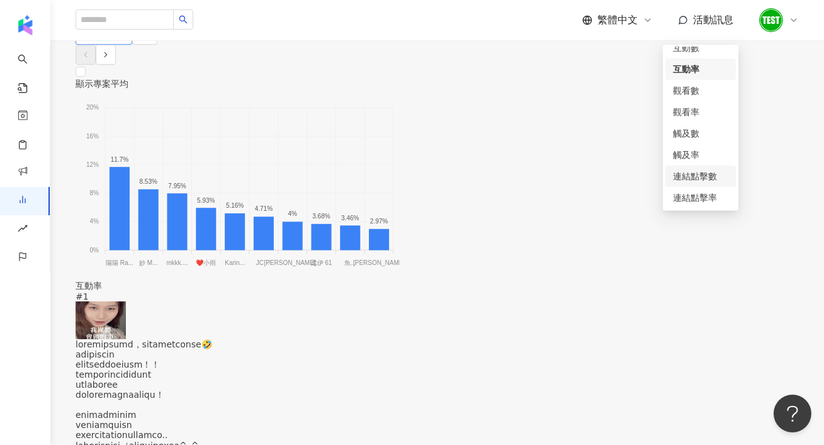
scroll to position [1010, 0]
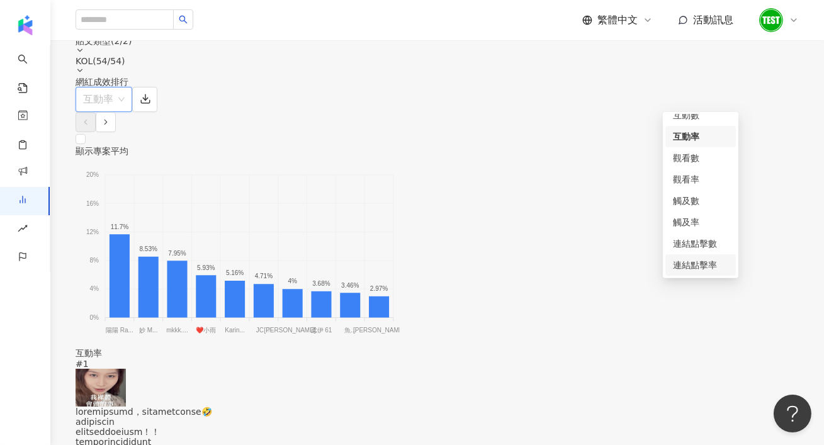
click at [334, 348] on div "20% 20% 16% 16% 12% 12% 8% 8% 4% 4% 0% 0% 11.7% 8.53% 7.95% 5.93% 5.16% 4.71% 4…" at bounding box center [438, 252] width 724 height 192
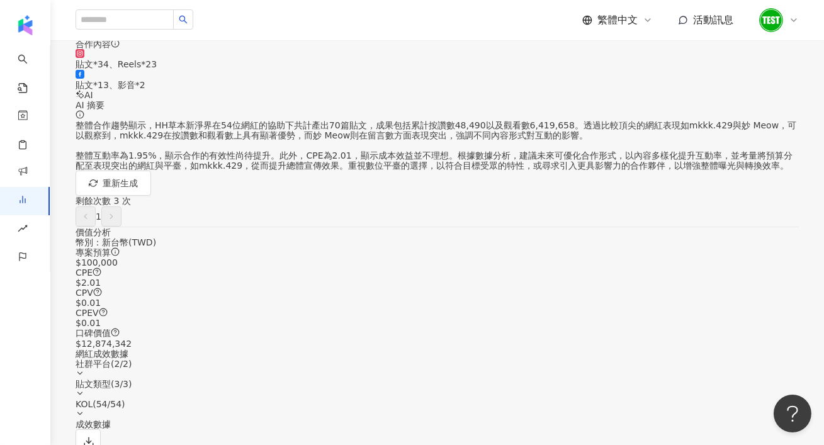
scroll to position [0, 0]
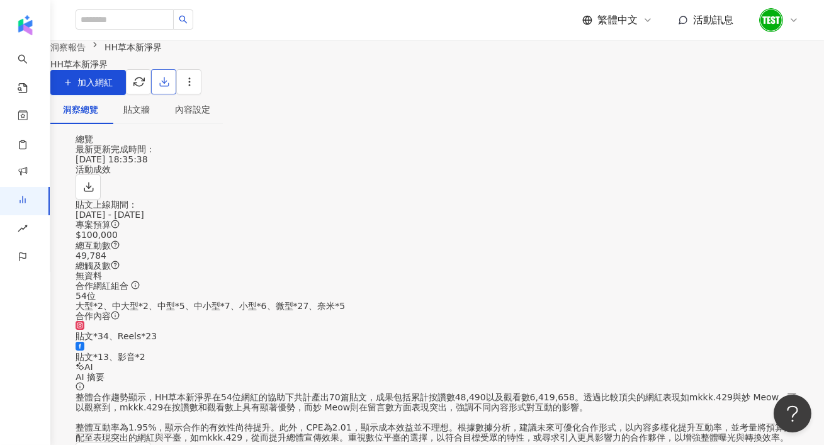
click at [176, 94] on button "button" at bounding box center [163, 81] width 25 height 25
click at [767, 120] on span "匯出 PPT" at bounding box center [776, 122] width 44 height 14
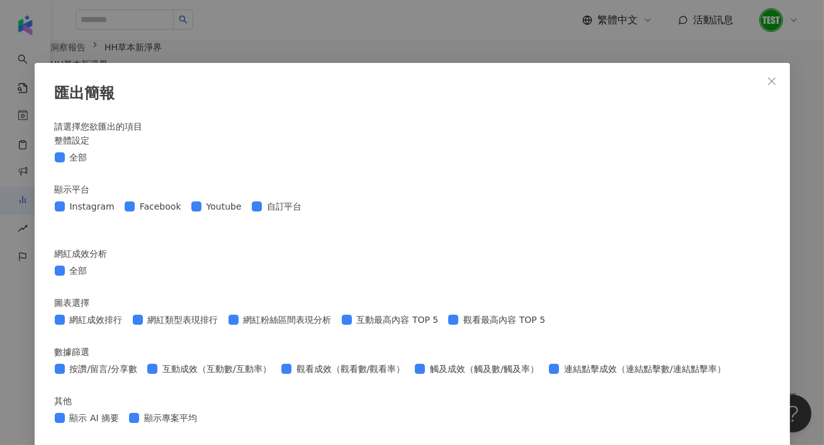
scroll to position [676, 0]
click at [814, 120] on div "匯出簡報 請選擇您欲匯出的項目 整體設定 全部 顯示平台 Instagram Facebook Youtube 自訂平台 網紅成效分析 全部 圖表選擇 網紅成…" at bounding box center [412, 222] width 824 height 445
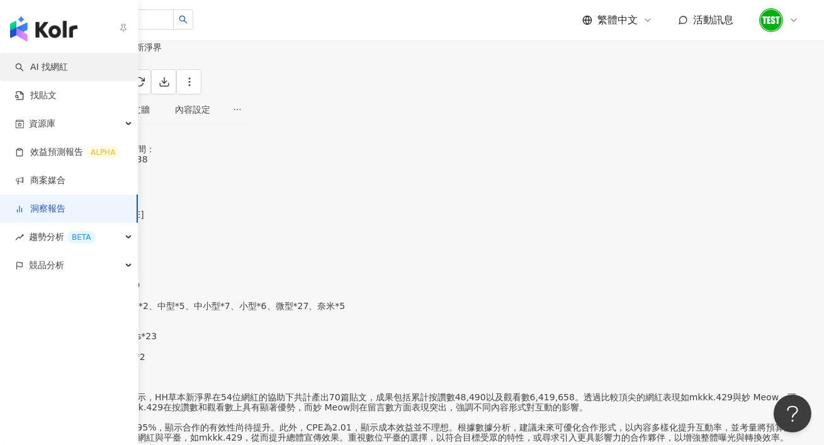
click at [48, 63] on link "AI 找網紅" at bounding box center [41, 67] width 53 height 13
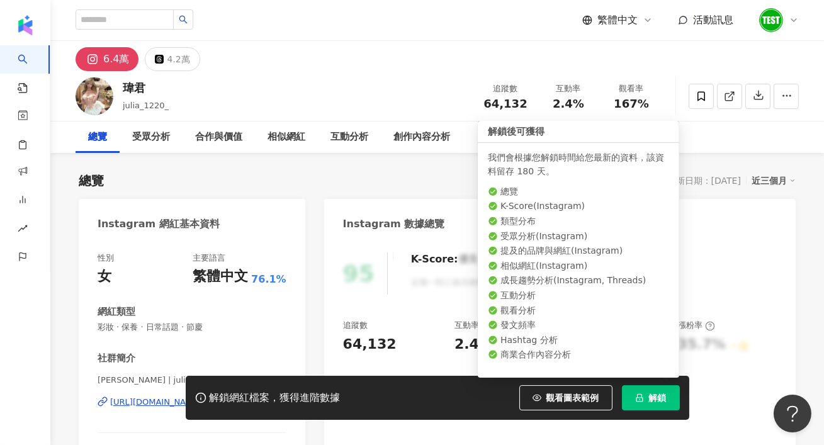
click at [666, 394] on span "解鎖" at bounding box center [658, 398] width 18 height 10
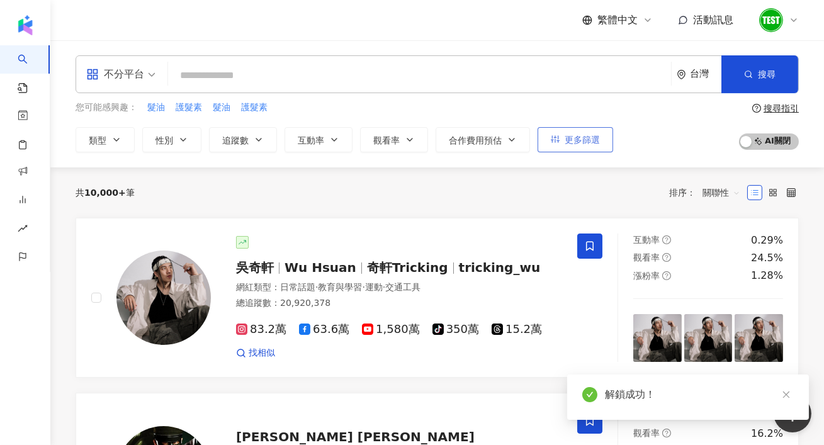
click at [584, 137] on span "更多篩選" at bounding box center [582, 140] width 35 height 10
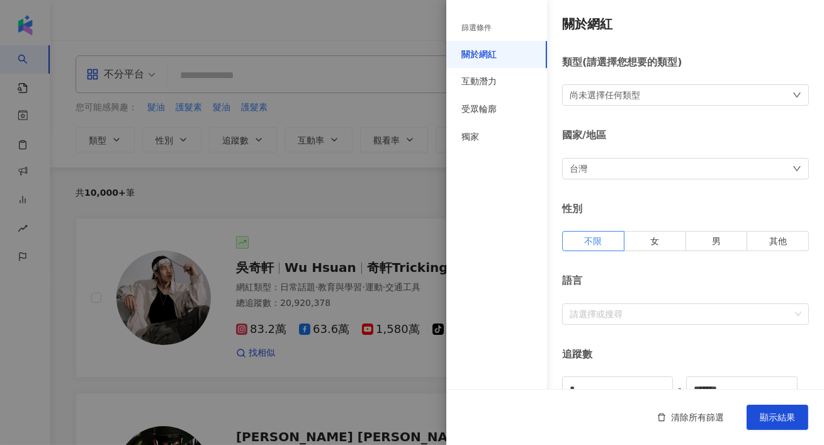
click at [338, 197] on div at bounding box center [412, 222] width 824 height 445
